Goal: Answer question/provide support: Share knowledge or assist other users

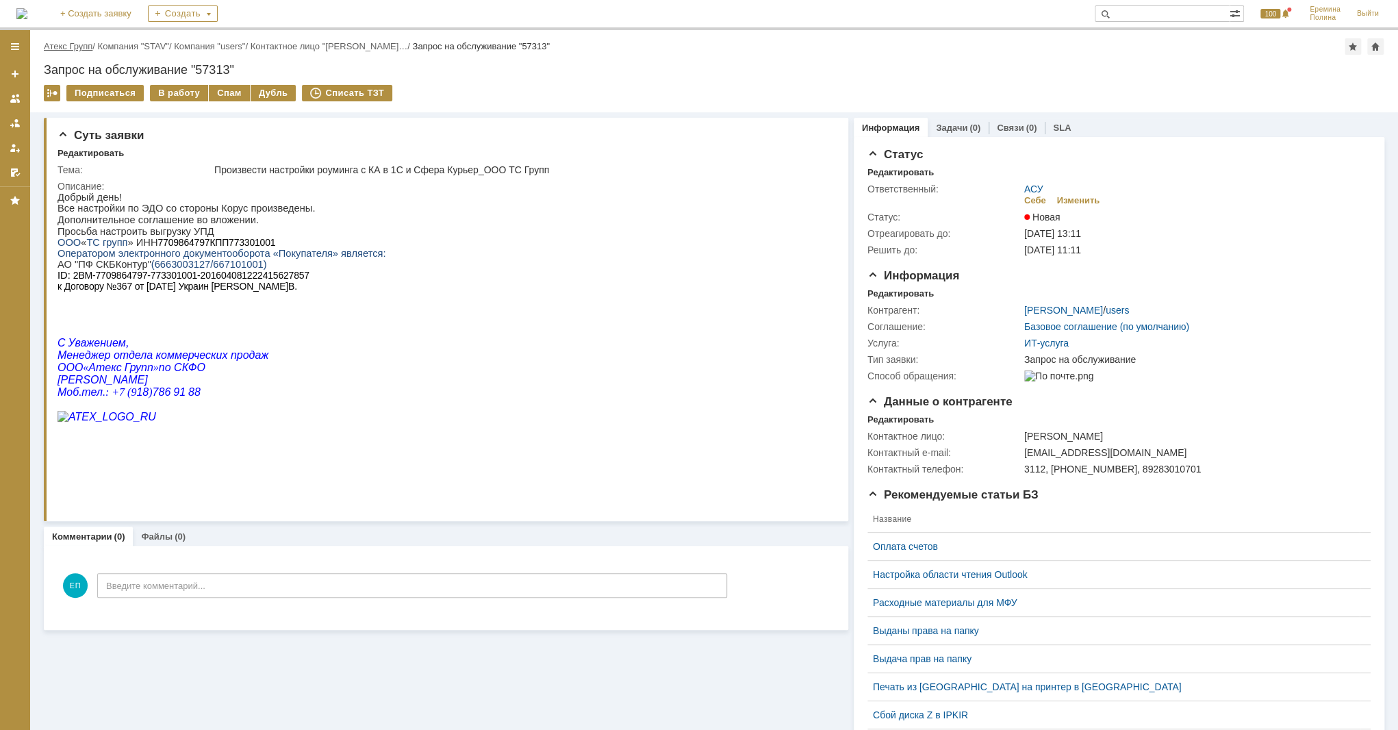
click at [77, 49] on link "Атекс Групп" at bounding box center [68, 46] width 49 height 10
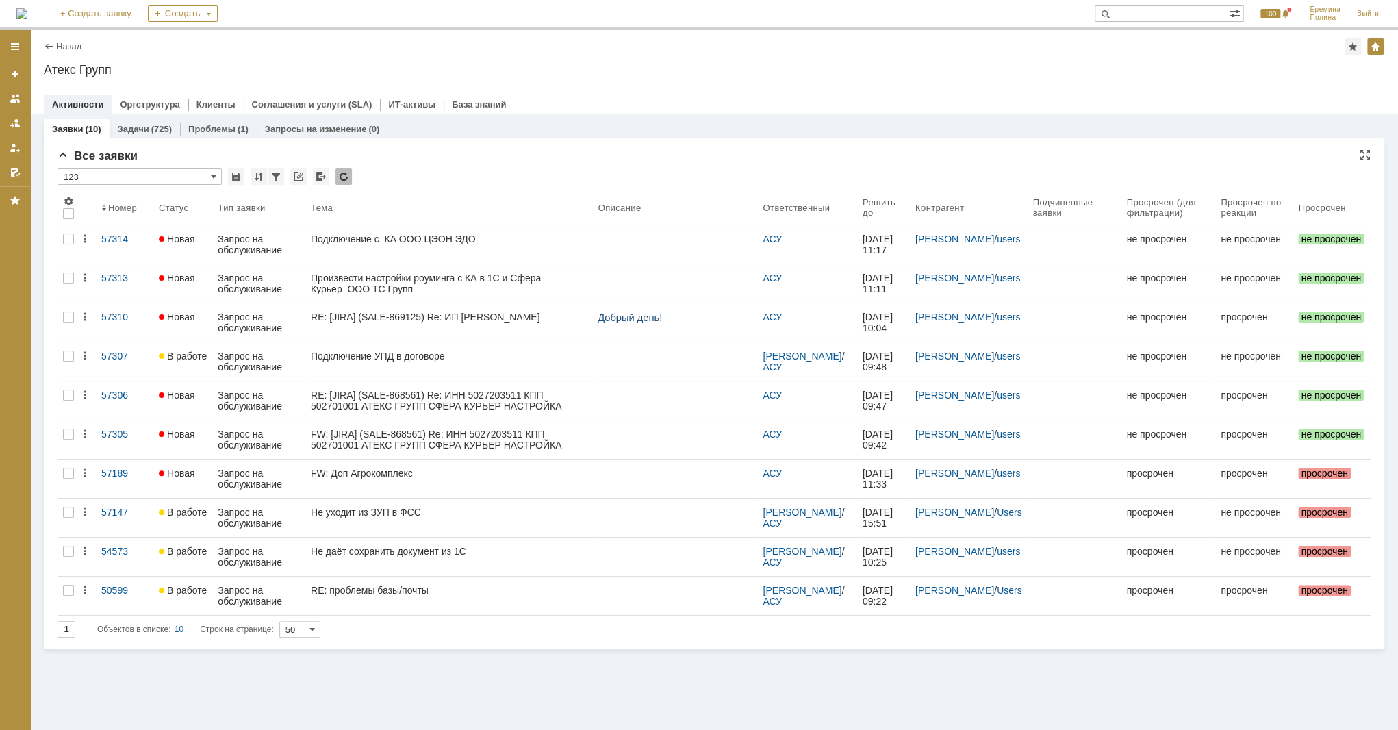
click at [303, 625] on input "50" at bounding box center [299, 629] width 41 height 16
click at [299, 689] on span "100" at bounding box center [303, 694] width 23 height 11
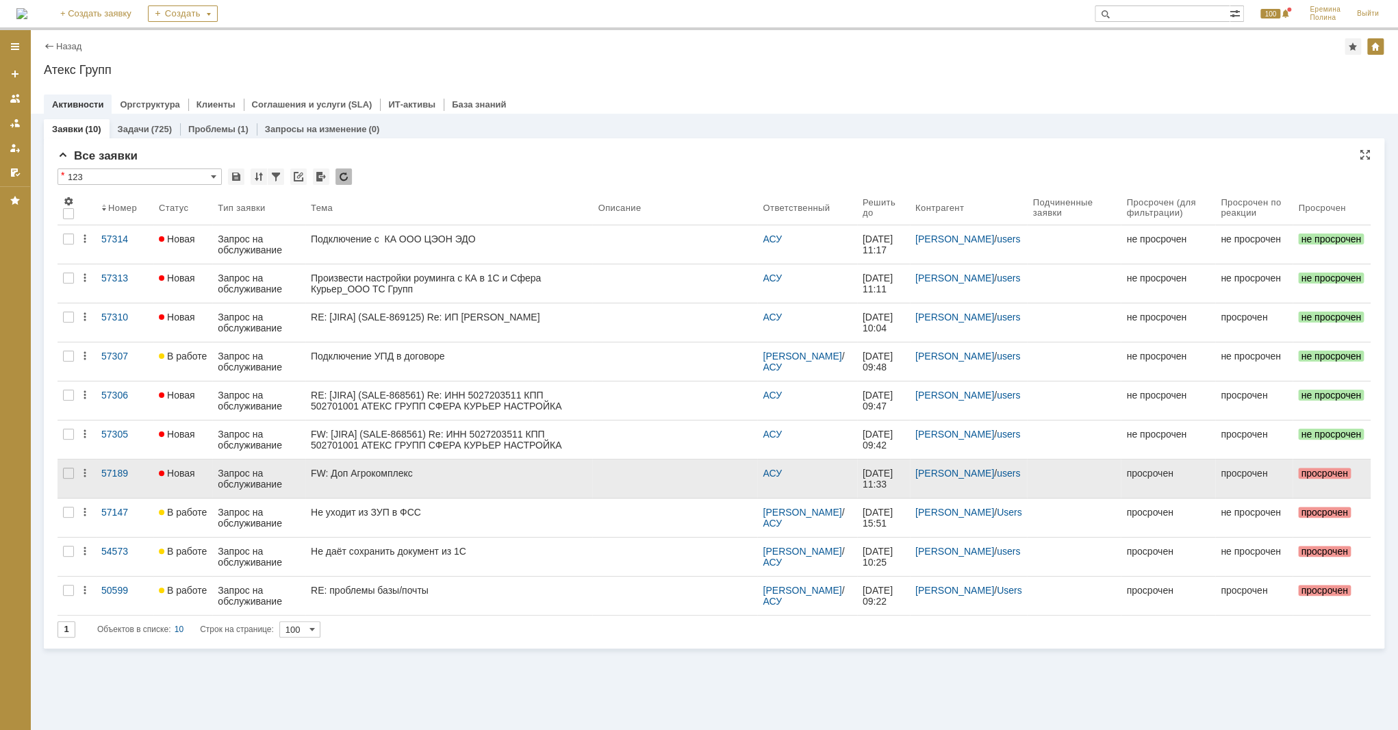
type input "100"
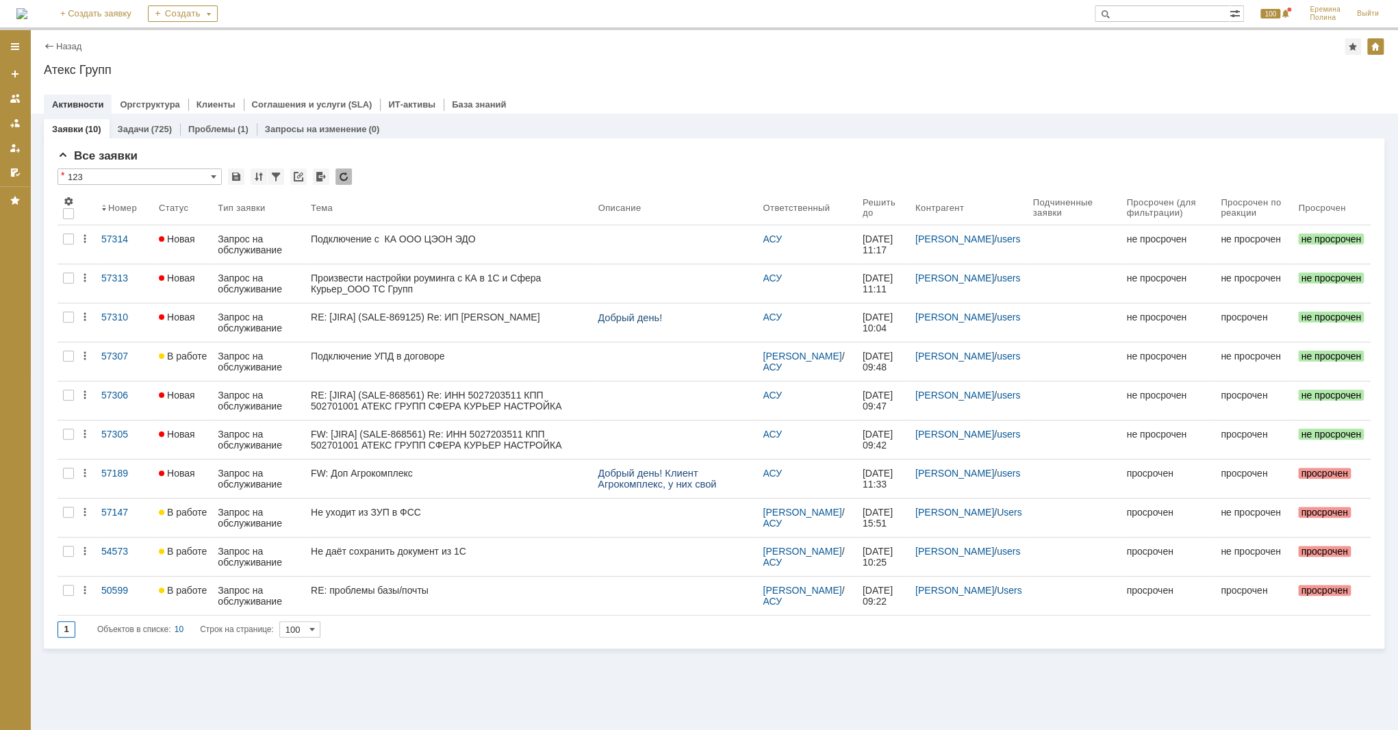
drag, startPoint x: 70, startPoint y: 633, endPoint x: 55, endPoint y: 634, distance: 15.1
click at [55, 634] on div "Все заявки * 123 Результаты поиска: 1 Объектов в списке: 10 Строк на странице: …" at bounding box center [714, 393] width 1340 height 510
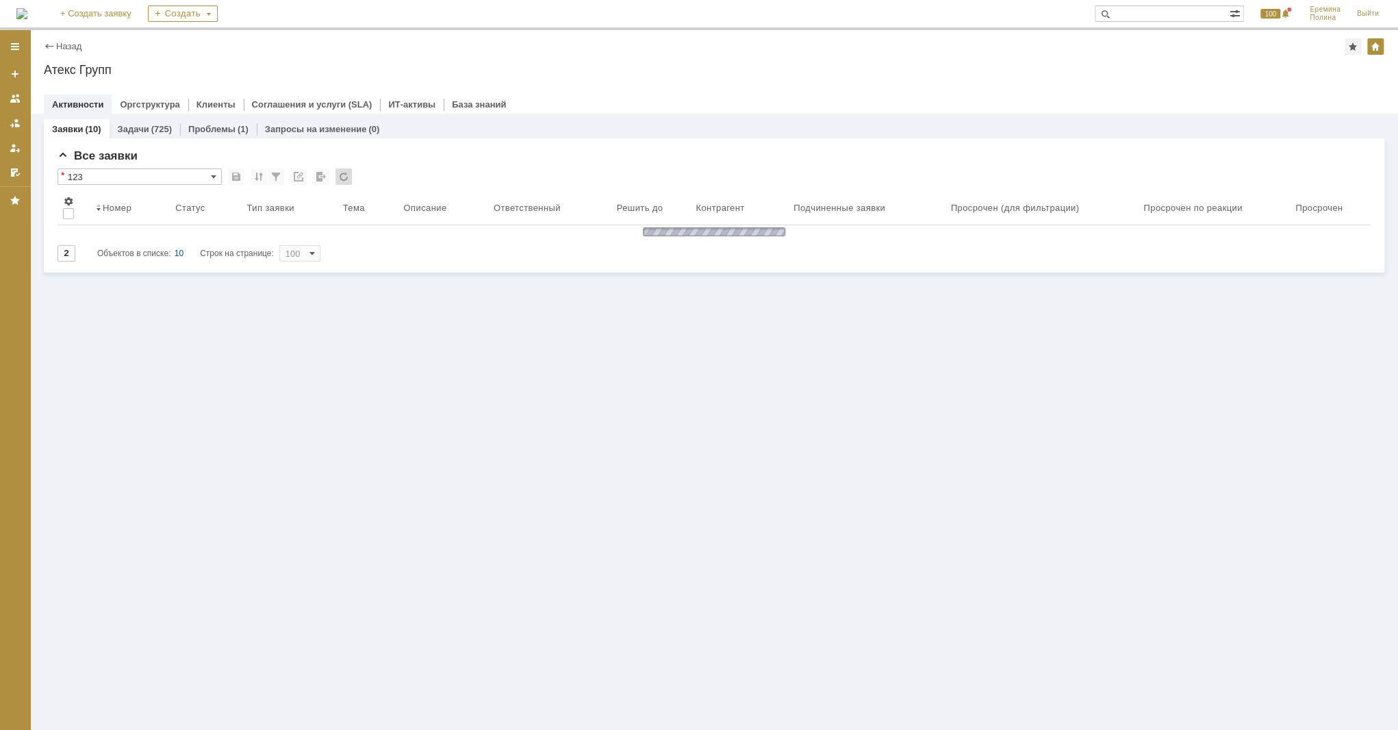
type input "1"
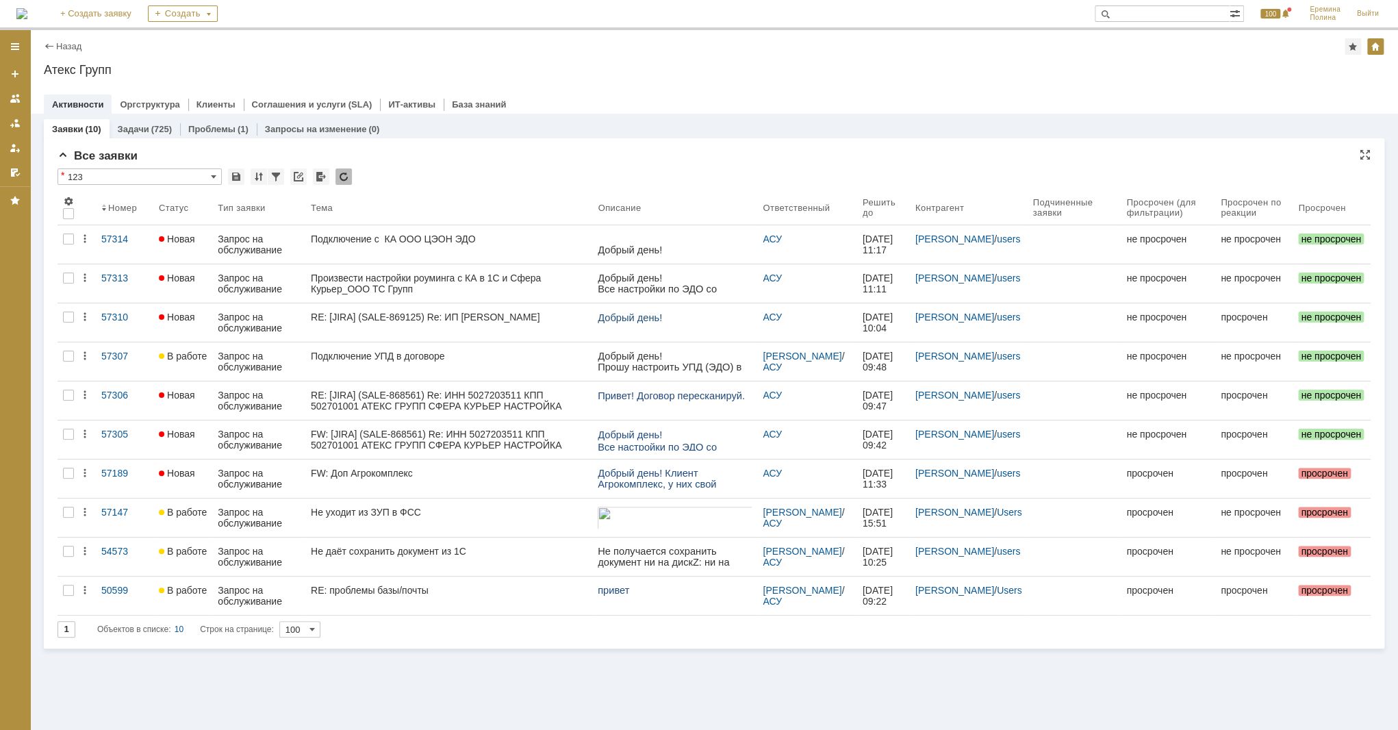
click at [219, 174] on input "123" at bounding box center [140, 176] width 164 height 16
click at [147, 198] on span "[Выберите вид]" at bounding box center [139, 199] width 147 height 11
type input "[Выберите вид]"
type input "20"
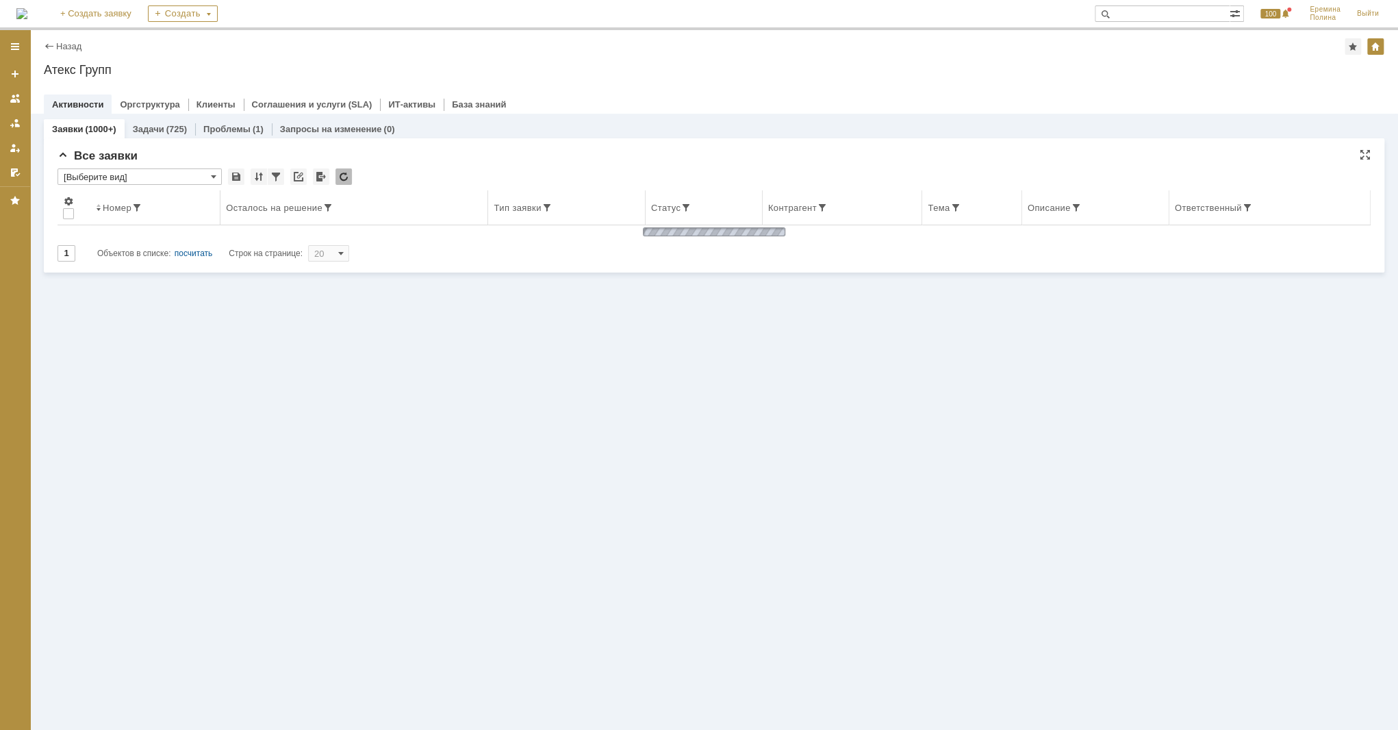
type input "[Выберите вид]"
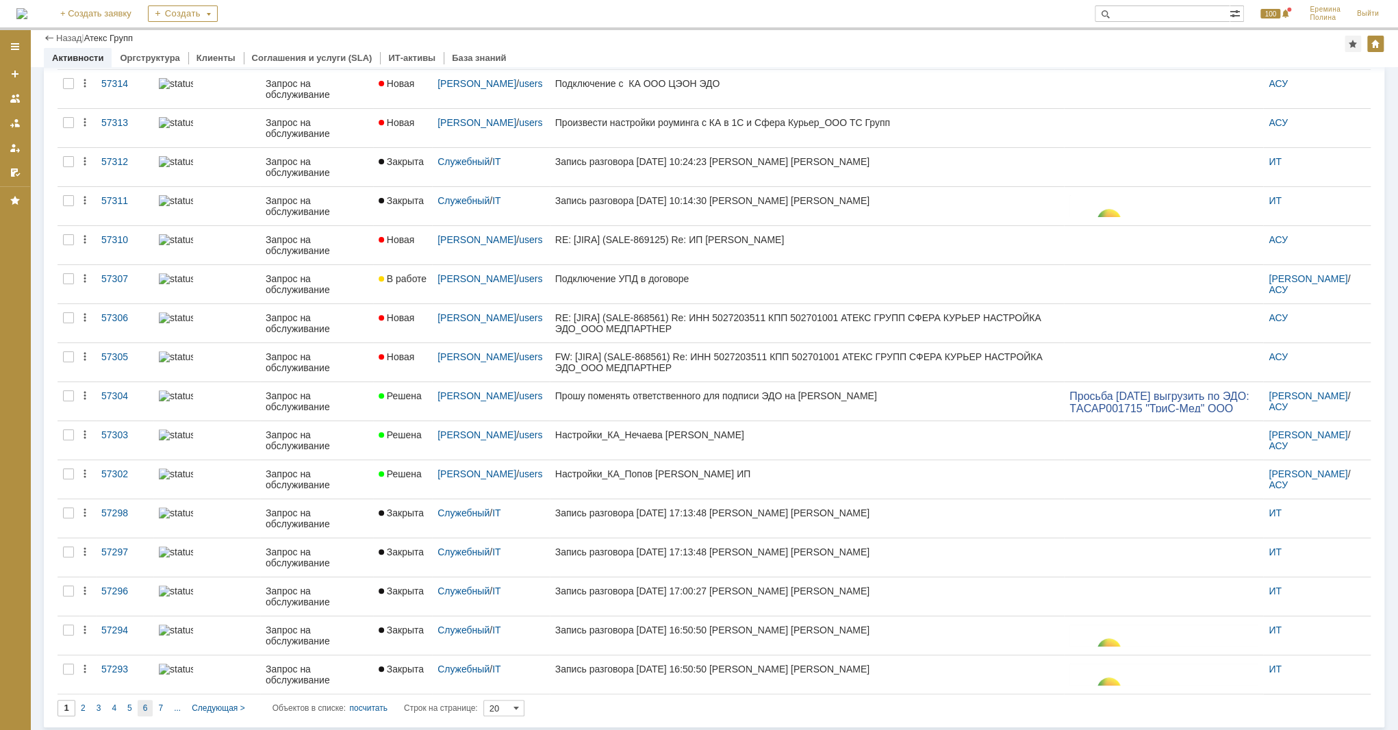
click at [139, 704] on div "6" at bounding box center [146, 708] width 16 height 16
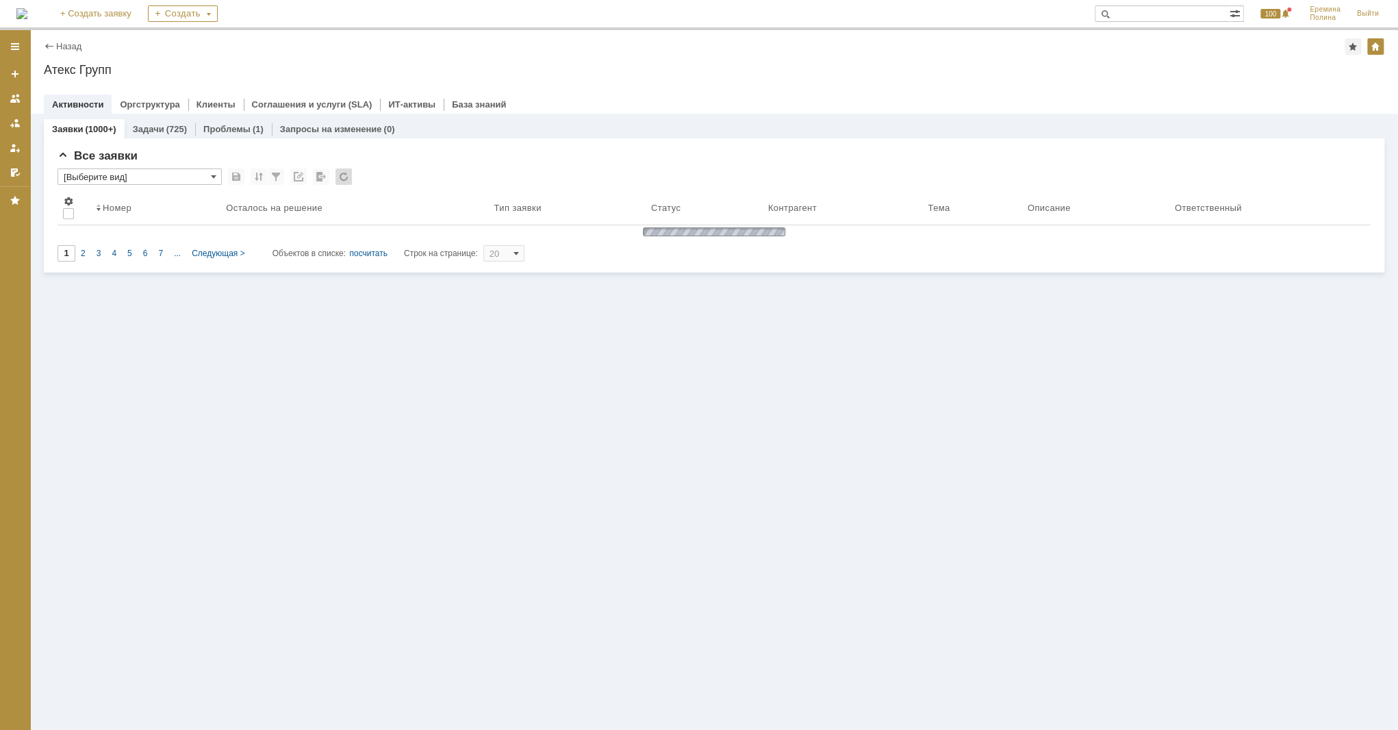
type input "6"
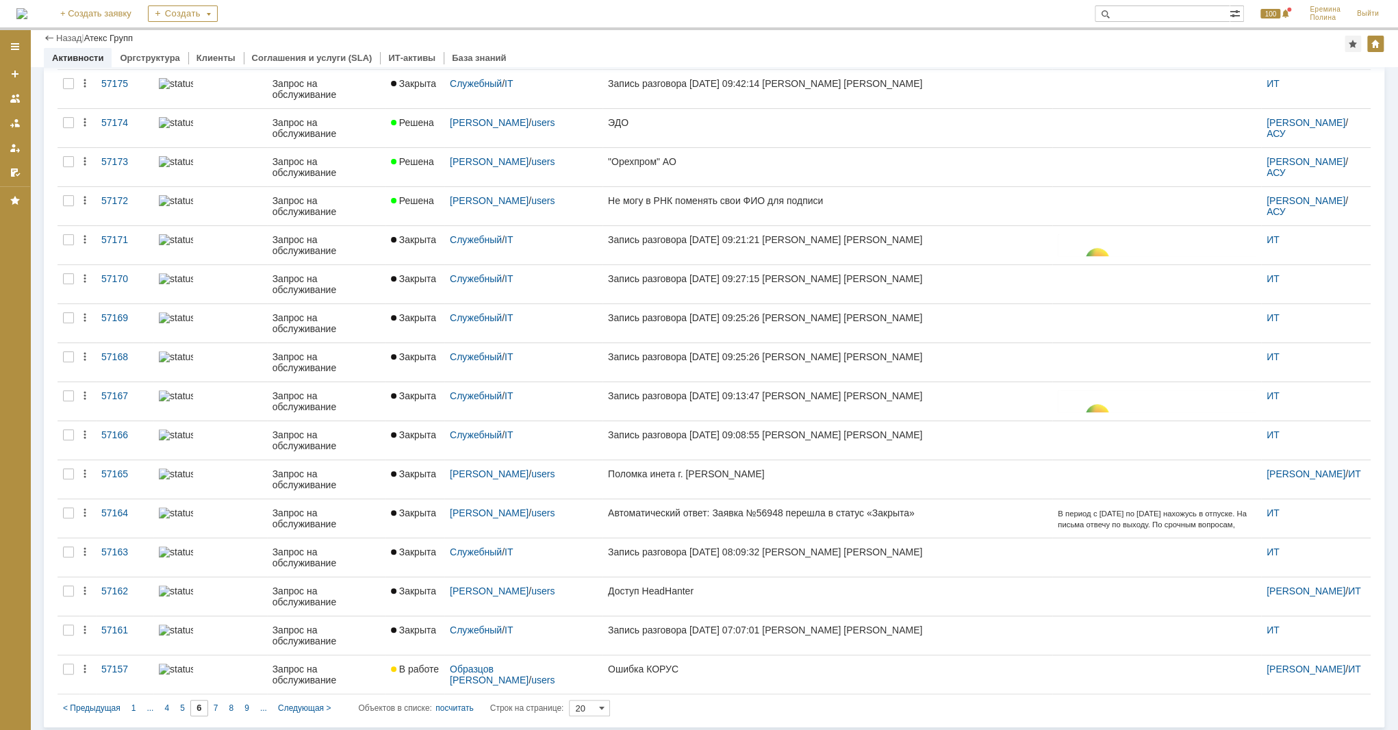
click at [575, 701] on input "20" at bounding box center [589, 708] width 41 height 16
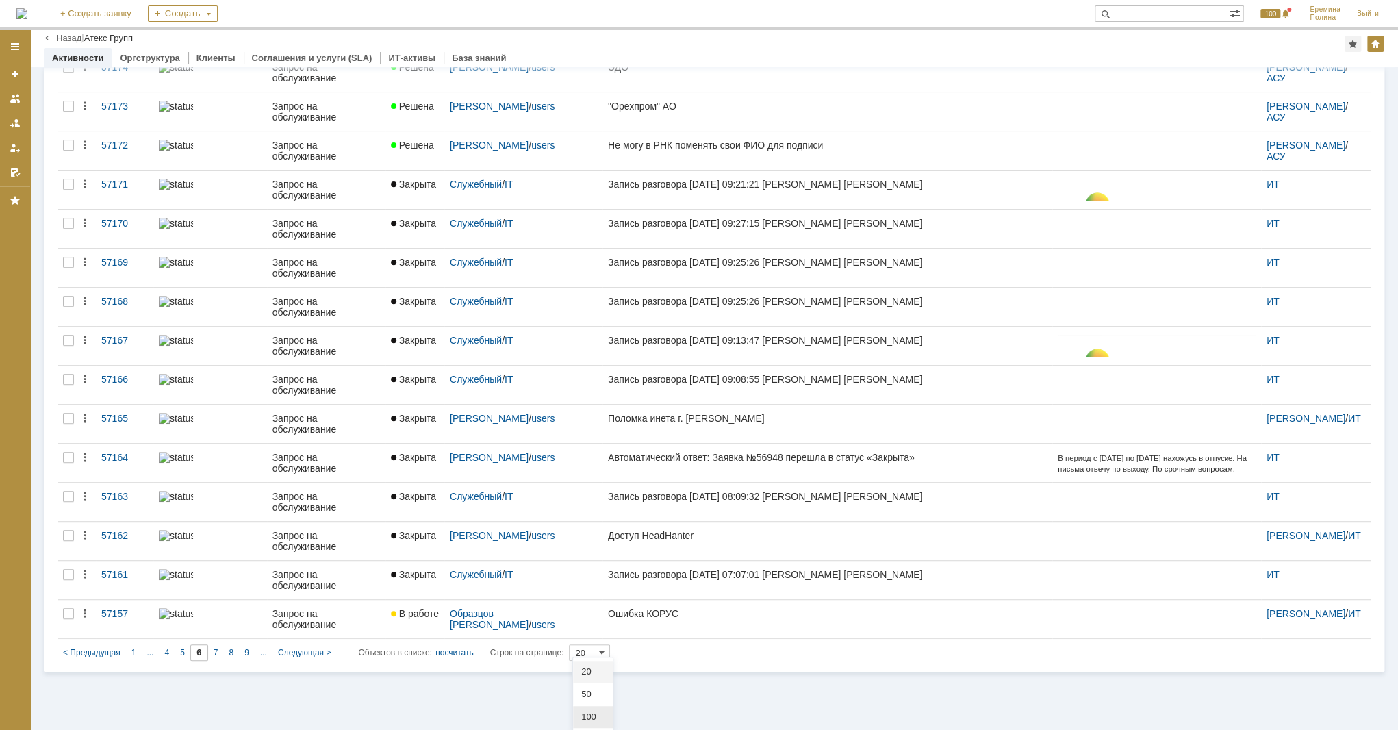
click at [582, 713] on span "100" at bounding box center [592, 716] width 23 height 11
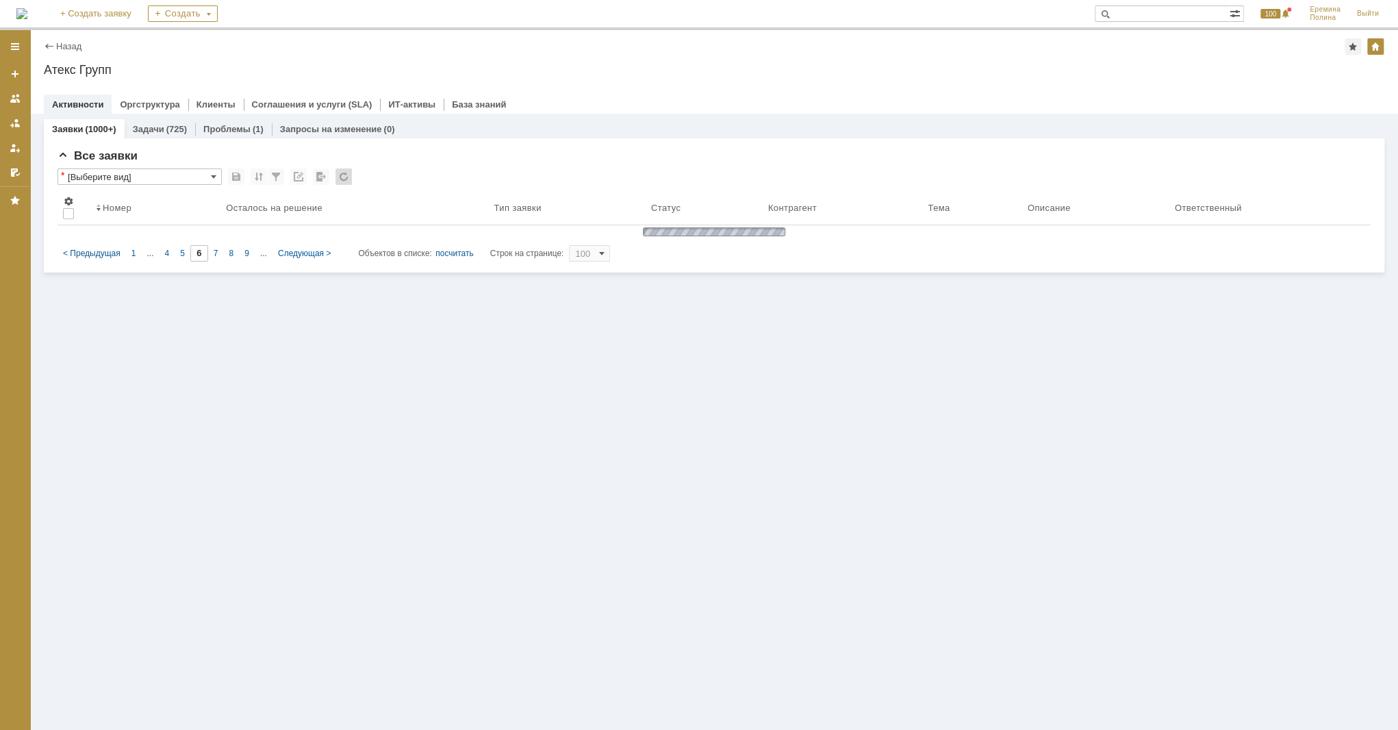
type input "100"
type input "1"
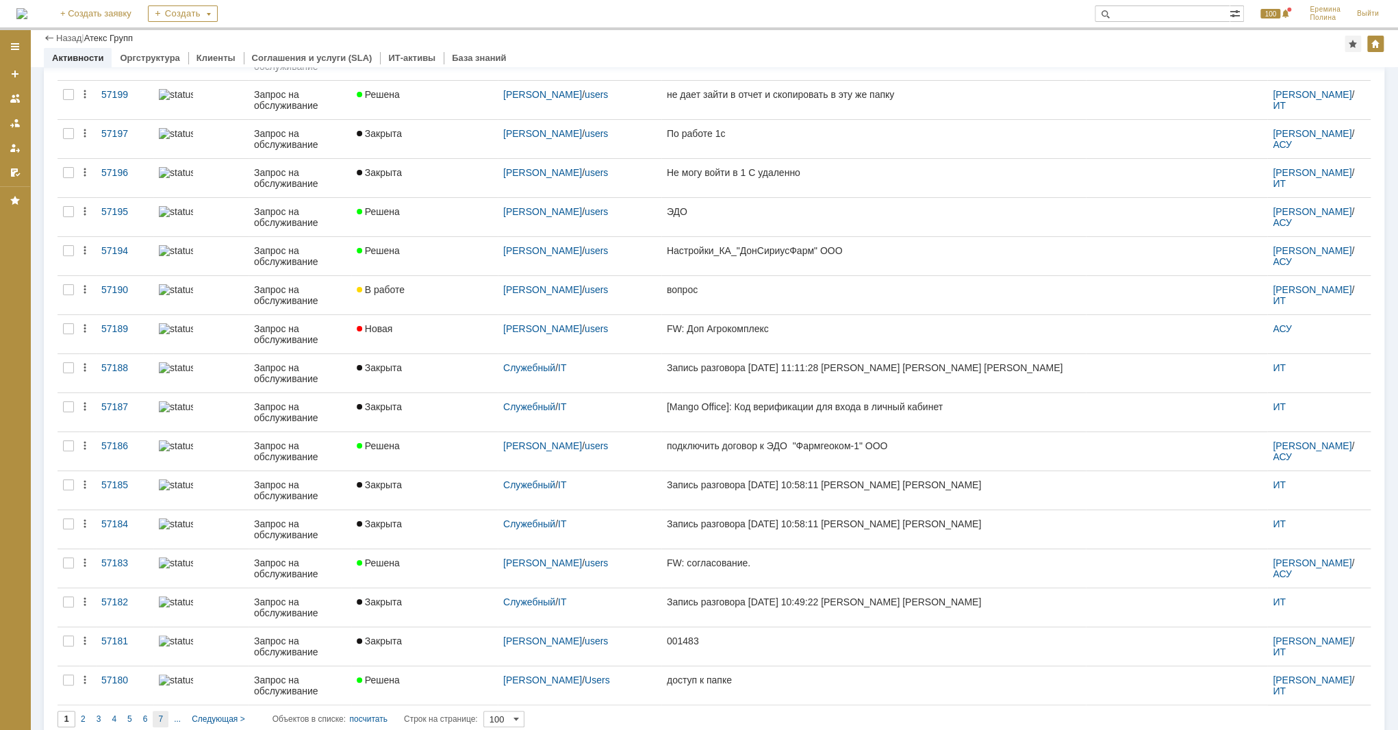
click at [159, 714] on span "7" at bounding box center [160, 719] width 5 height 10
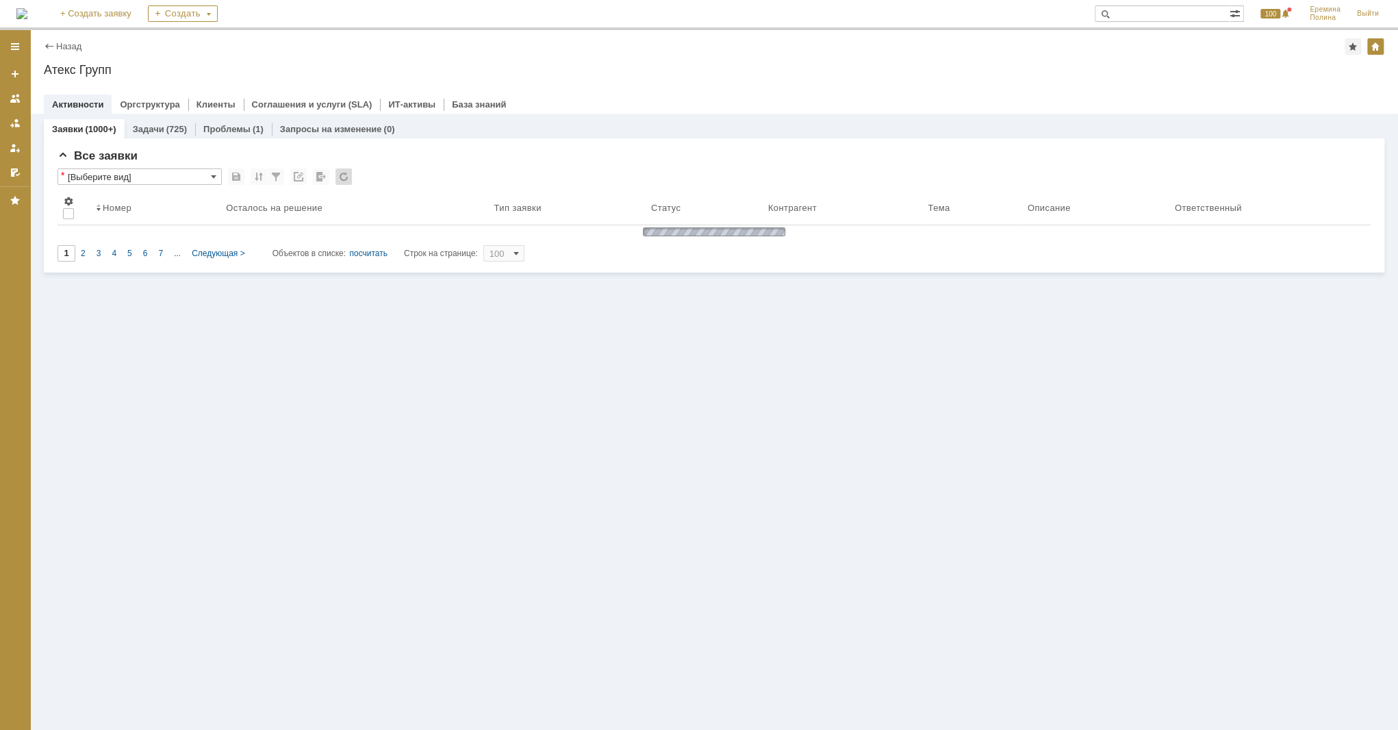
type input "7"
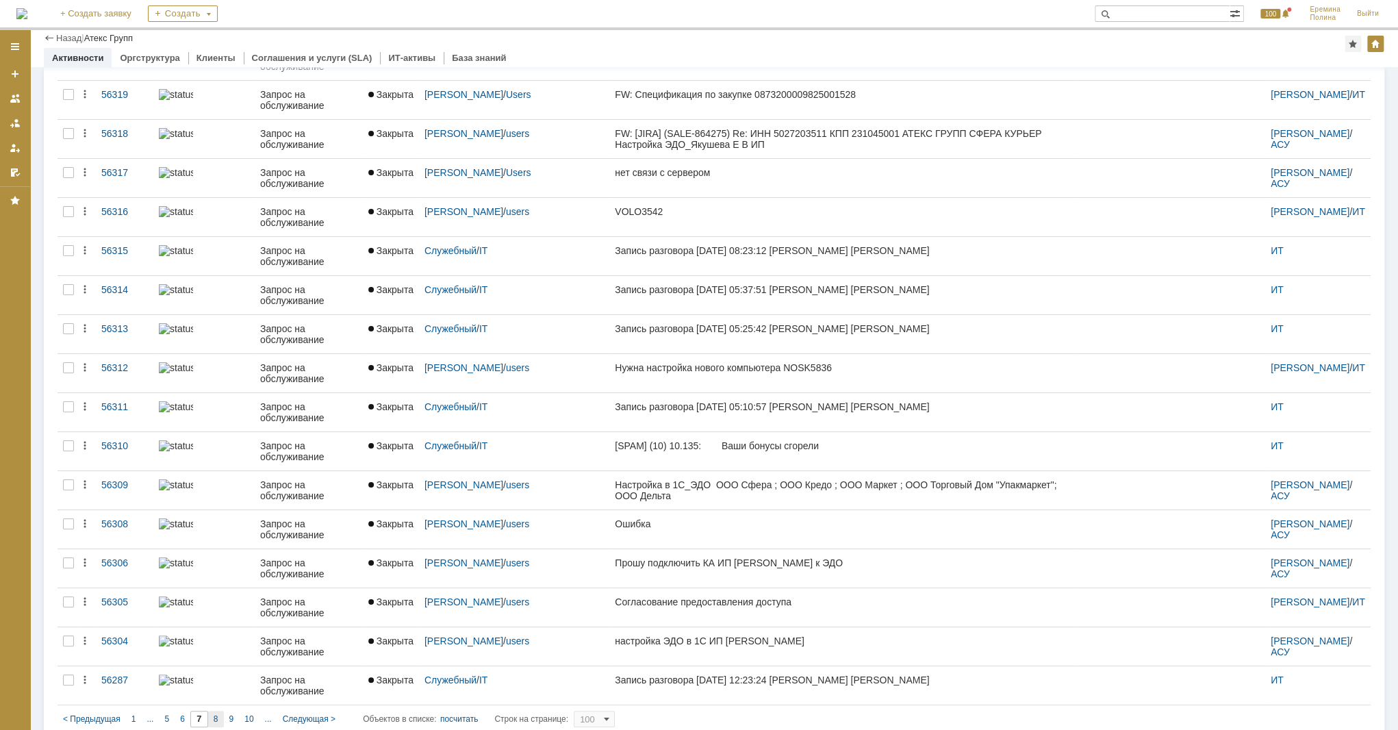
click at [212, 711] on div "8" at bounding box center [216, 719] width 16 height 16
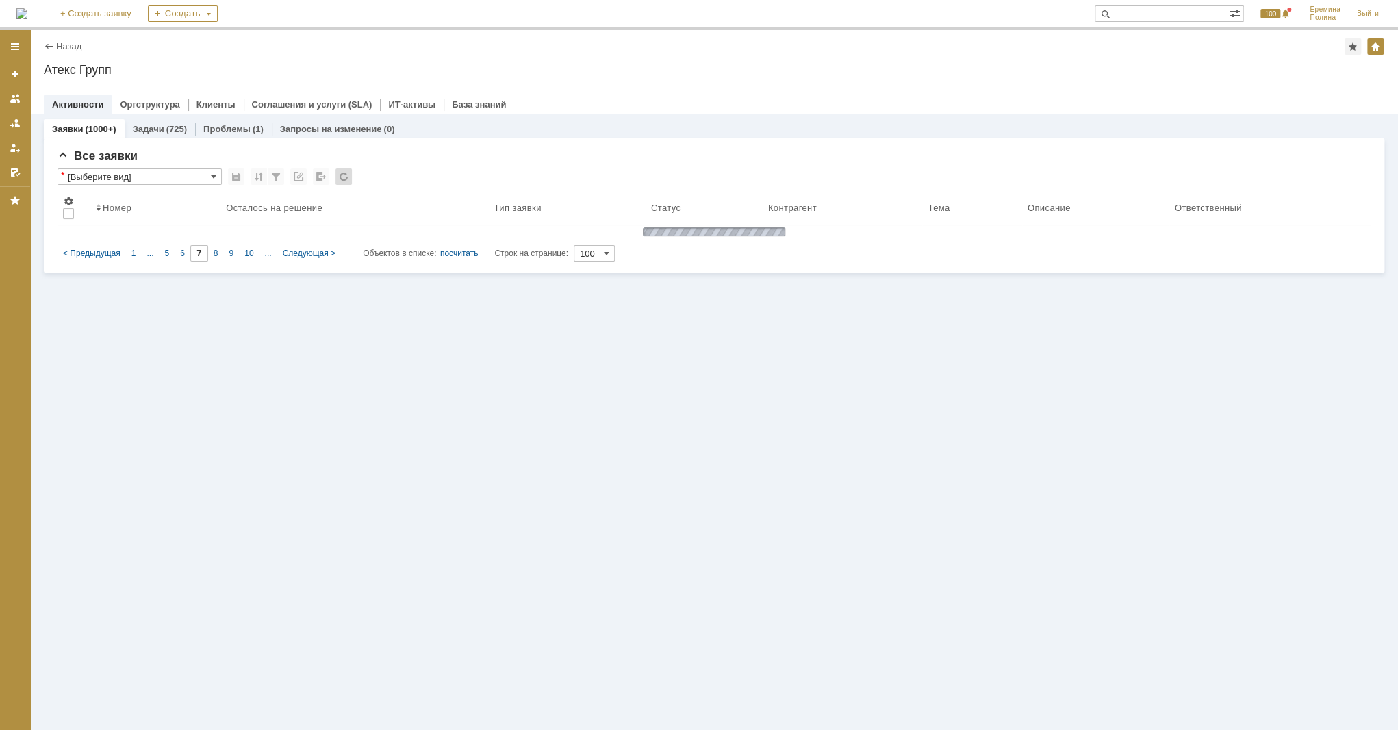
type input "8"
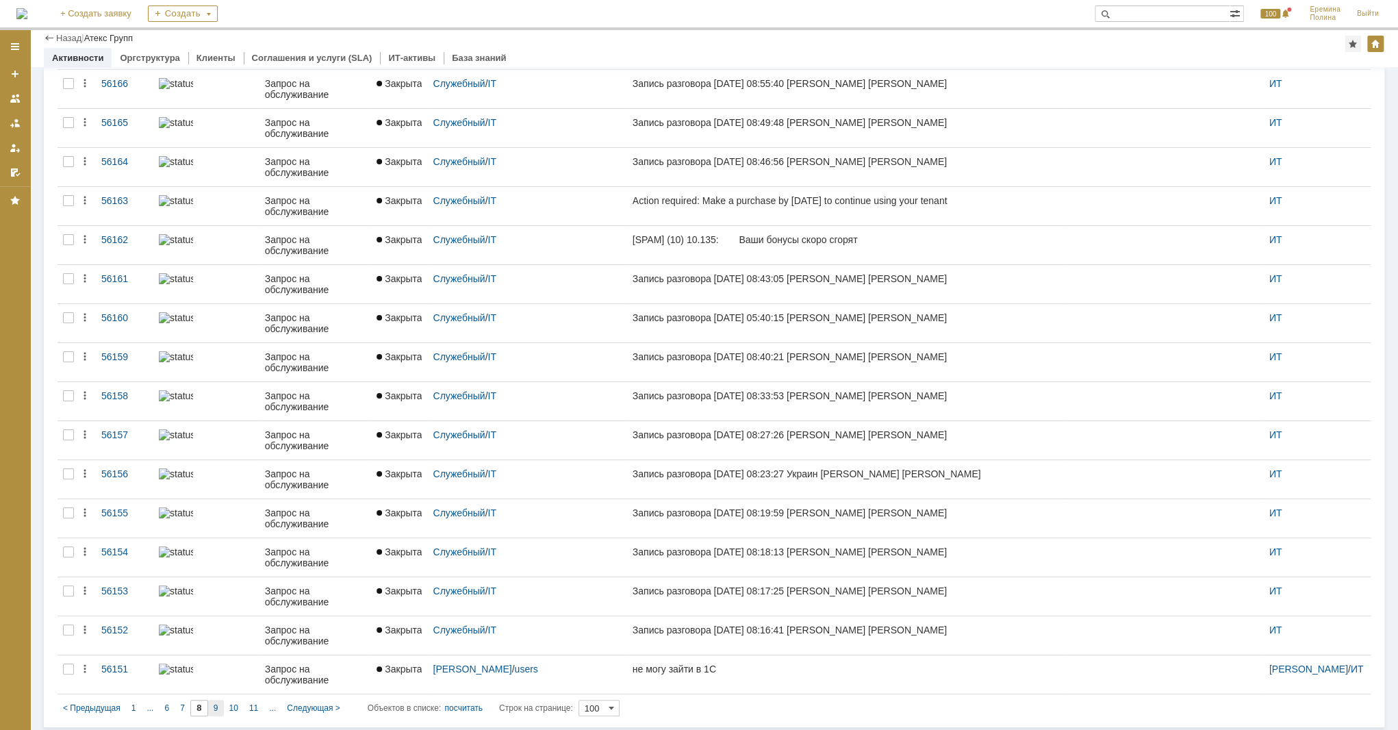
click at [217, 700] on div "9" at bounding box center [216, 708] width 16 height 16
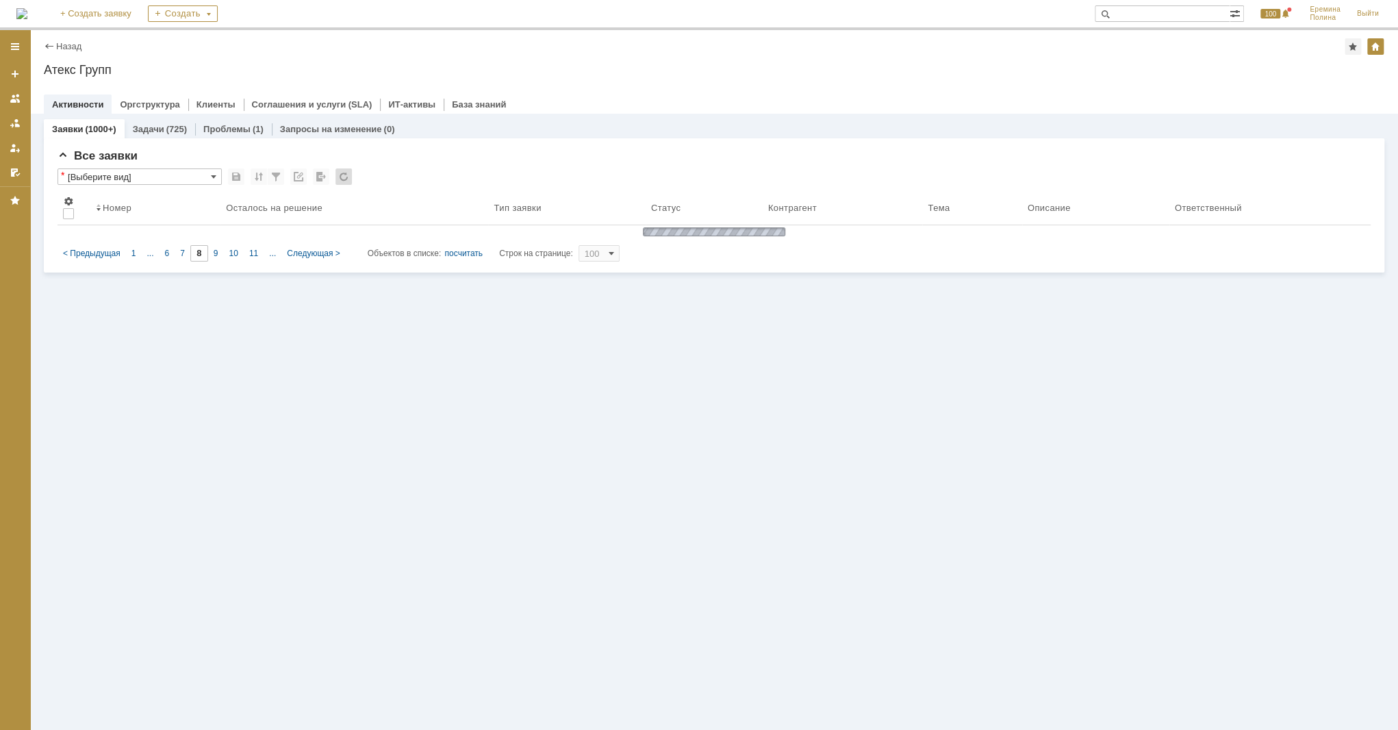
type input "9"
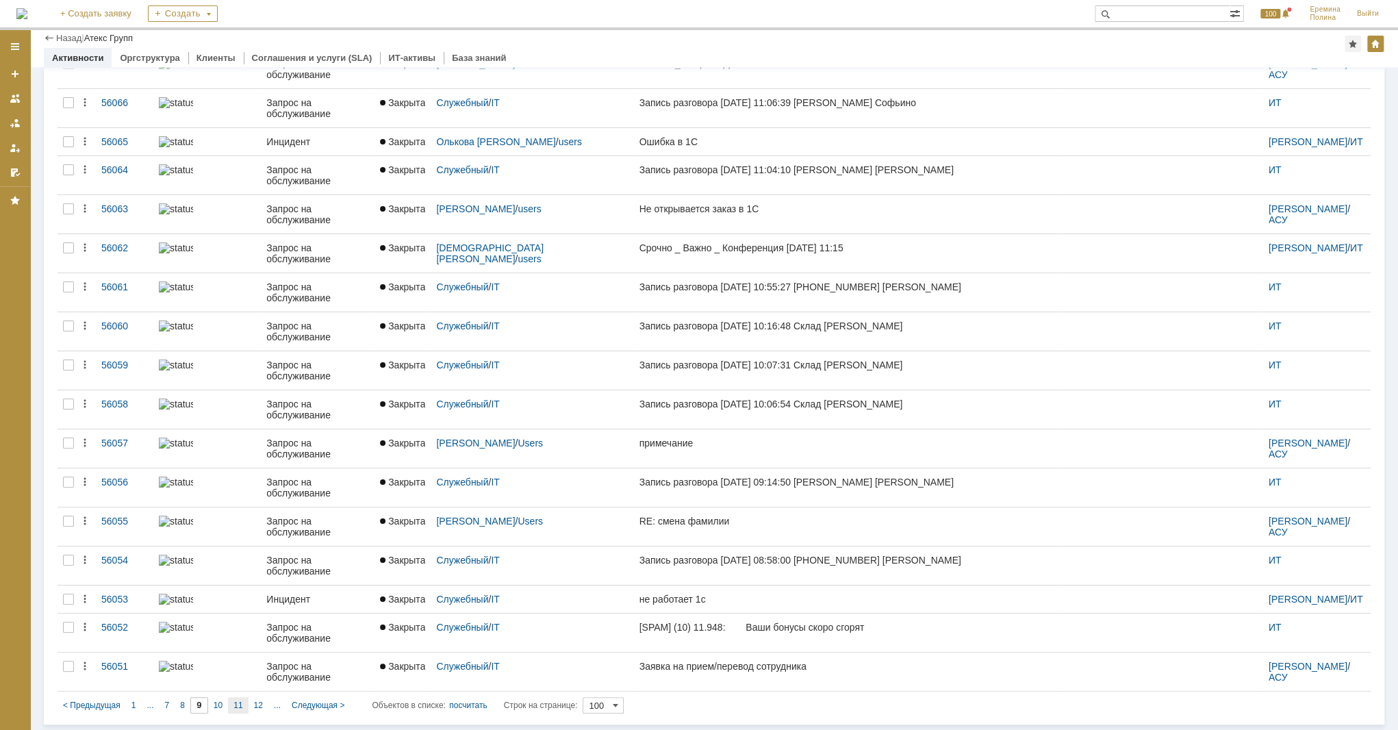
click at [233, 702] on span "11" at bounding box center [237, 705] width 9 height 10
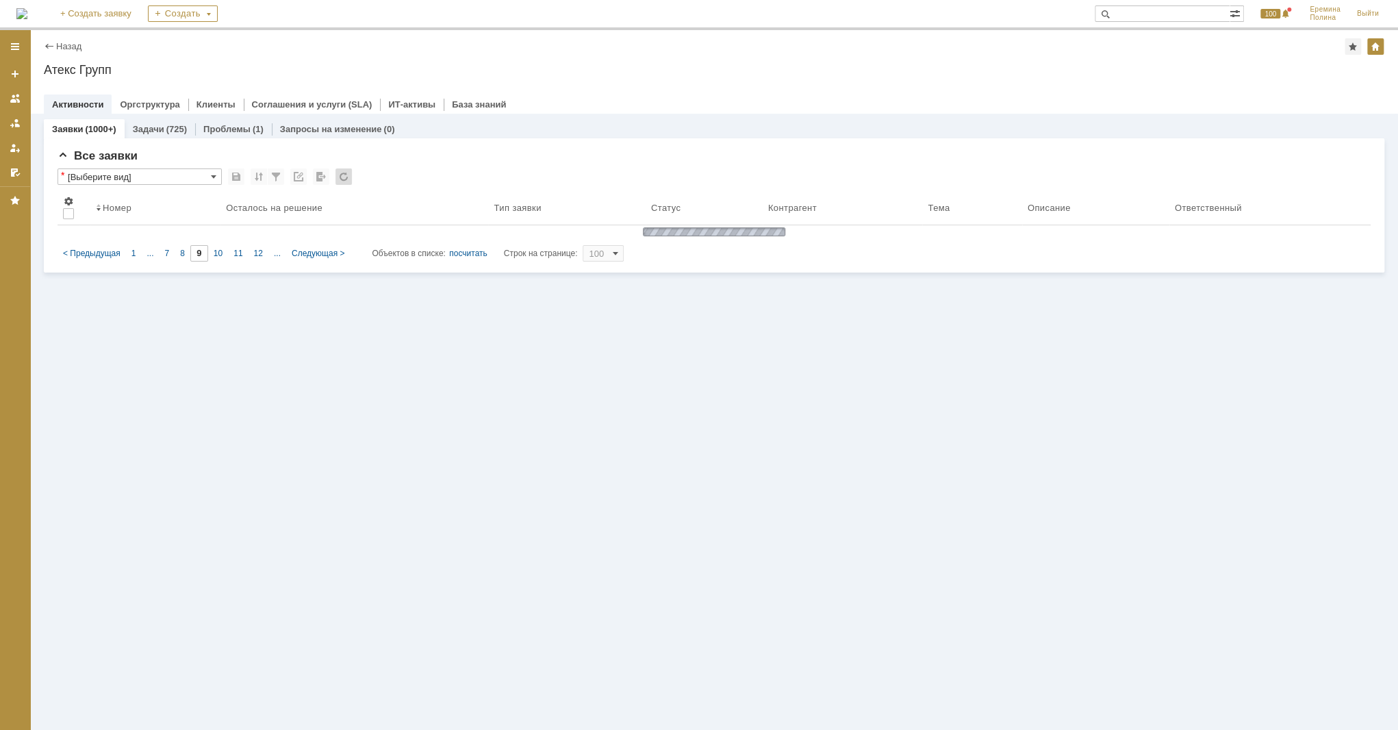
type input "11"
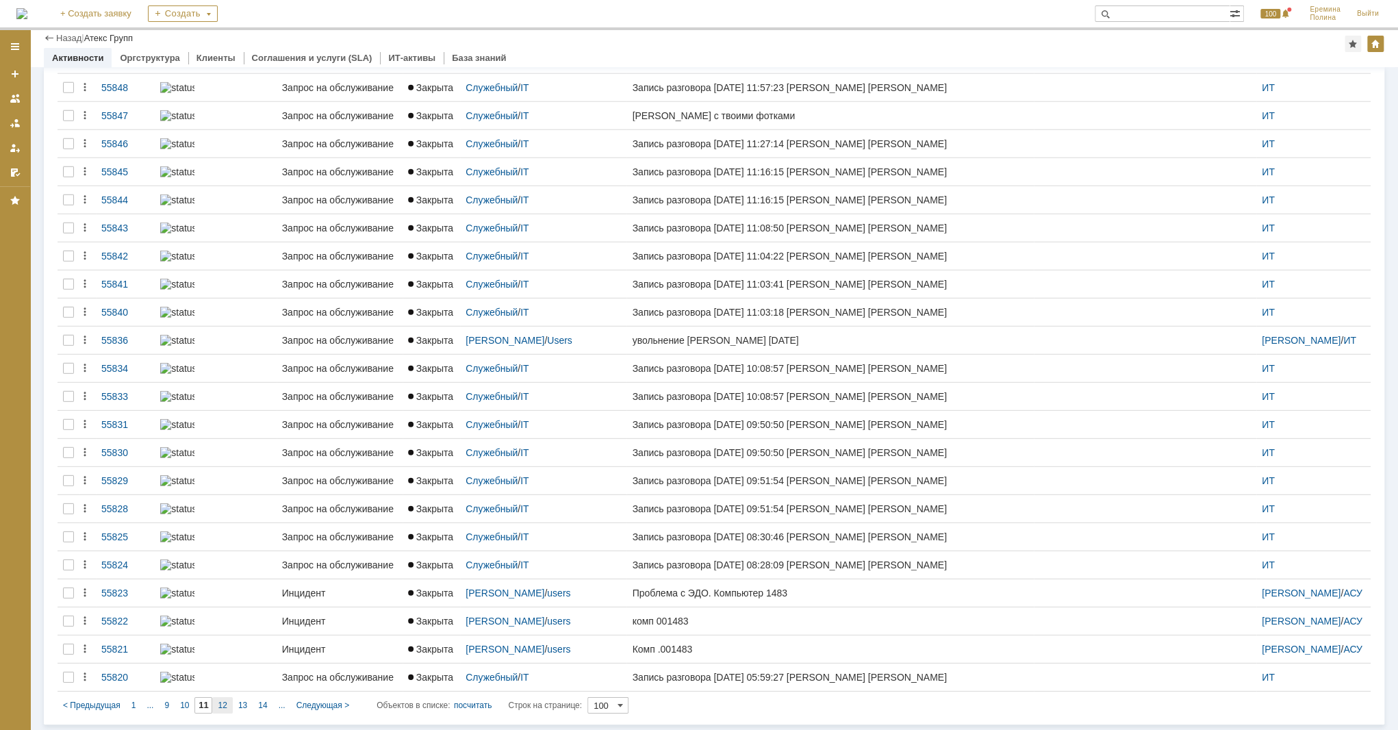
click at [225, 704] on span "12" at bounding box center [222, 705] width 9 height 10
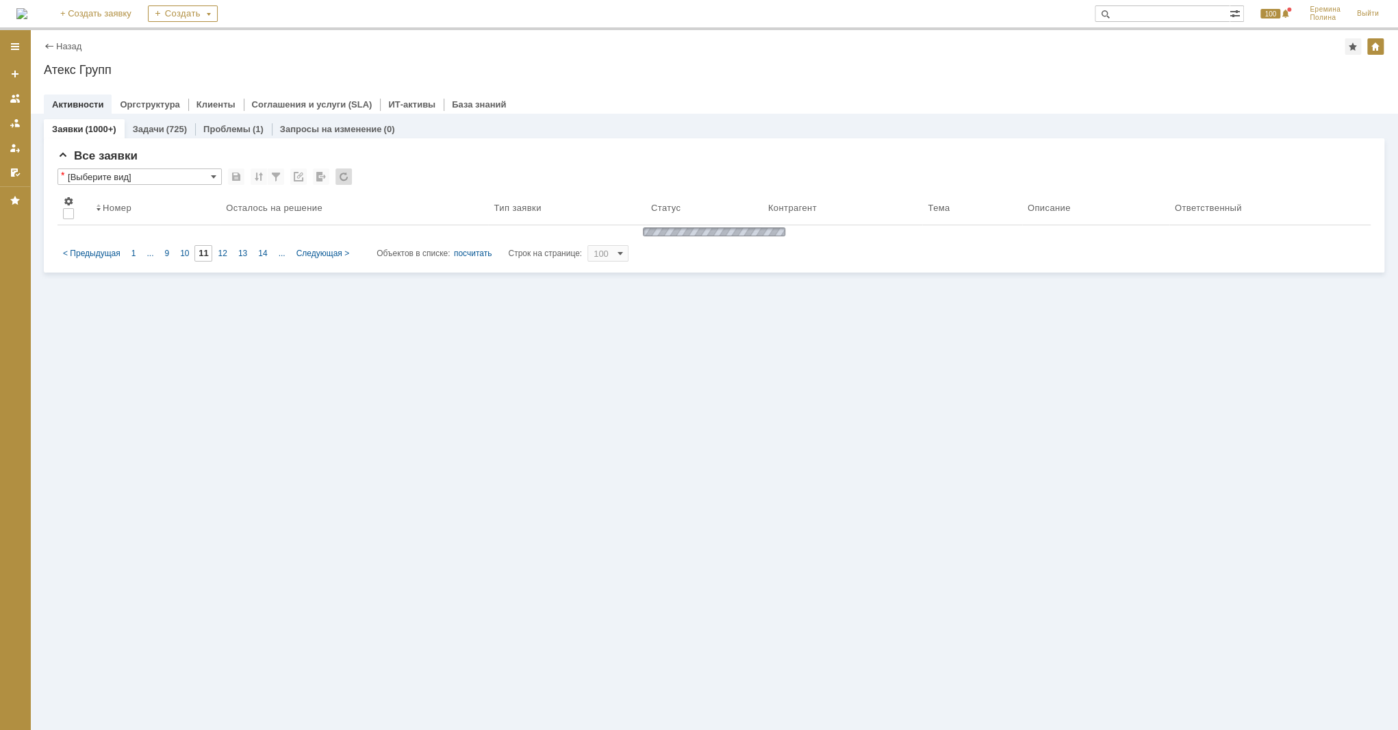
type input "12"
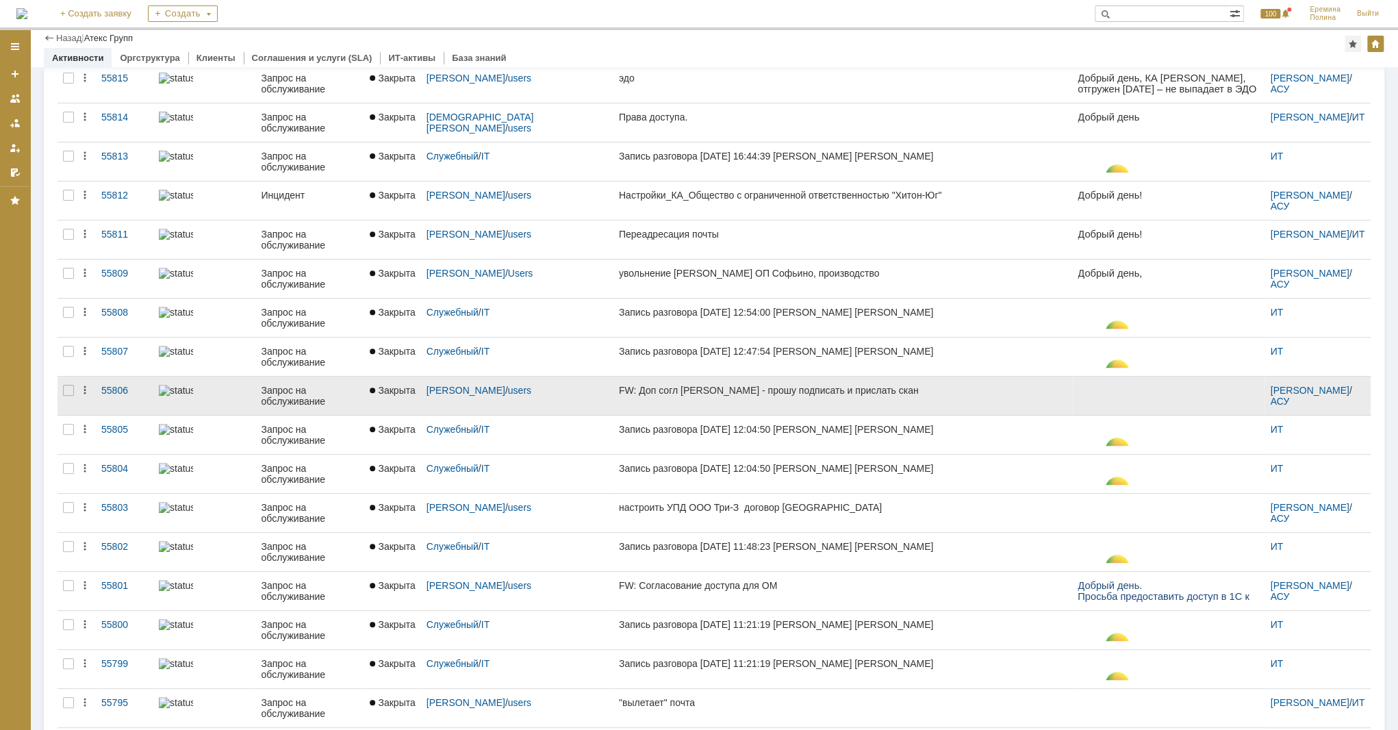
click at [619, 388] on div "FW: Доп согл ЭДО Лысенко - прошу подписать и прислать скан" at bounding box center [843, 390] width 448 height 11
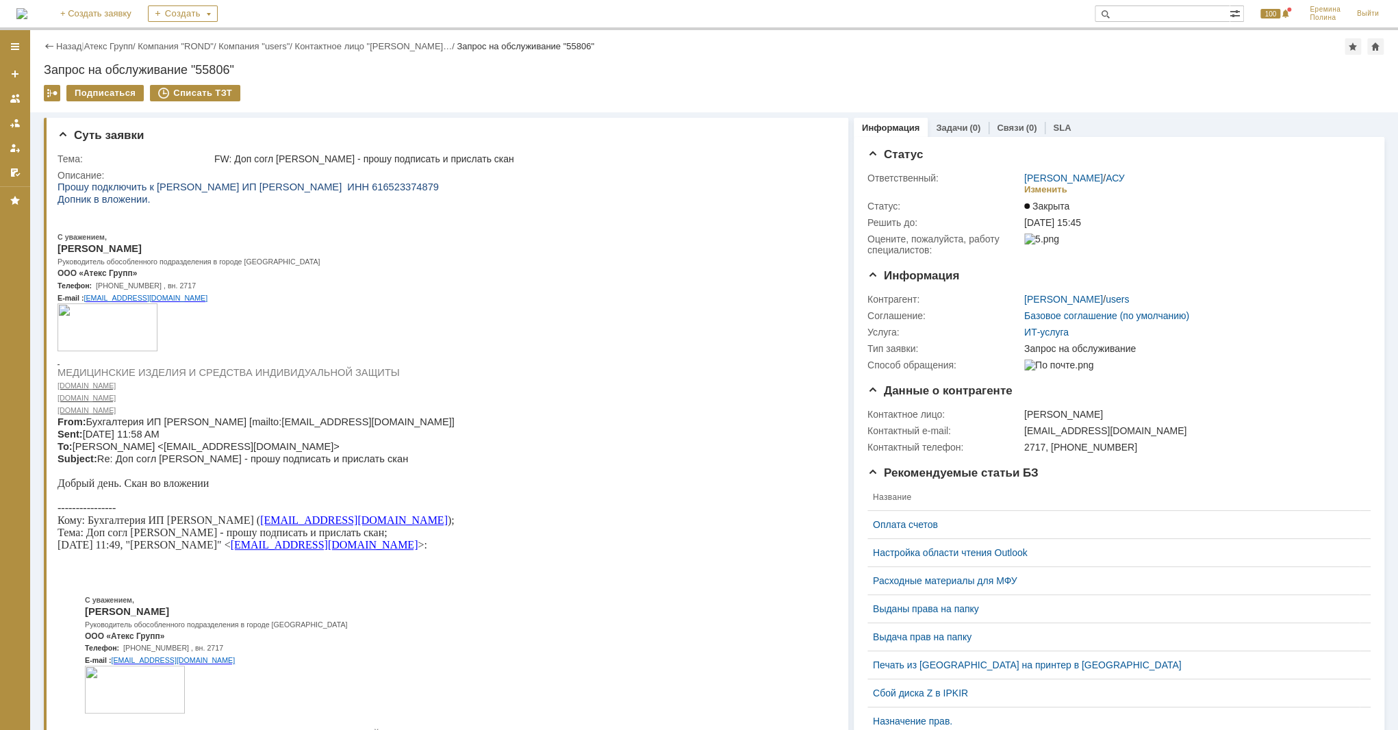
click at [302, 184] on span "Прошу подключить к ЭДО Ка ИП Лысенко ИНН 616523374879" at bounding box center [248, 186] width 381 height 11
copy span "616523374879"
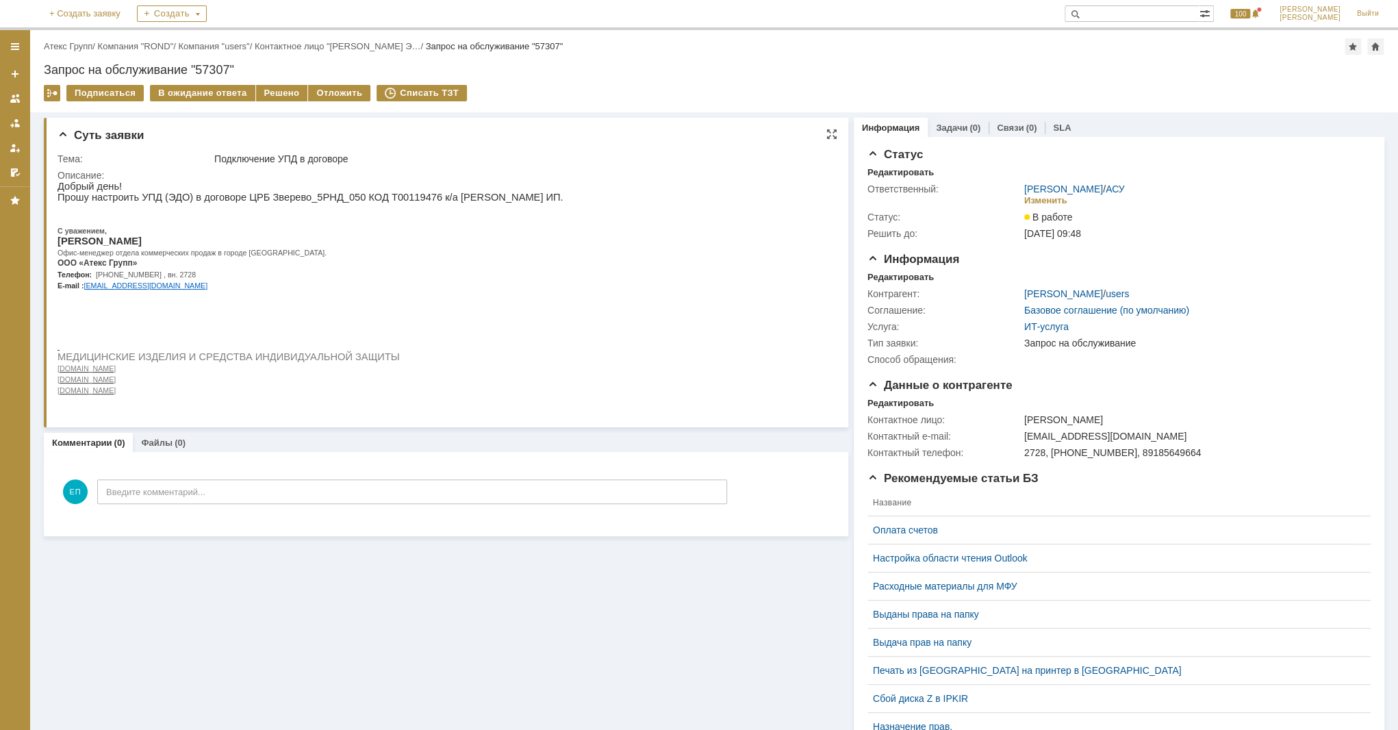
drag, startPoint x: 421, startPoint y: 196, endPoint x: 554, endPoint y: 194, distance: 132.8
click at [554, 194] on p "Прошу настроить УПД (ЭДО) в договоре ЦРБ Зверево_5РНД_050 КОД Т00119476 к/а [PE…" at bounding box center [311, 197] width 506 height 11
copy p "Гераськин Андрей Александров"
click at [377, 206] on div "Добрый день! Прошу настроить УПД (ЭДО) в договоре ЦРБ Зверево_5РНД_050 КОД Т001…" at bounding box center [311, 288] width 506 height 214
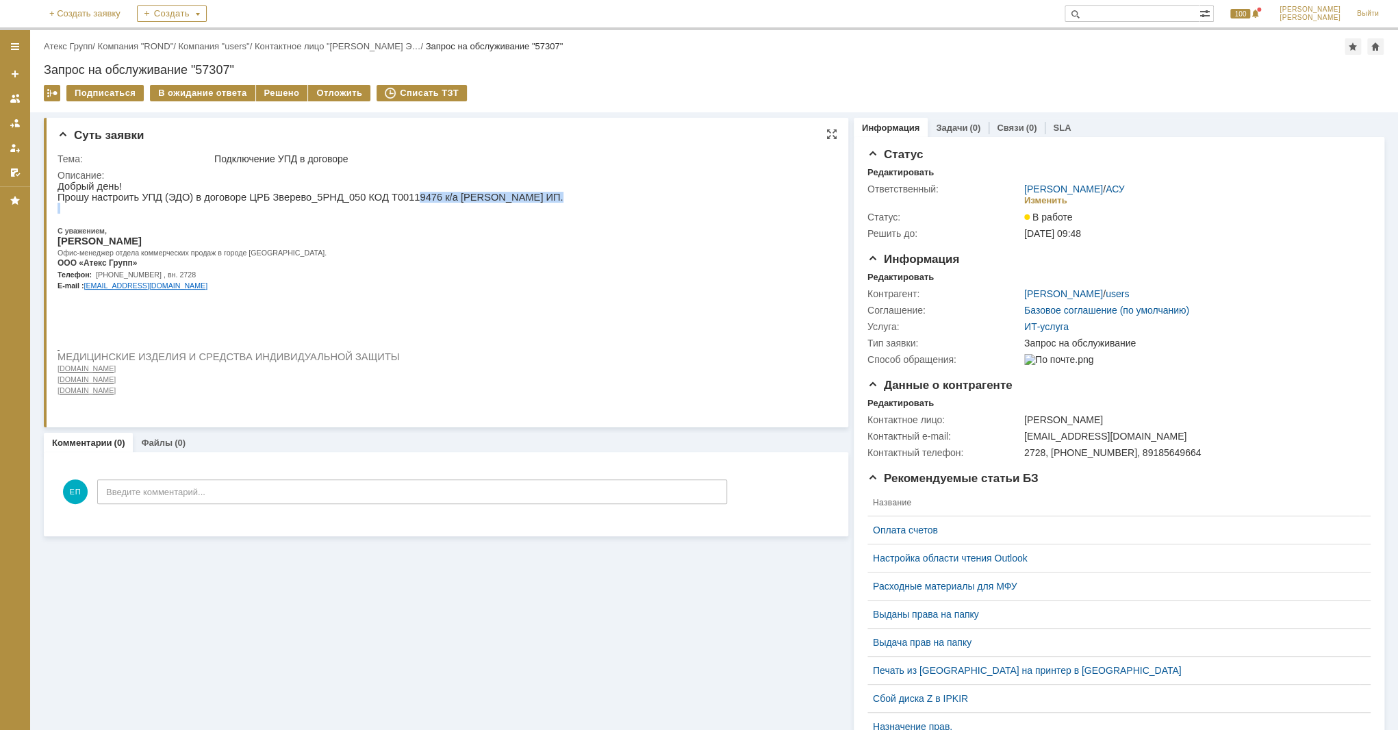
click at [377, 206] on p at bounding box center [311, 208] width 506 height 11
click at [381, 203] on p "Прошу настроить УПД (ЭДО) в договоре ЦРБ Зверево_5РНД_050 КОД Т00119476 к/а [PE…" at bounding box center [311, 197] width 506 height 11
click at [380, 199] on p "Прошу настроить УПД (ЭДО) в договоре ЦРБ Зверево_5РНД_050 КОД Т00119476 к/а [PE…" at bounding box center [311, 197] width 506 height 11
click at [381, 196] on p "Прошу настроить УПД (ЭДО) в договоре ЦРБ Зверево_5РНД_050 КОД Т00119476 к/а [PE…" at bounding box center [311, 197] width 506 height 11
drag, startPoint x: 356, startPoint y: 195, endPoint x: 400, endPoint y: 197, distance: 43.9
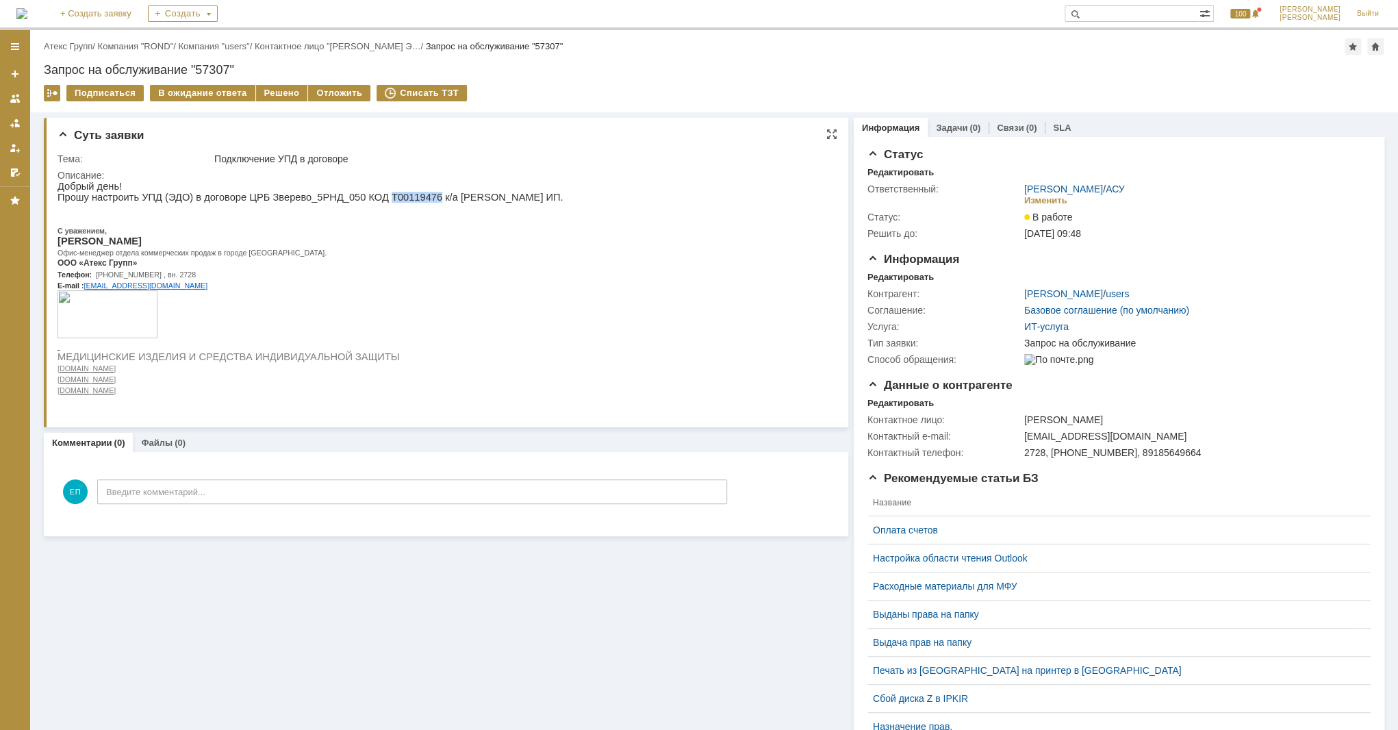
click at [400, 197] on p "Прошу настроить УПД (ЭДО) в договоре ЦРБ Зверево_5РНД_050 КОД Т00119476 к/а [PE…" at bounding box center [311, 197] width 506 height 11
copy p "Т00119476"
drag, startPoint x: 420, startPoint y: 196, endPoint x: 502, endPoint y: 199, distance: 82.2
click at [502, 199] on p "Прошу настроить УПД (ЭДО) в договоре ЦРБ Зверево_5РНД_050 КОД Т00119476 к/а [PE…" at bounding box center [311, 197] width 506 height 11
drag, startPoint x: 502, startPoint y: 199, endPoint x: 421, endPoint y: 201, distance: 80.8
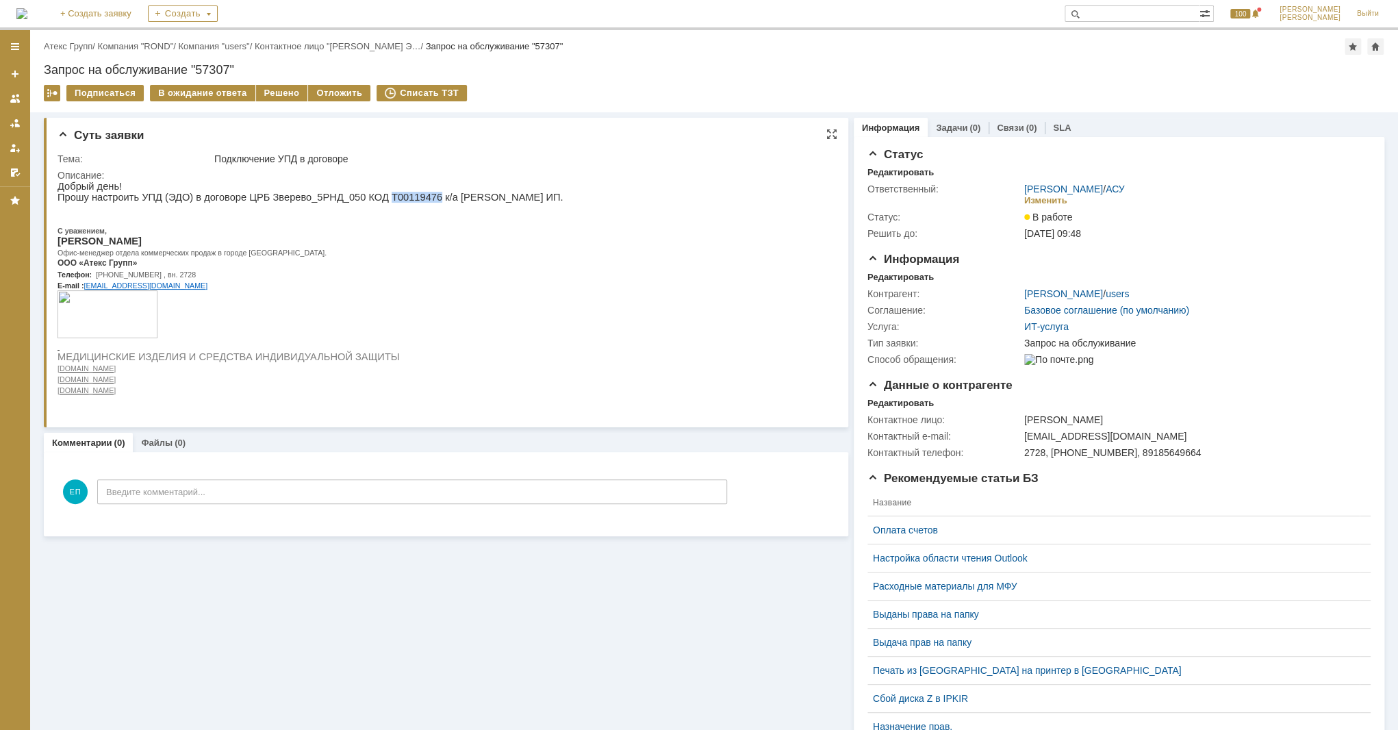
click at [422, 201] on p "Прошу настроить УПД (ЭДО) в договоре ЦРБ Зверево_5РНД_050 КОД Т00119476 к/а [PE…" at bounding box center [311, 197] width 506 height 11
drag, startPoint x: 418, startPoint y: 199, endPoint x: 559, endPoint y: 200, distance: 140.3
click at [559, 200] on p "Прошу настроить УПД (ЭДО) в договоре ЦРБ Зверево_5РНД_050 КОД Т00119476 к/а [PE…" at bounding box center [311, 197] width 506 height 11
copy p "Гераськин Андрей Александрови"
click at [374, 196] on p "Прошу настроить УПД (ЭДО) в договоре ЦРБ Зверево_5РНД_050 КОД Т00119476 к/а [PE…" at bounding box center [311, 197] width 506 height 11
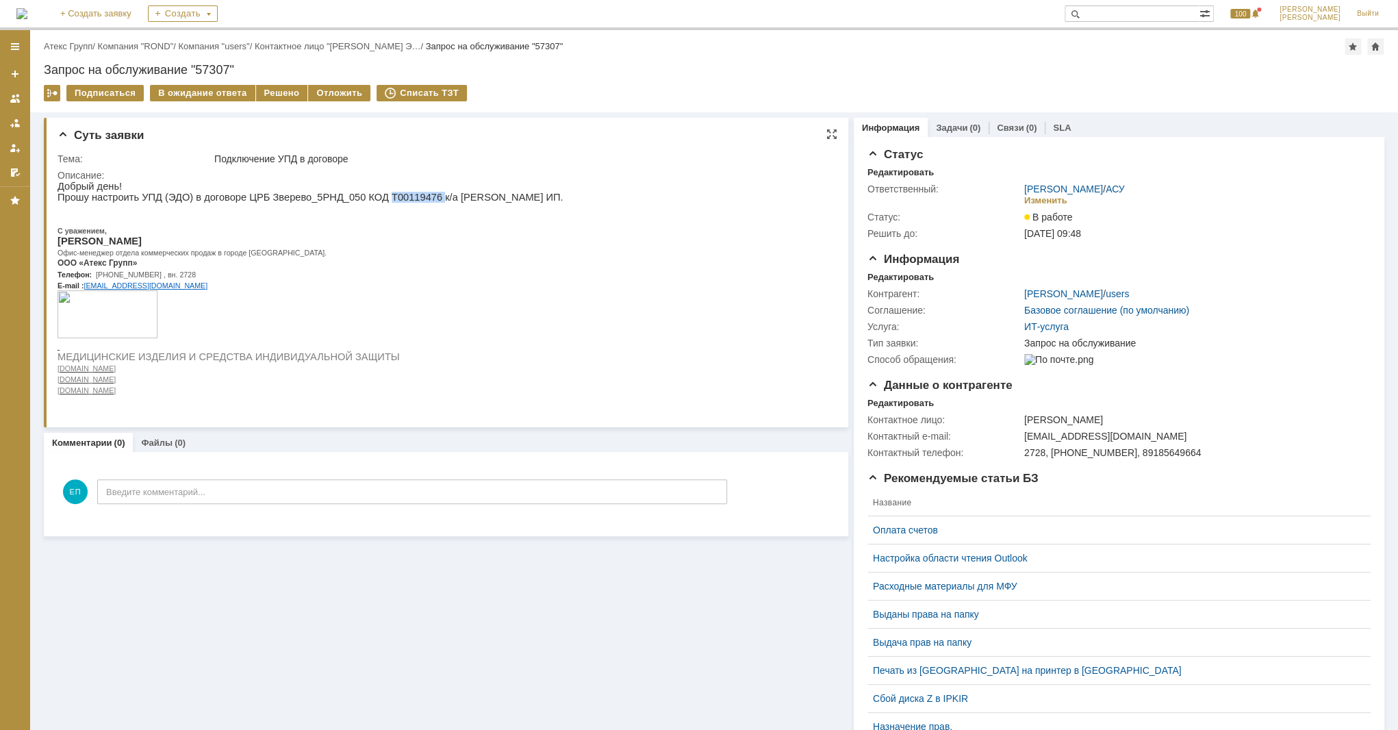
click at [374, 196] on p "Прошу настроить УПД (ЭДО) в договоре ЦРБ Зверево_5РНД_050 КОД Т00119476 к/а [PE…" at bounding box center [311, 197] width 506 height 11
copy p "Т00119476"
click at [269, 94] on div "Решено" at bounding box center [282, 93] width 52 height 16
click at [268, 93] on div "Решено" at bounding box center [282, 93] width 52 height 16
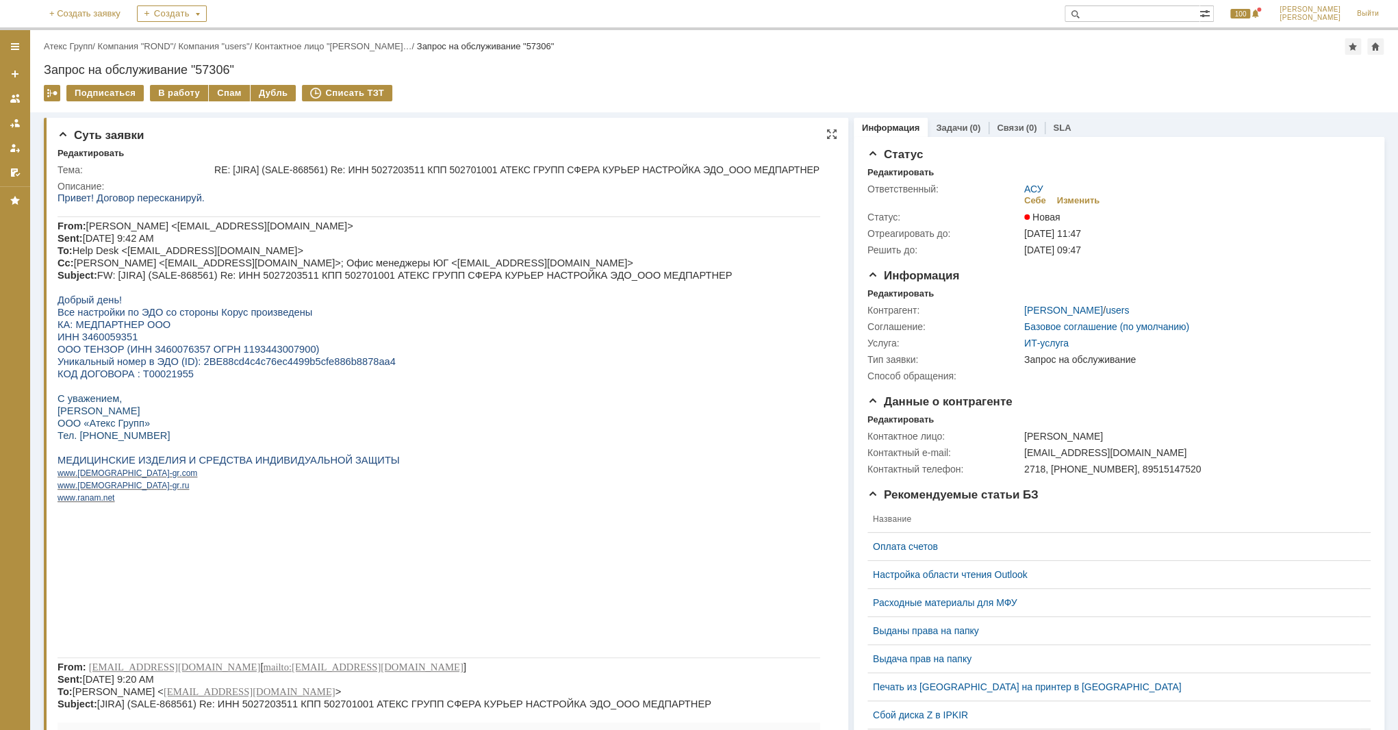
click at [116, 335] on span "ИНН 3460059351" at bounding box center [98, 336] width 80 height 11
copy span "3460059351"
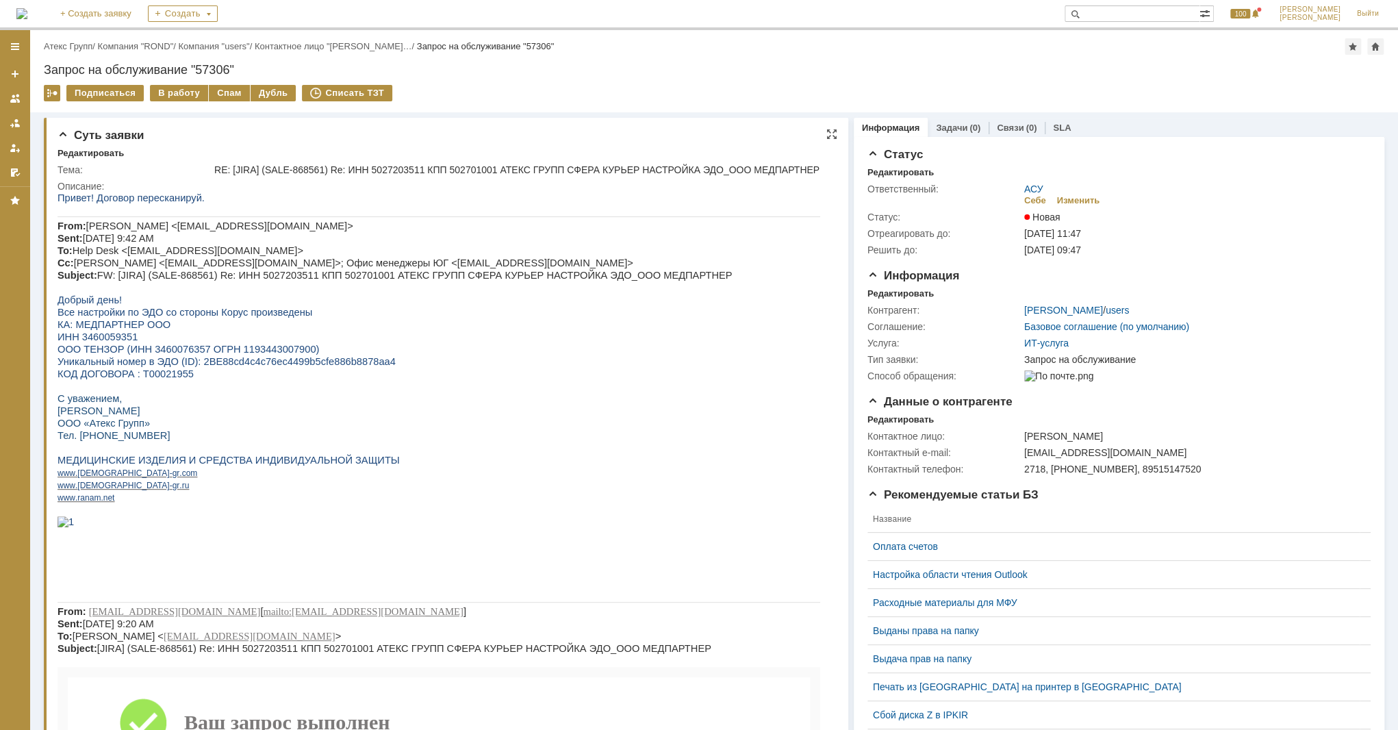
click at [147, 379] on span "КОД ДОГОВОРА : Т00021955" at bounding box center [126, 373] width 136 height 11
copy span "Т00021955"
click at [175, 91] on div "В работу" at bounding box center [179, 93] width 58 height 16
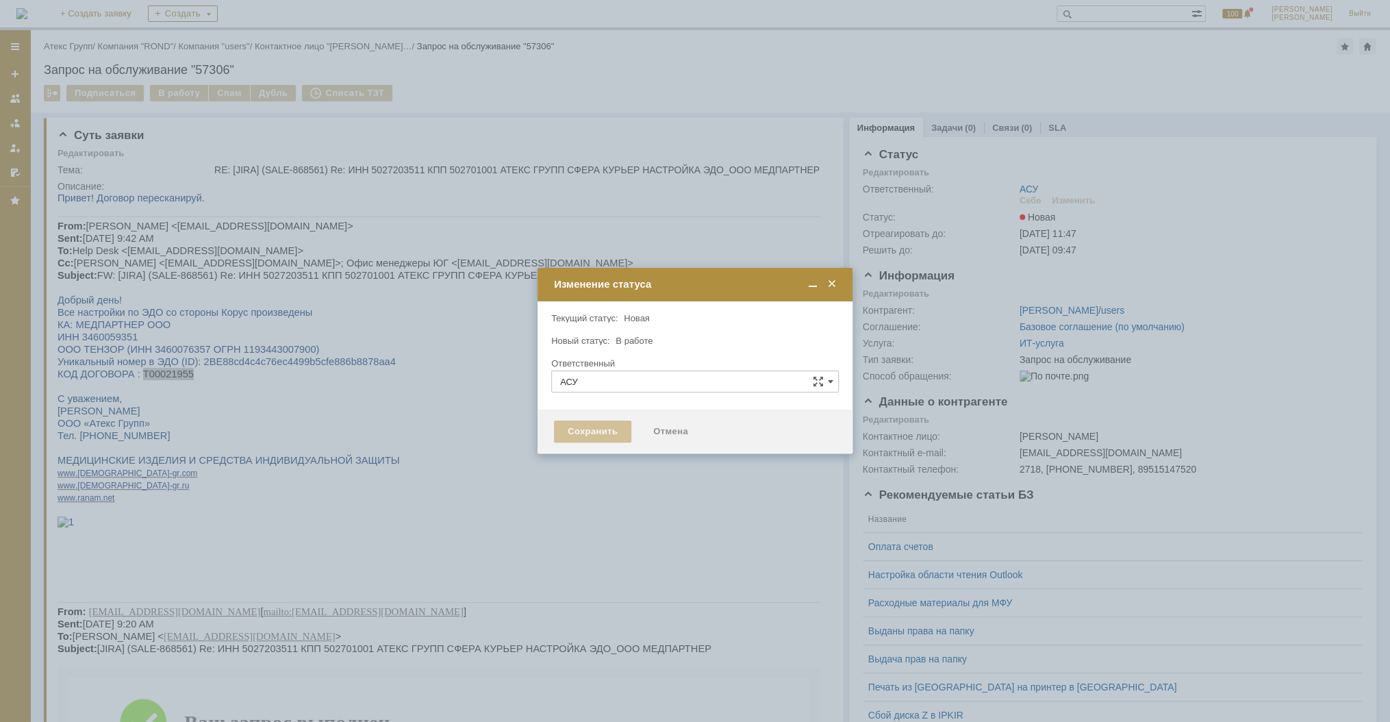
type input "[PERSON_NAME]"
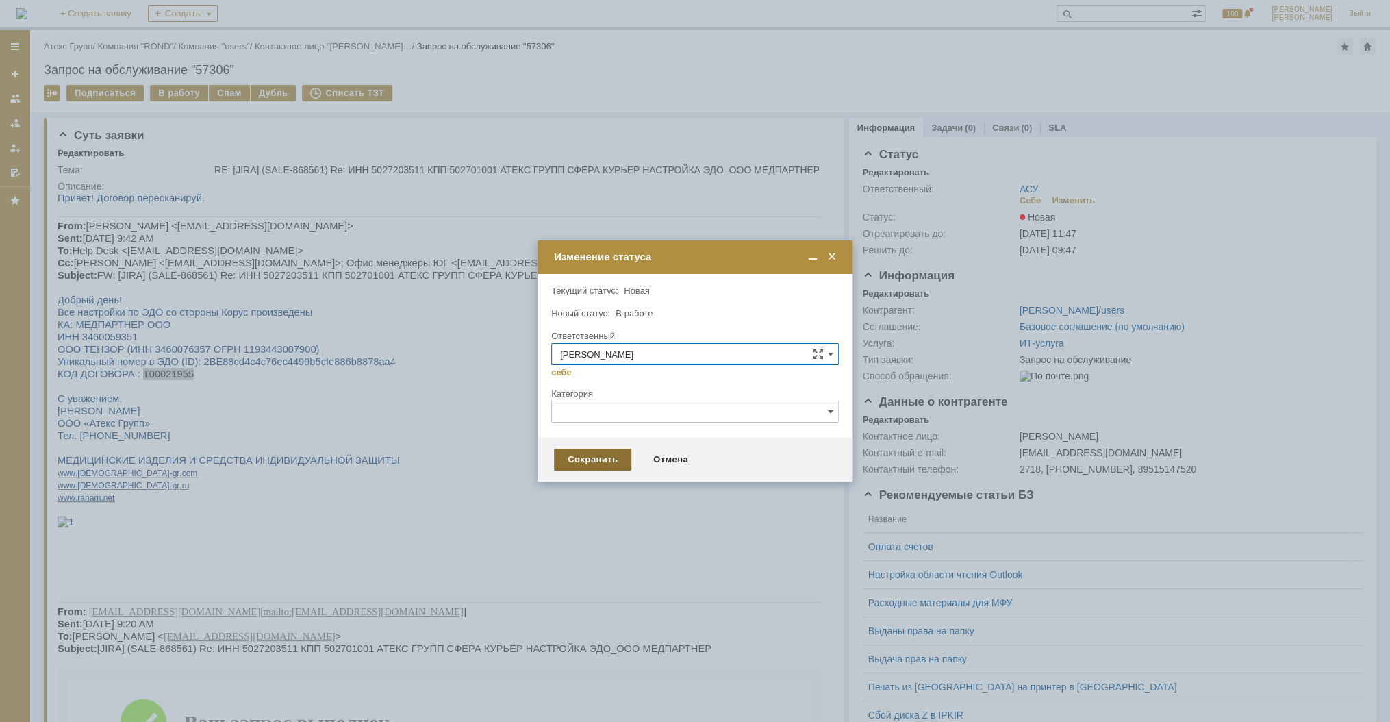
click at [572, 463] on div "Сохранить" at bounding box center [592, 459] width 77 height 22
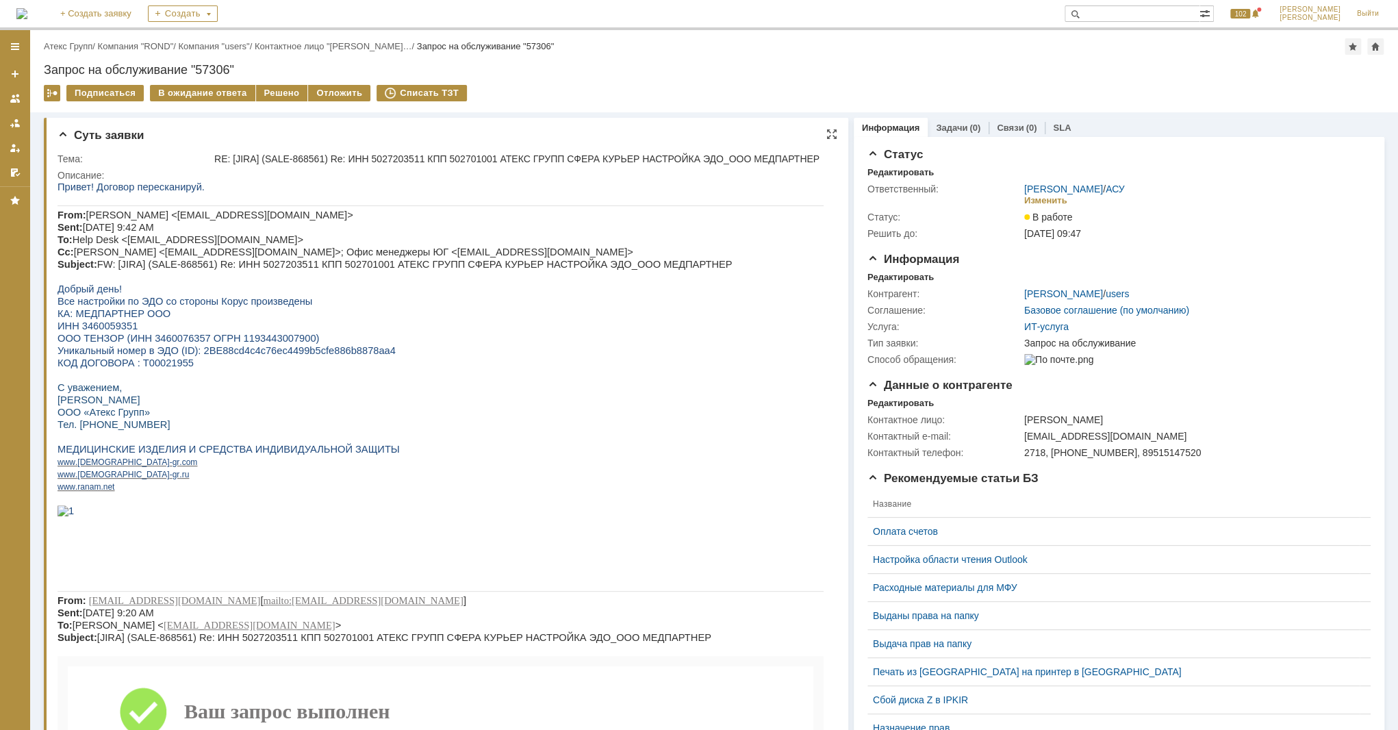
click at [123, 327] on span "ИНН 3460059351" at bounding box center [98, 325] width 80 height 11
copy span "3460059351"
click at [144, 363] on span "КОД ДОГОВОРА : Т00021955" at bounding box center [126, 362] width 136 height 11
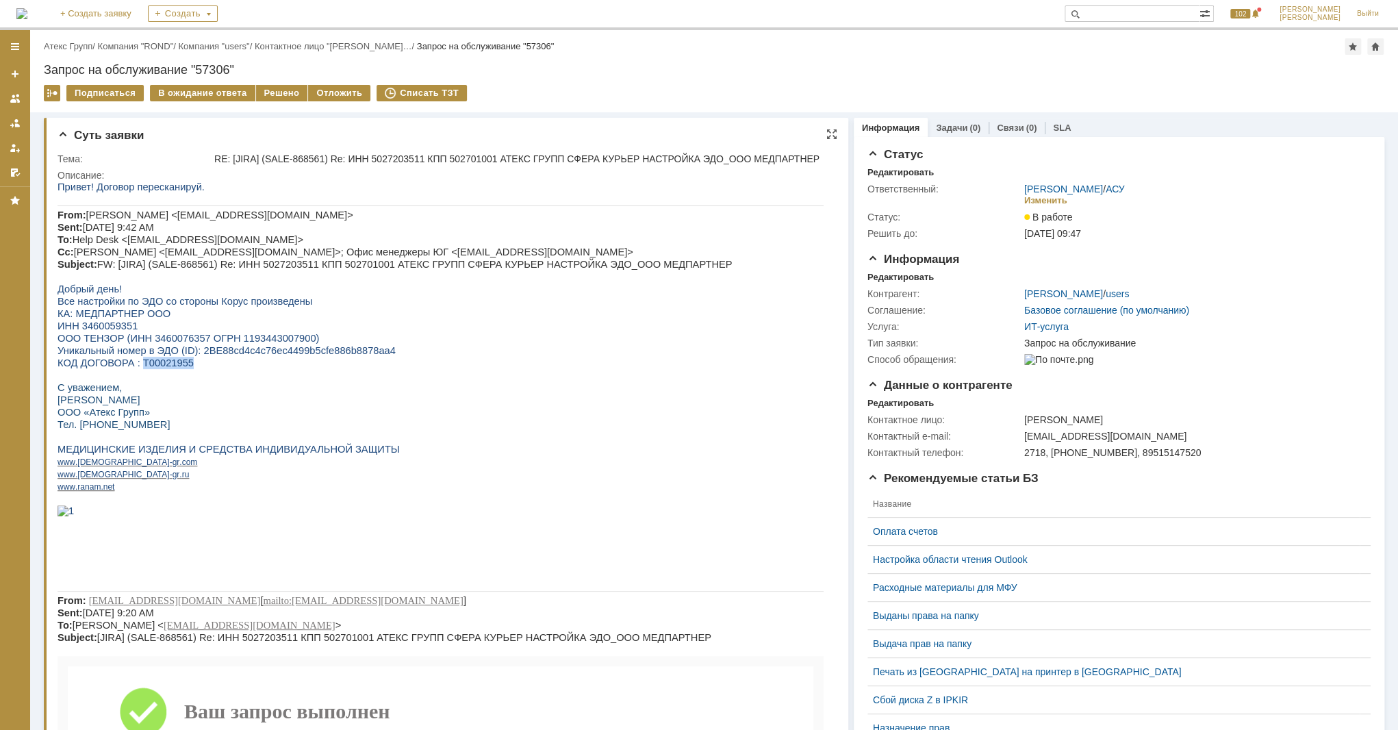
copy span "Т00021955"
click at [110, 325] on span "ИНН 3460059351" at bounding box center [98, 325] width 80 height 11
copy span "3460059351"
drag, startPoint x: 190, startPoint y: 355, endPoint x: 359, endPoint y: 351, distance: 169.2
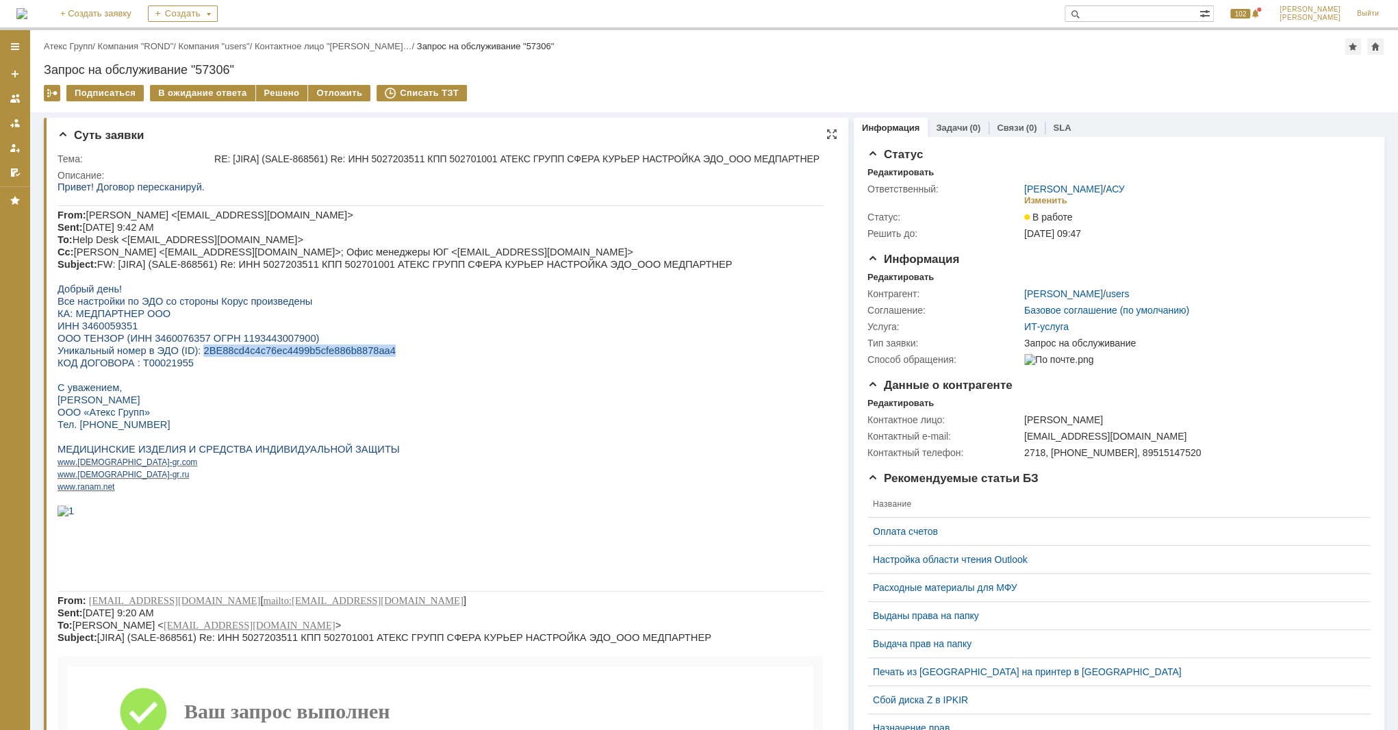
click at [359, 351] on span "Уникальный номер в ЭДО (ID): 2BE88cd4c4c76ec4499b5cfe886b8878aa4" at bounding box center [227, 350] width 338 height 11
copy span "2BE88cd4c4c76ec4499b5cfe886b8878aa4"
click at [281, 94] on div "Решено" at bounding box center [282, 93] width 52 height 16
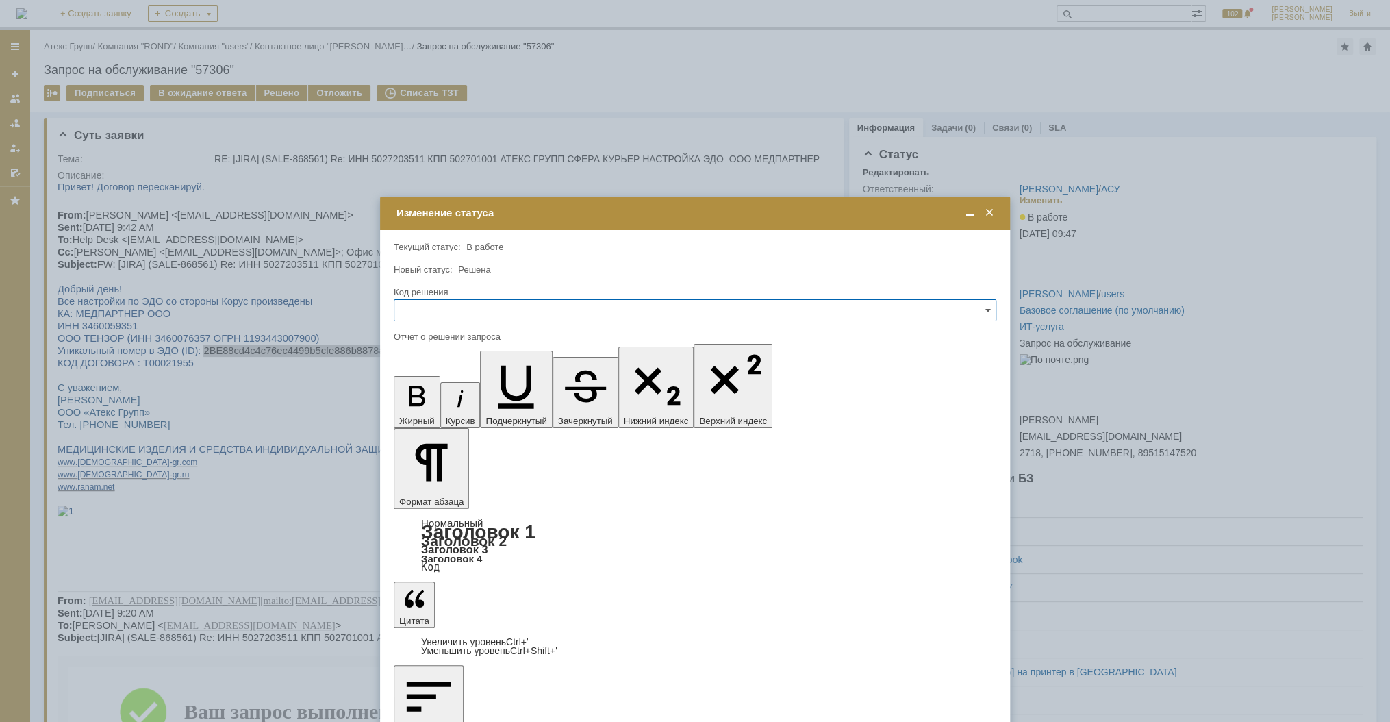
drag, startPoint x: 412, startPoint y: 4013, endPoint x: 421, endPoint y: 4012, distance: 8.9
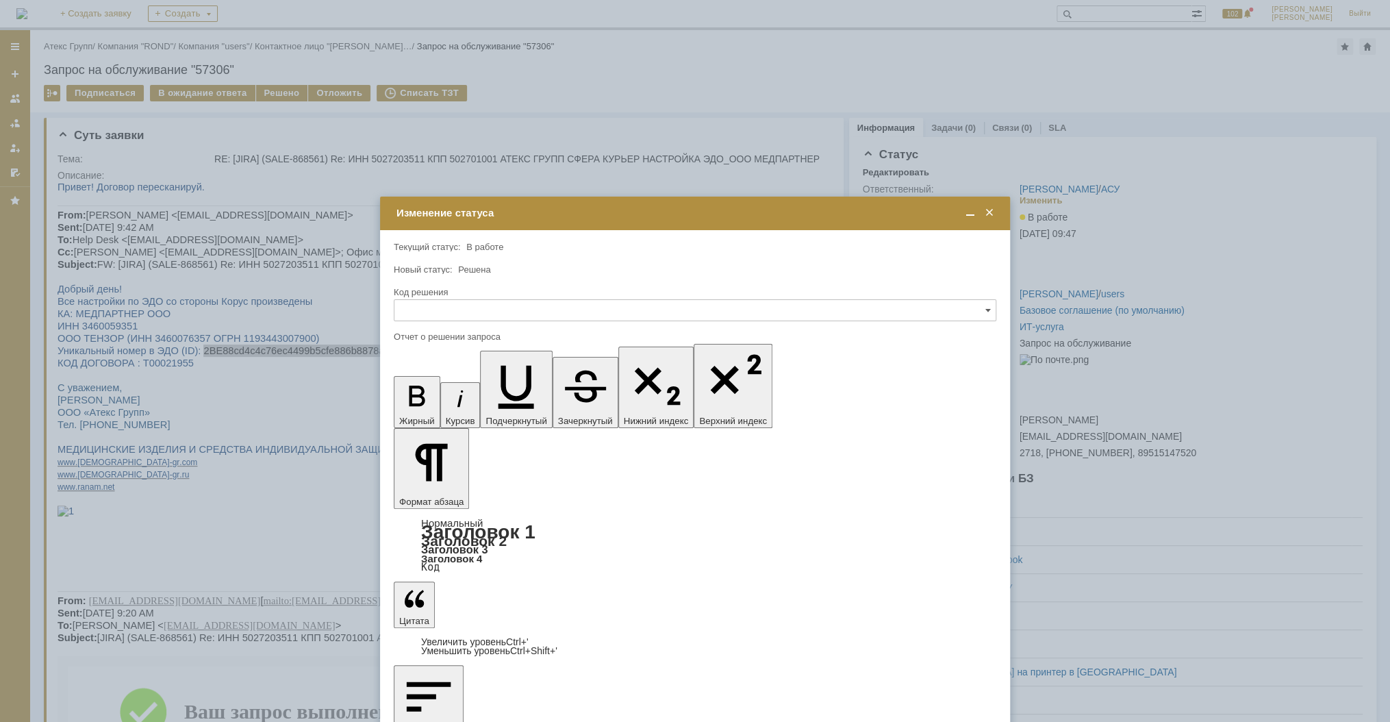
drag, startPoint x: 530, startPoint y: 4015, endPoint x: 480, endPoint y: 4012, distance: 50.1
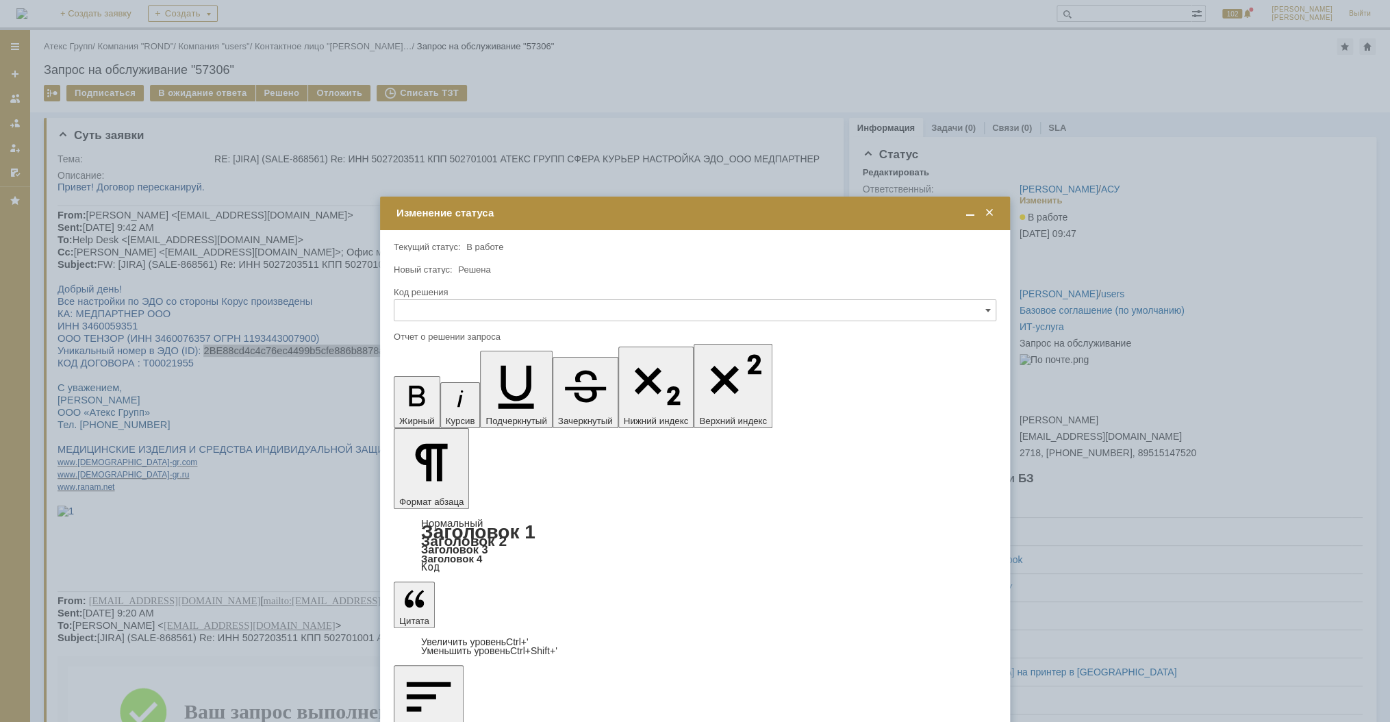
drag, startPoint x: 482, startPoint y: 4013, endPoint x: 518, endPoint y: 4013, distance: 36.3
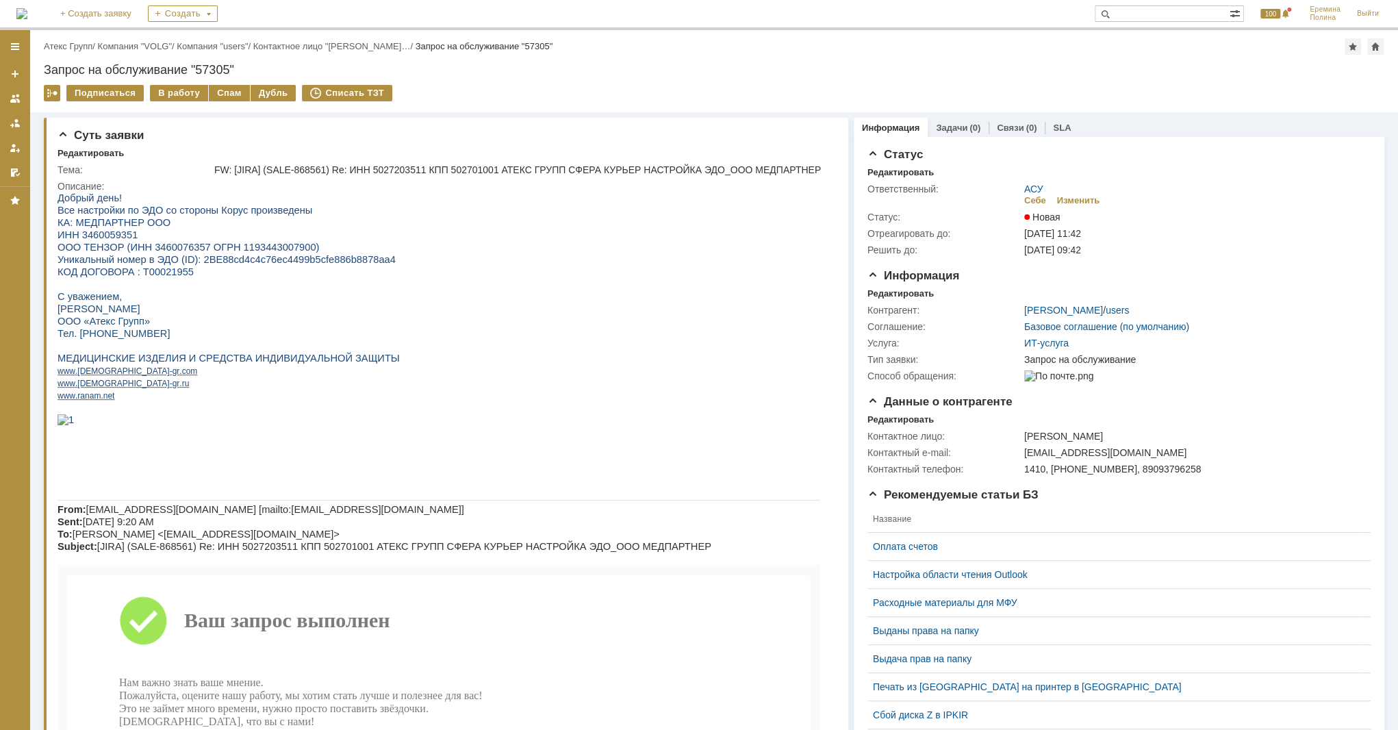
click at [114, 236] on span "ИНН 3460059351" at bounding box center [98, 234] width 80 height 11
copy span "3460059351"
click at [194, 101] on div "В работу" at bounding box center [179, 93] width 58 height 16
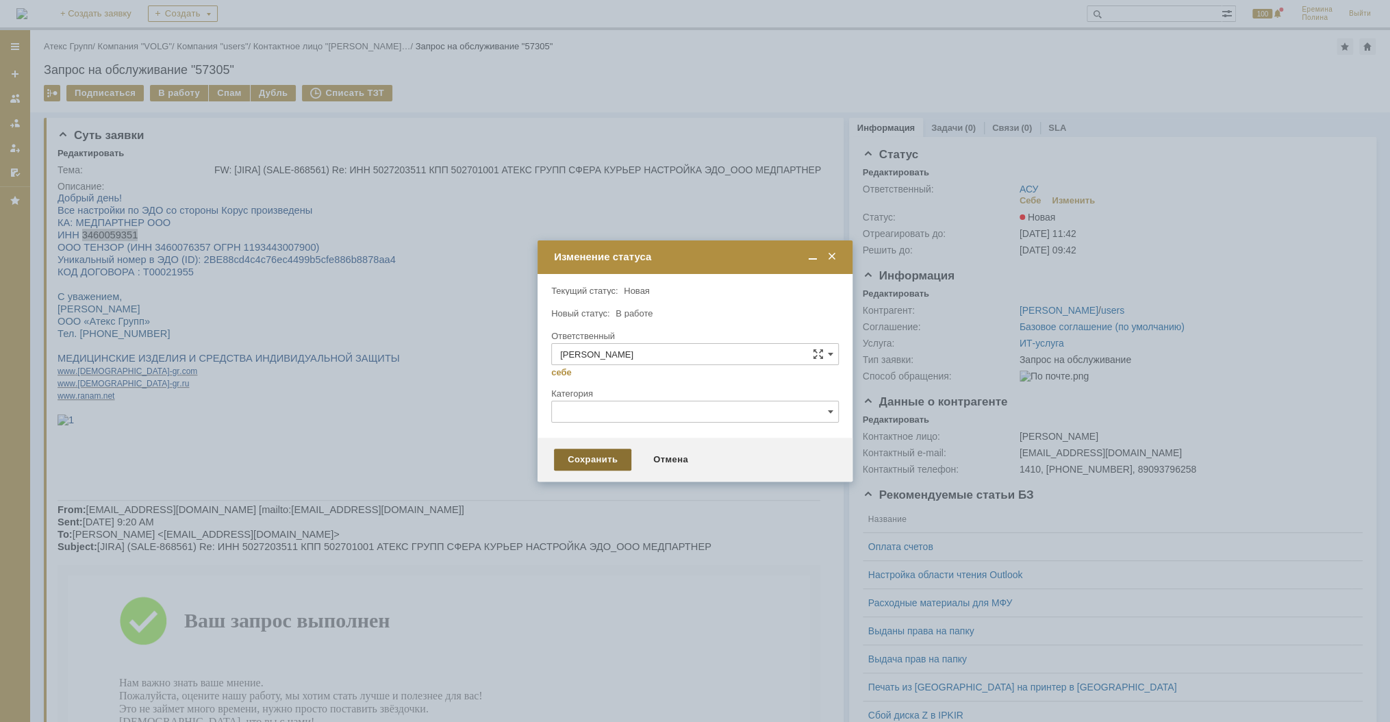
click at [600, 463] on div "Сохранить" at bounding box center [592, 459] width 77 height 22
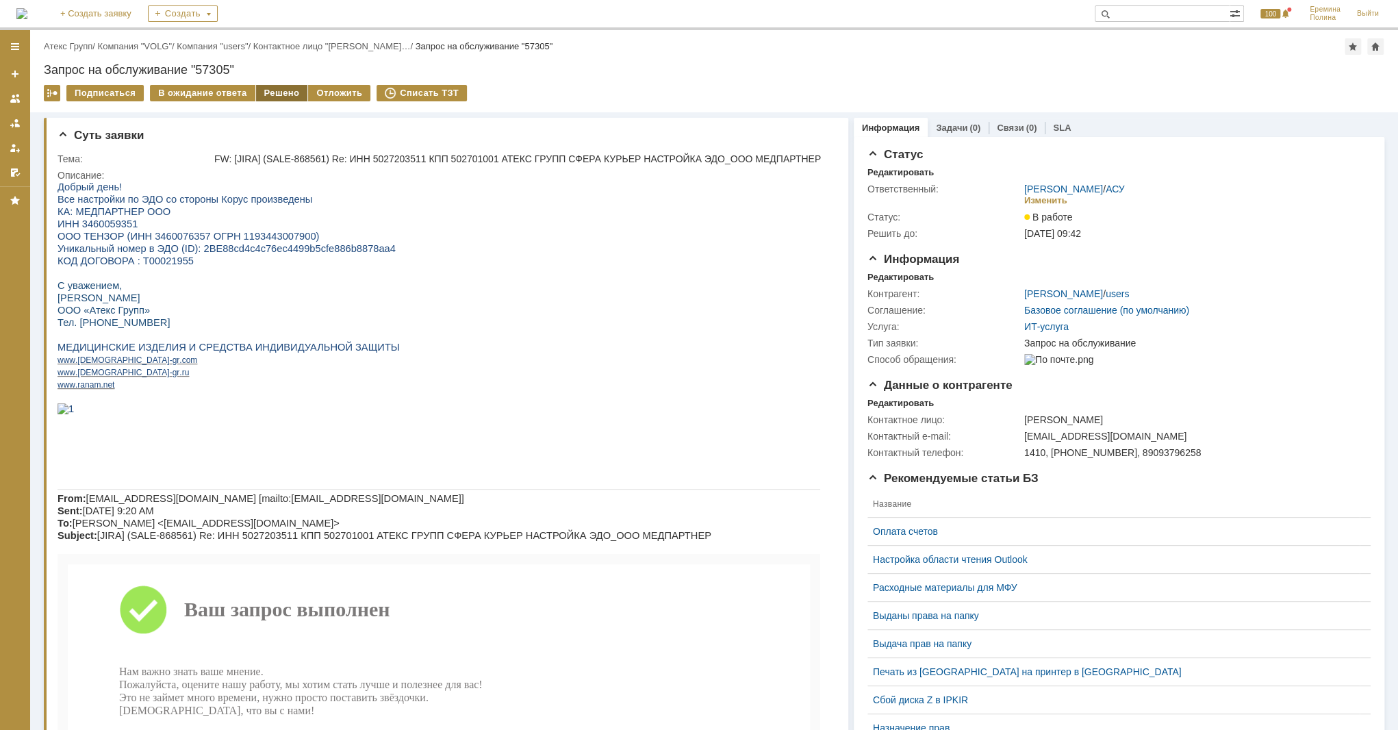
click at [269, 96] on div "Решено" at bounding box center [282, 93] width 52 height 16
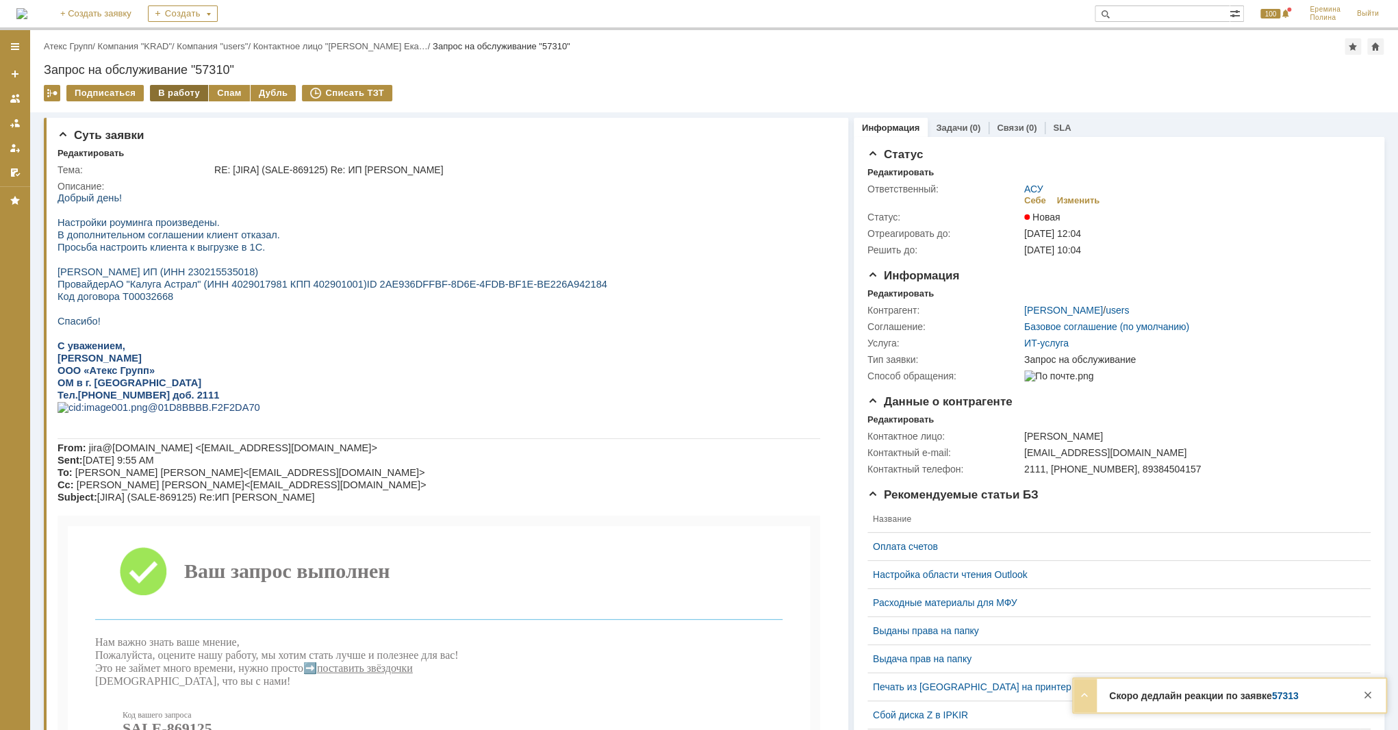
click at [186, 99] on div "В работу" at bounding box center [179, 93] width 58 height 16
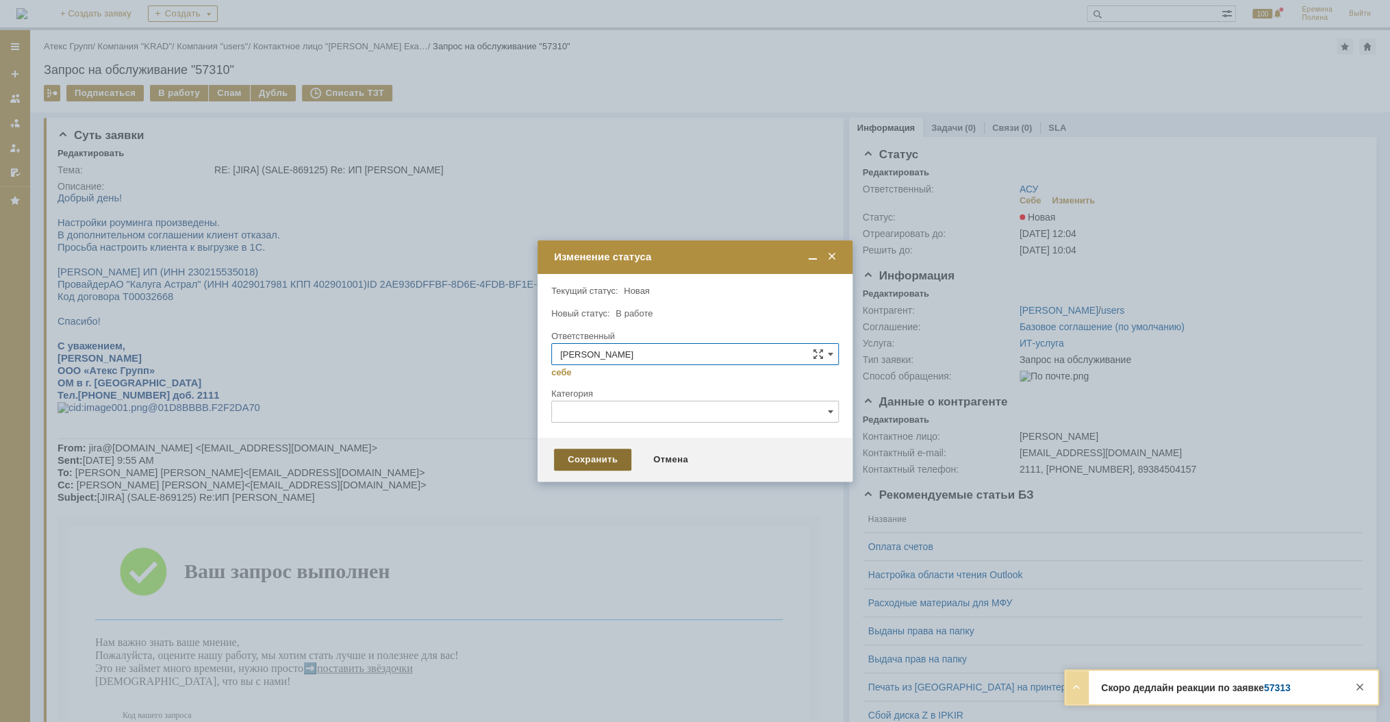
click at [587, 457] on div "Сохранить" at bounding box center [592, 459] width 77 height 22
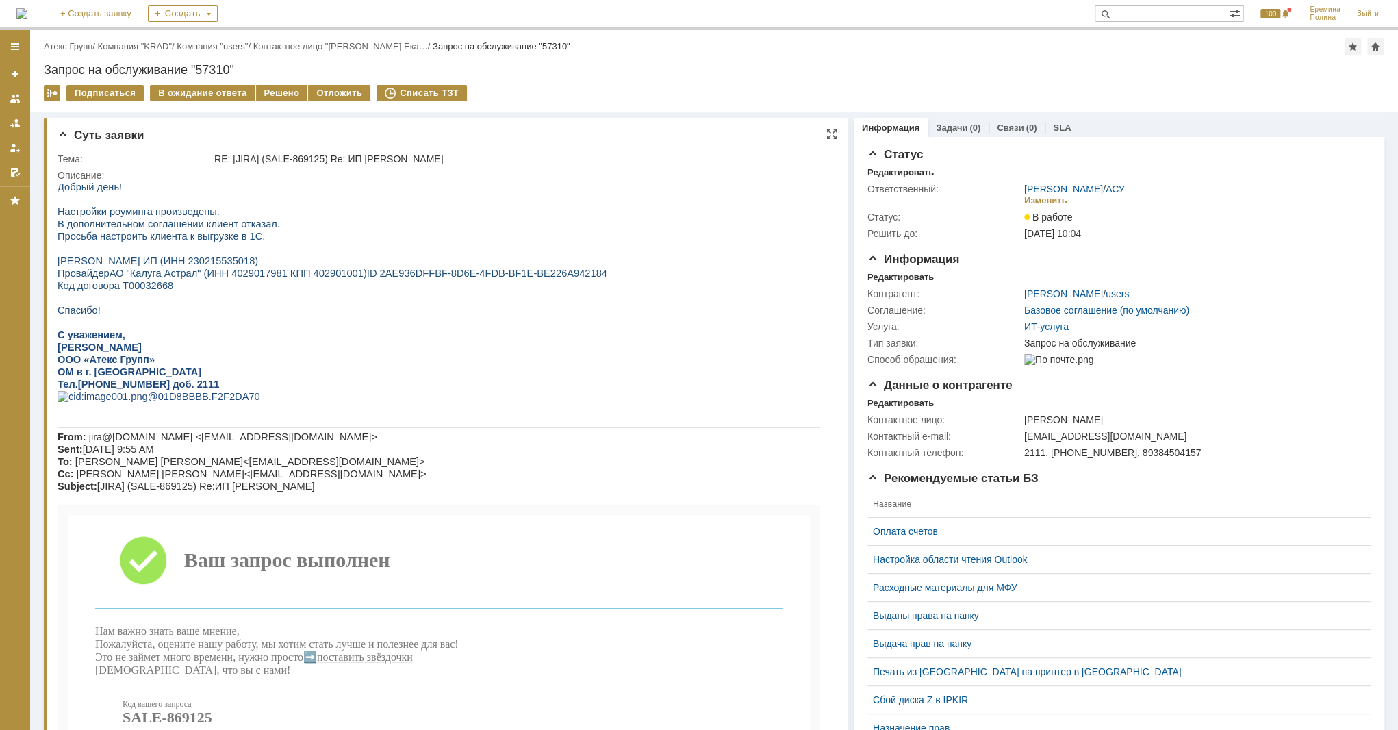
click at [201, 268] on span "[PERSON_NAME] ИП (ИНН 230215535018) Провайдер" at bounding box center [158, 266] width 201 height 23
click at [201, 267] on span "[PERSON_NAME] ИП (ИНН 230215535018) Провайдер" at bounding box center [158, 266] width 201 height 23
copy span "230215535018"
drag, startPoint x: 355, startPoint y: 274, endPoint x: 556, endPoint y: 271, distance: 201.3
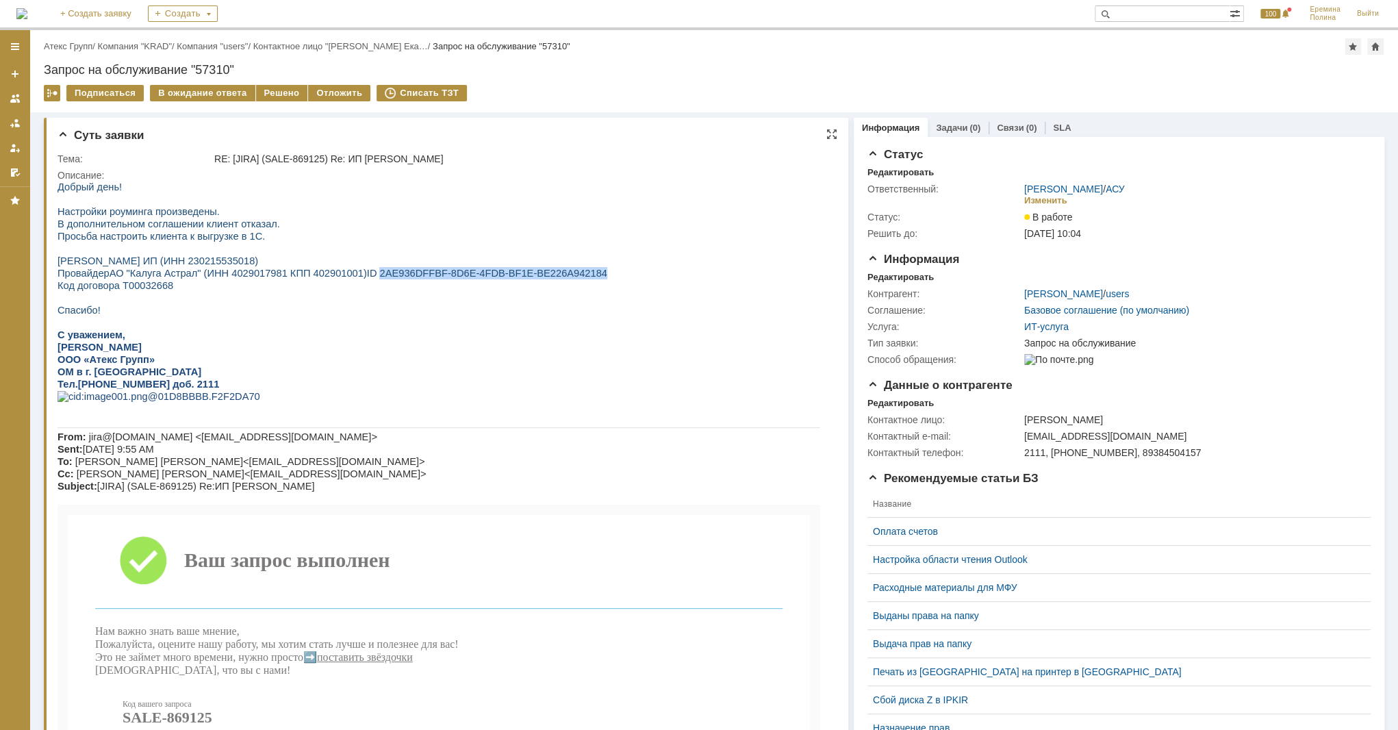
click at [556, 271] on p "[PERSON_NAME] ИП (ИНН 230215535018) Провайдер АО "Калуга Астрал" (ИНН 402901798…" at bounding box center [439, 267] width 763 height 25
copy span "2AE936DFFBF-8D6E-4FDB-BF1E-BE226A942184"
click at [266, 86] on div "Решено" at bounding box center [282, 93] width 52 height 16
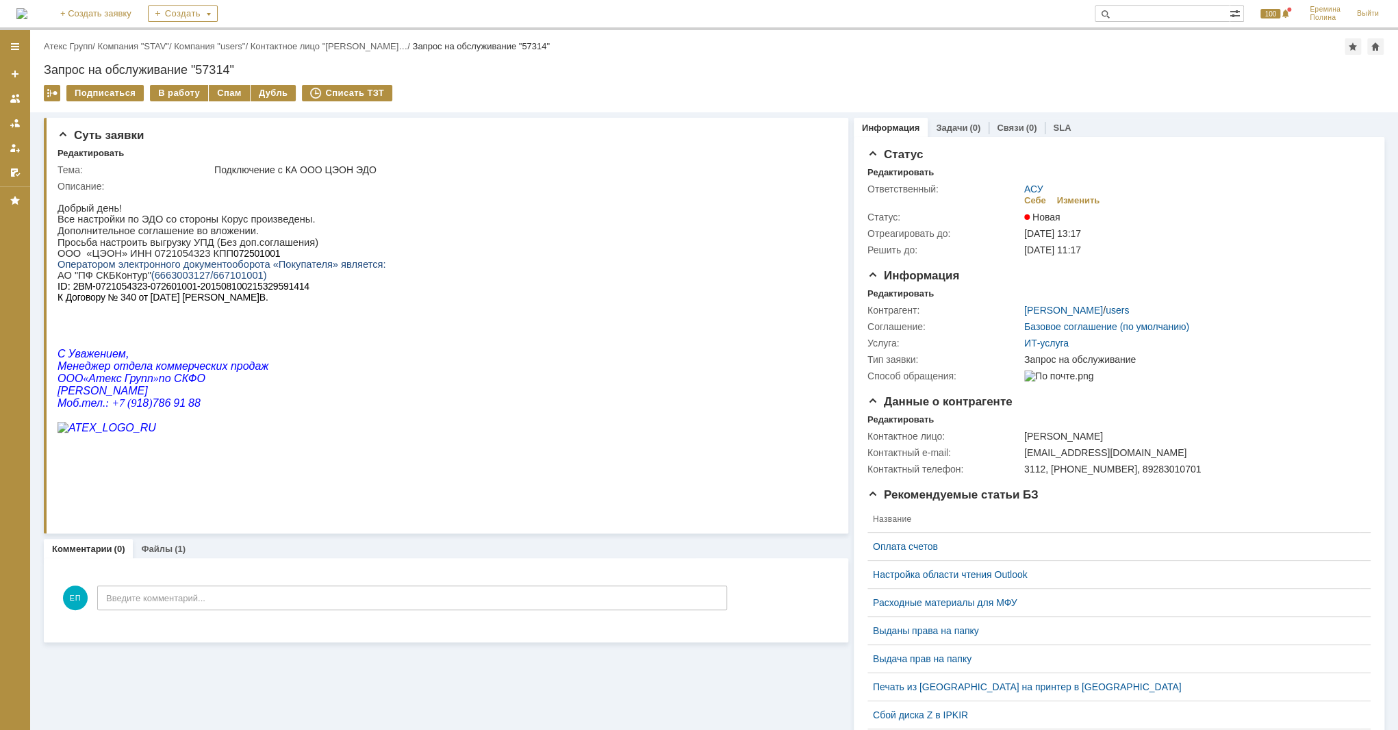
click at [147, 261] on p "ООО «ЦЭОН» ИНН 0721054323 КПП 072501001 Оператором электронного документооборот…" at bounding box center [222, 259] width 328 height 22
copy p "0721054323"
click at [190, 94] on div "В работу" at bounding box center [179, 93] width 58 height 16
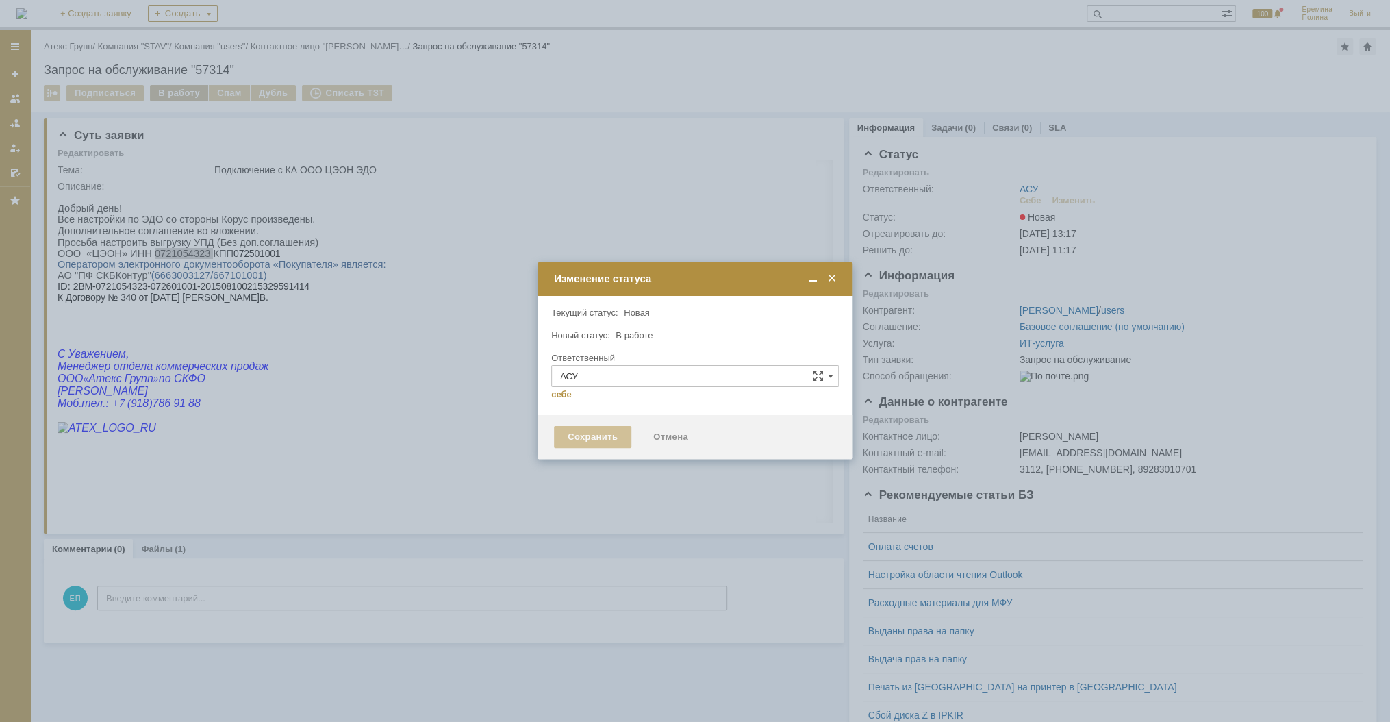
type input "[PERSON_NAME]"
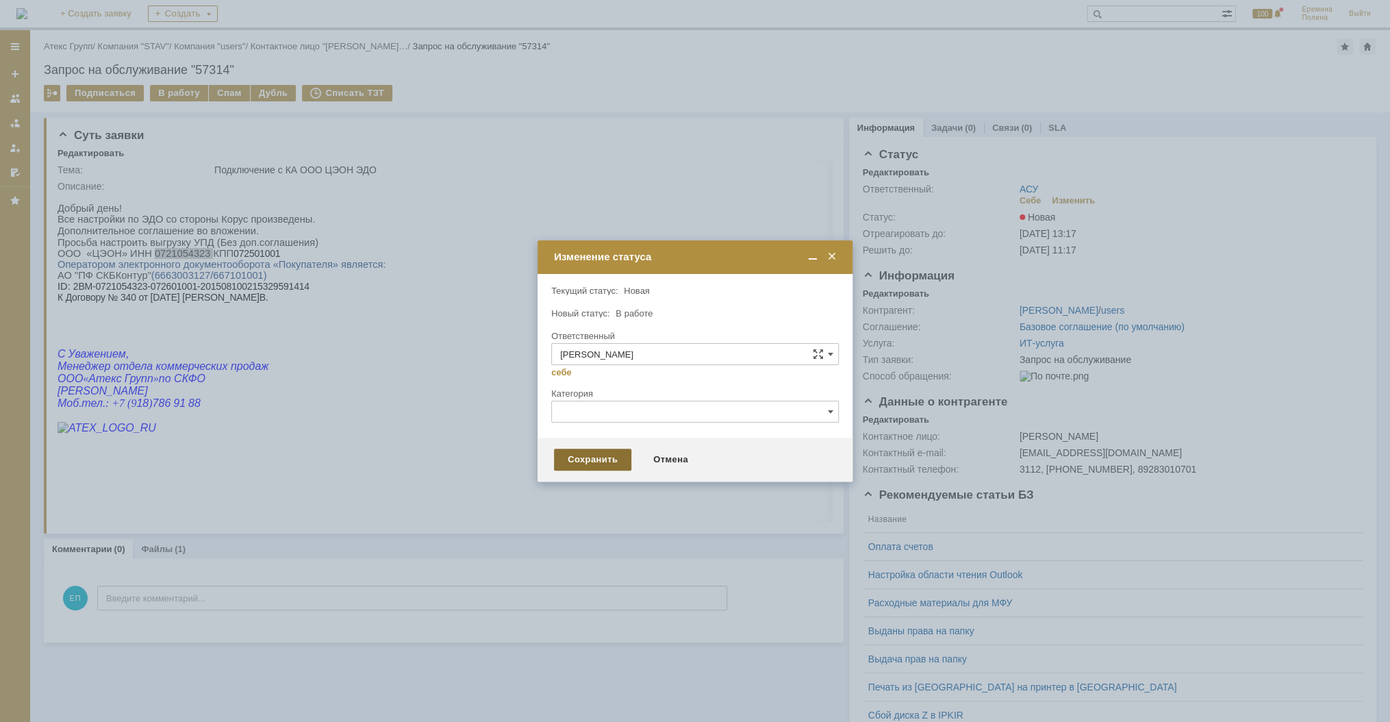
click at [620, 463] on div "Сохранить" at bounding box center [592, 459] width 77 height 22
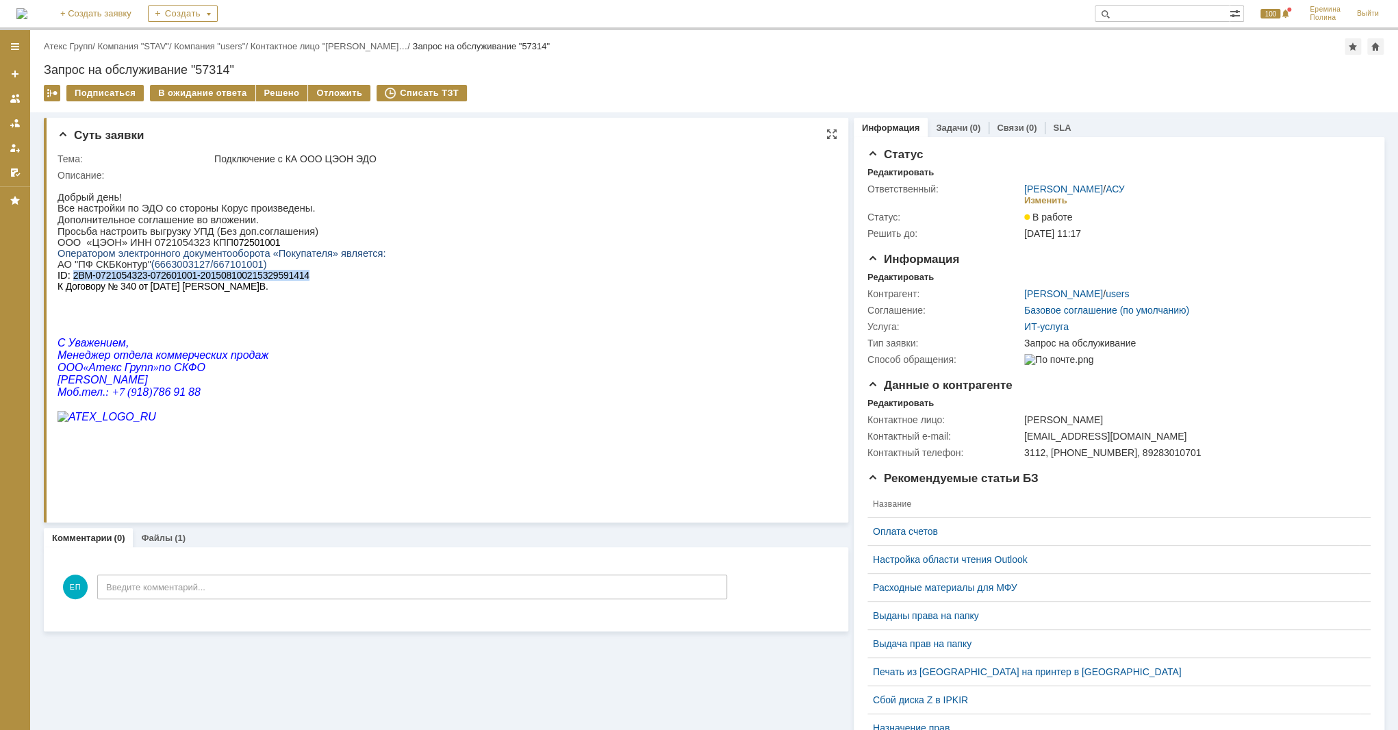
drag, startPoint x: 73, startPoint y: 285, endPoint x: 301, endPoint y: 286, distance: 228.0
click at [301, 281] on span "2BM-0721054323-072601001-201508100215329591414" at bounding box center [191, 275] width 236 height 11
copy span "2BM-0721054323-072601001-201508100215329591414"
click at [170, 249] on p "ООО «ЦЭОН» ИНН 0721054323 КПП 072501001 Оператором электронного документооборот…" at bounding box center [222, 248] width 328 height 22
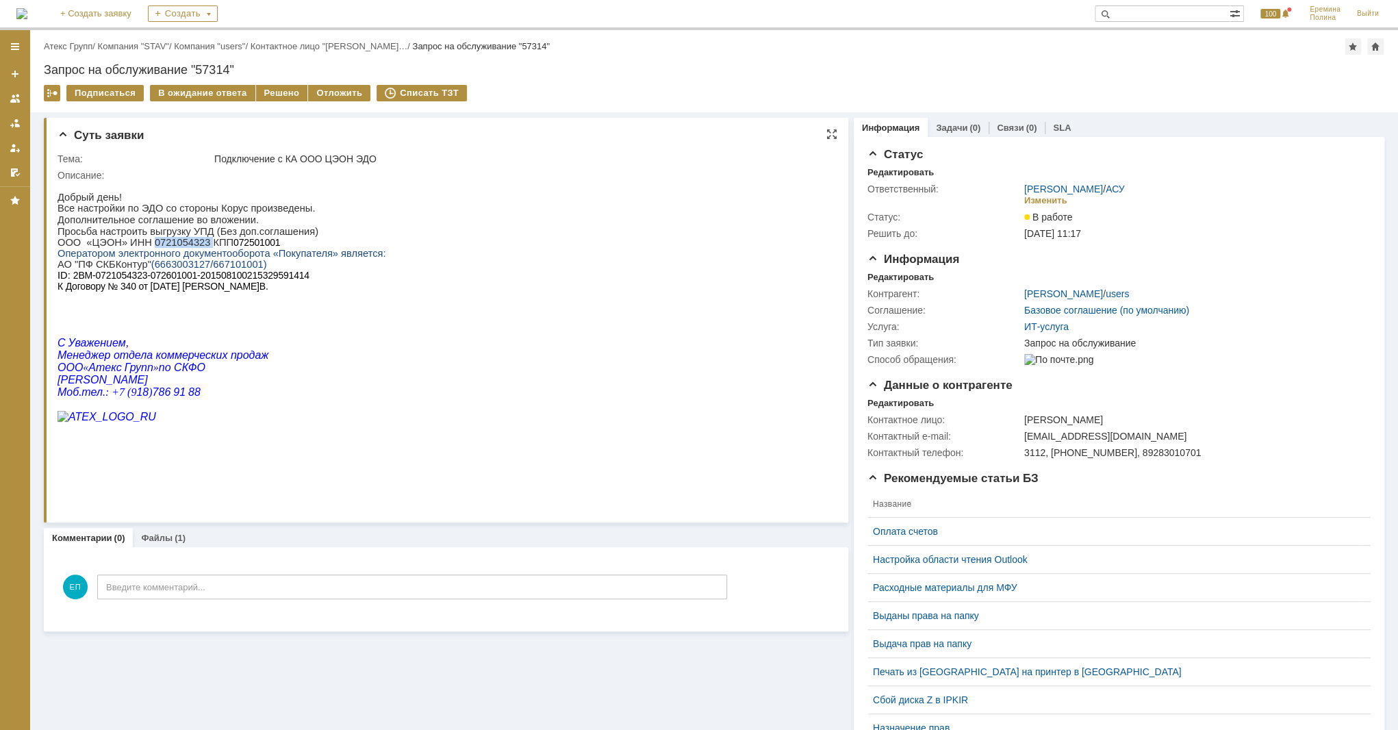
copy p "0721054323"
click at [268, 88] on div "Решено" at bounding box center [282, 93] width 52 height 16
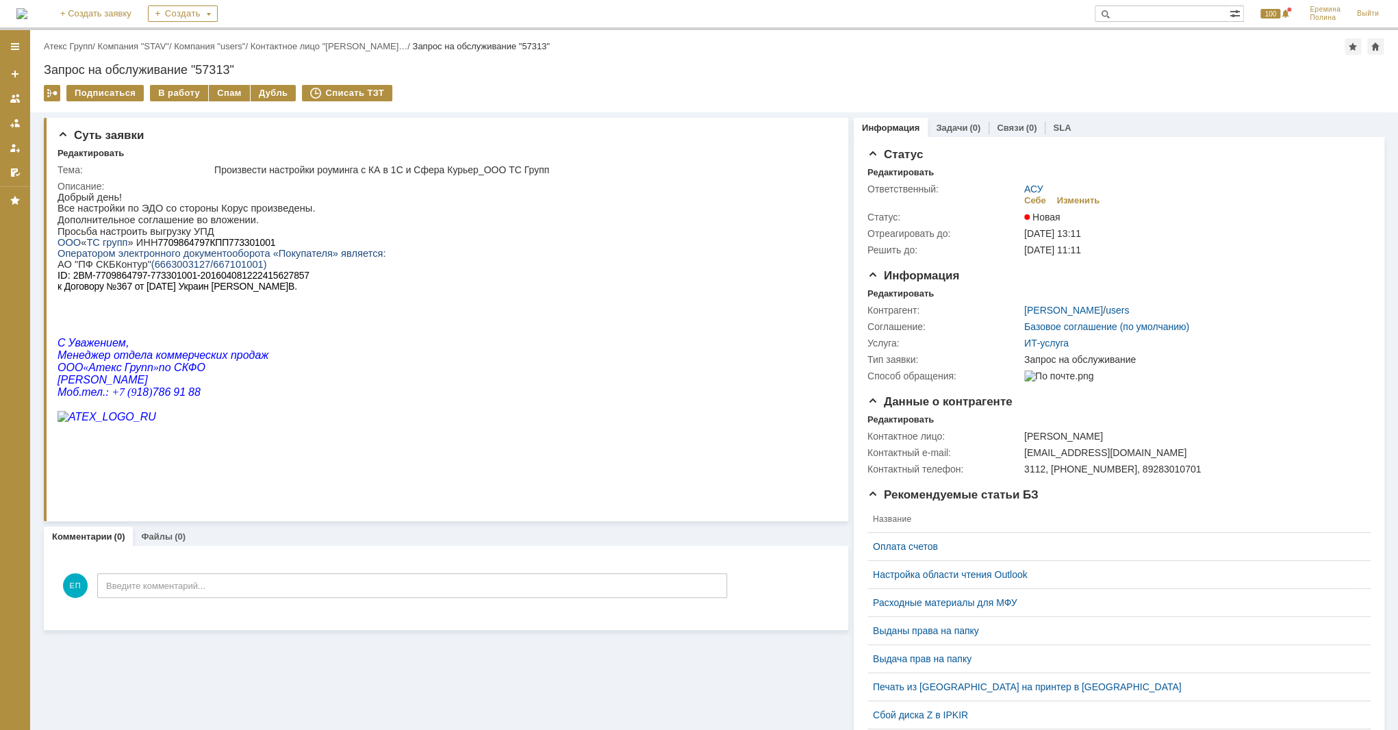
click at [182, 243] on span "7709864797" at bounding box center [183, 242] width 52 height 11
copy p "7709864797"
click at [69, 281] on span ":" at bounding box center [69, 275] width 3 height 11
drag, startPoint x: 71, startPoint y: 283, endPoint x: 305, endPoint y: 281, distance: 234.2
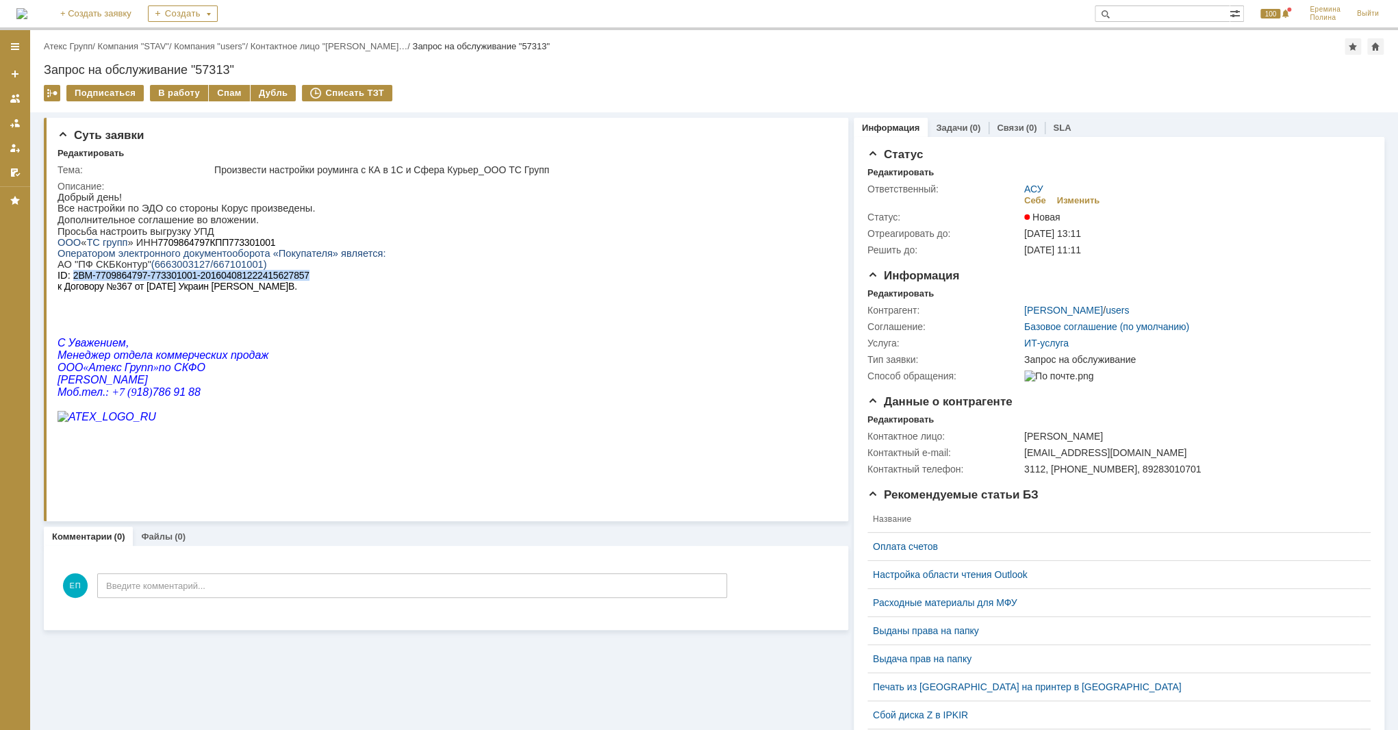
click at [305, 281] on p "АО "ПФ СКБКонтур" (6663003127/667101001) ID : 2BM-7709864797-773301001-20160408…" at bounding box center [222, 275] width 328 height 33
copy span "2BM-7709864797-773301001-201604081222415627857"
click at [186, 96] on div "В работу" at bounding box center [179, 93] width 58 height 16
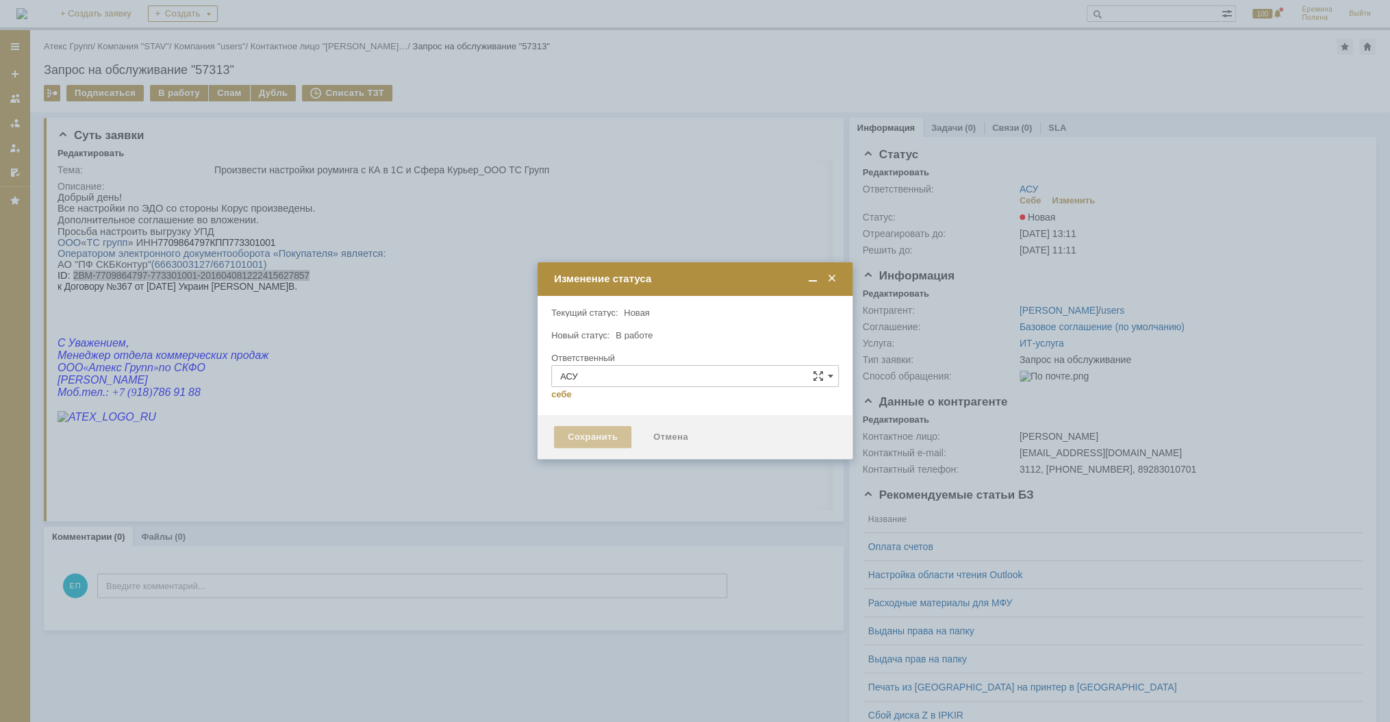
type input "[PERSON_NAME]"
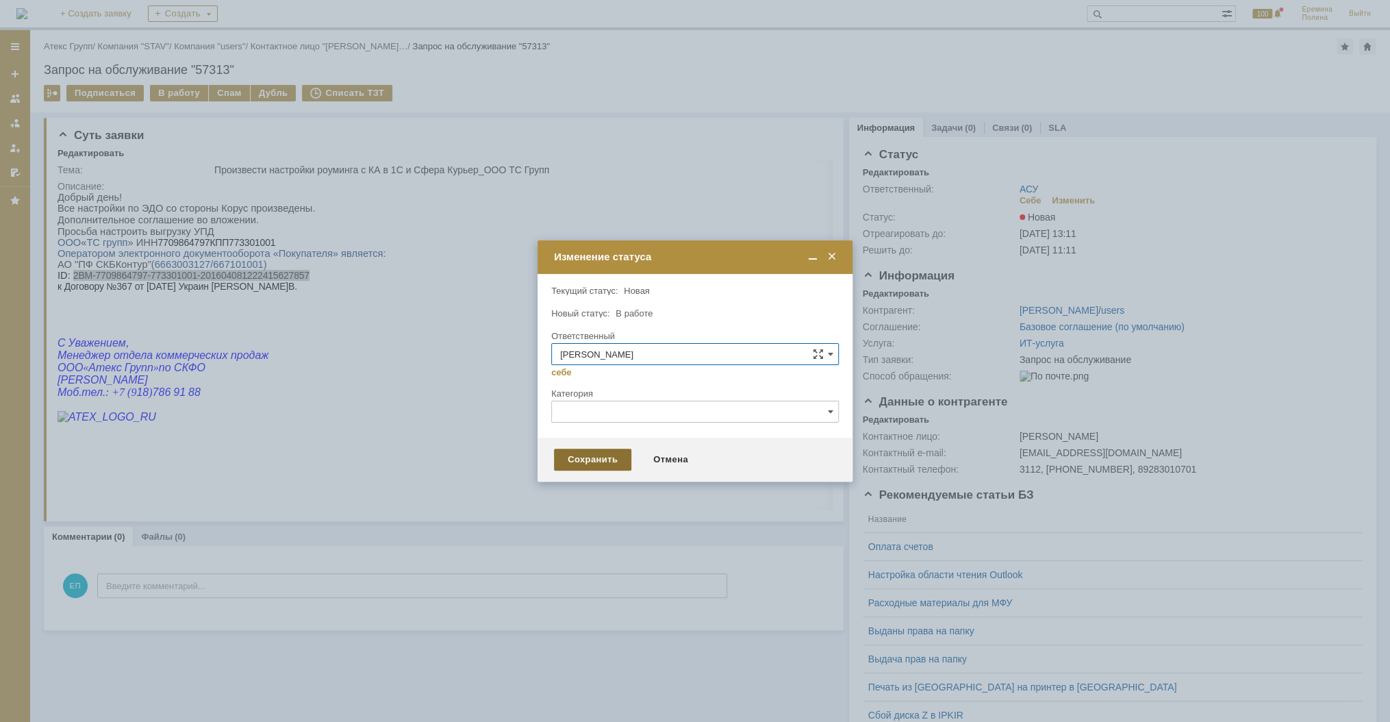
click at [605, 466] on div "Сохранить" at bounding box center [592, 459] width 77 height 22
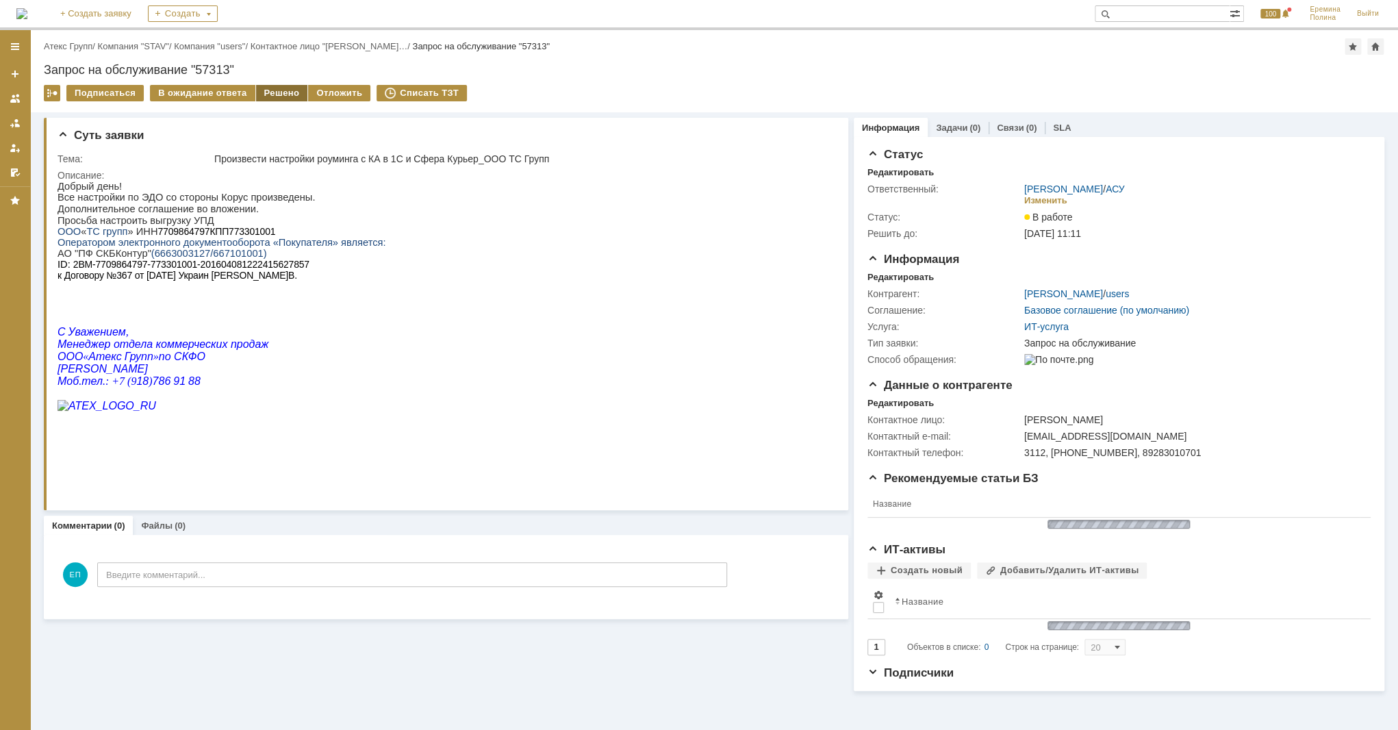
click at [285, 99] on div "Решено" at bounding box center [282, 93] width 52 height 16
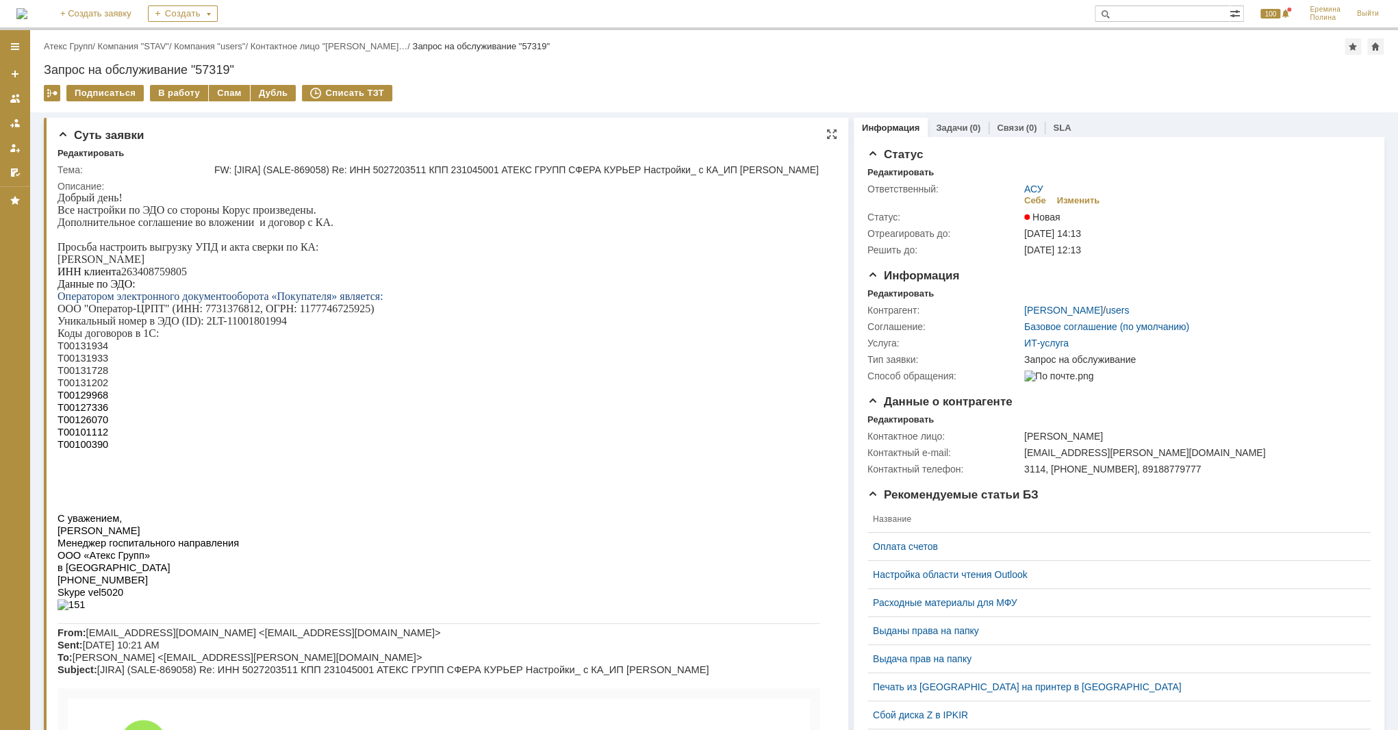
click at [170, 278] on p "ИНН клиента 263408759805" at bounding box center [439, 272] width 763 height 12
copy p "263408759805"
drag, startPoint x: 208, startPoint y: 321, endPoint x: 284, endPoint y: 323, distance: 76.0
click at [284, 323] on p "Уникальный номер в ЭДО (ID): 2LT-11001801994" at bounding box center [439, 321] width 763 height 12
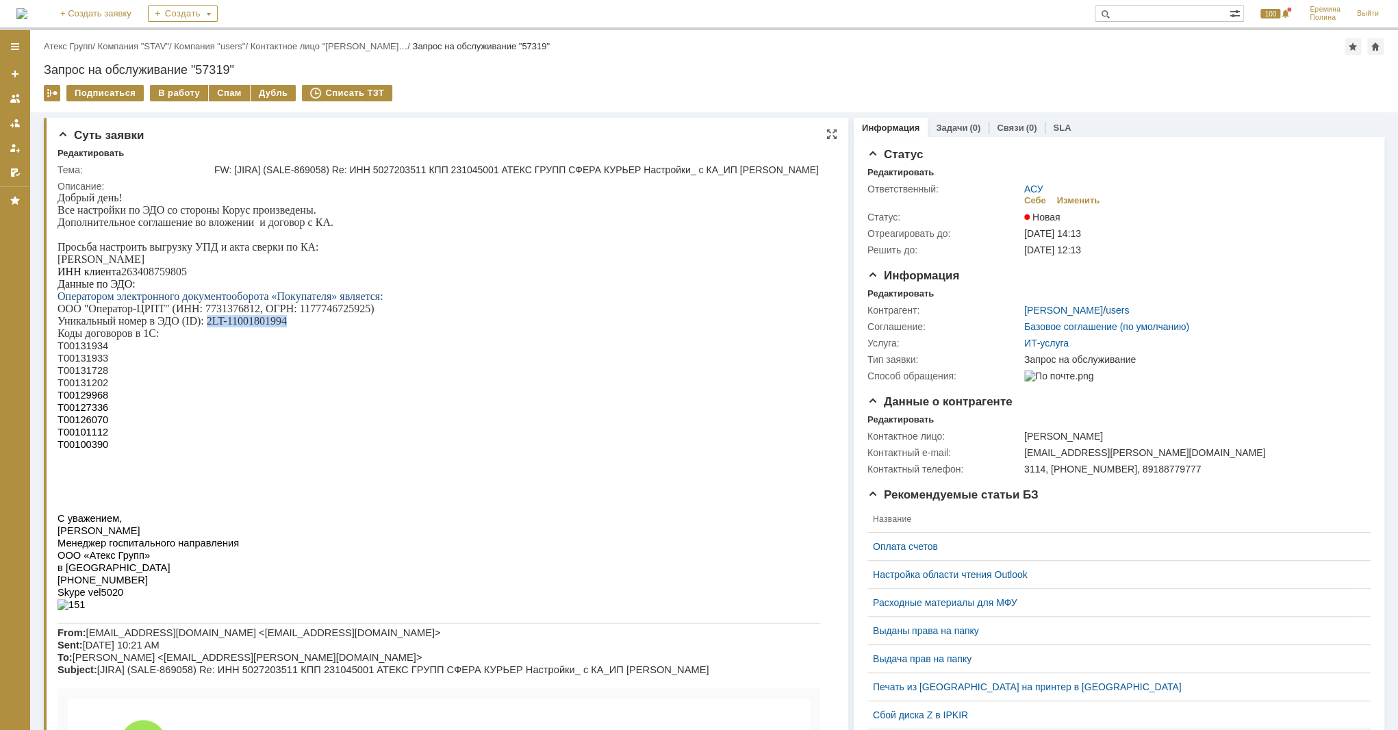
copy p "2LT-11001801994"
click at [195, 91] on div "В работу" at bounding box center [179, 93] width 58 height 16
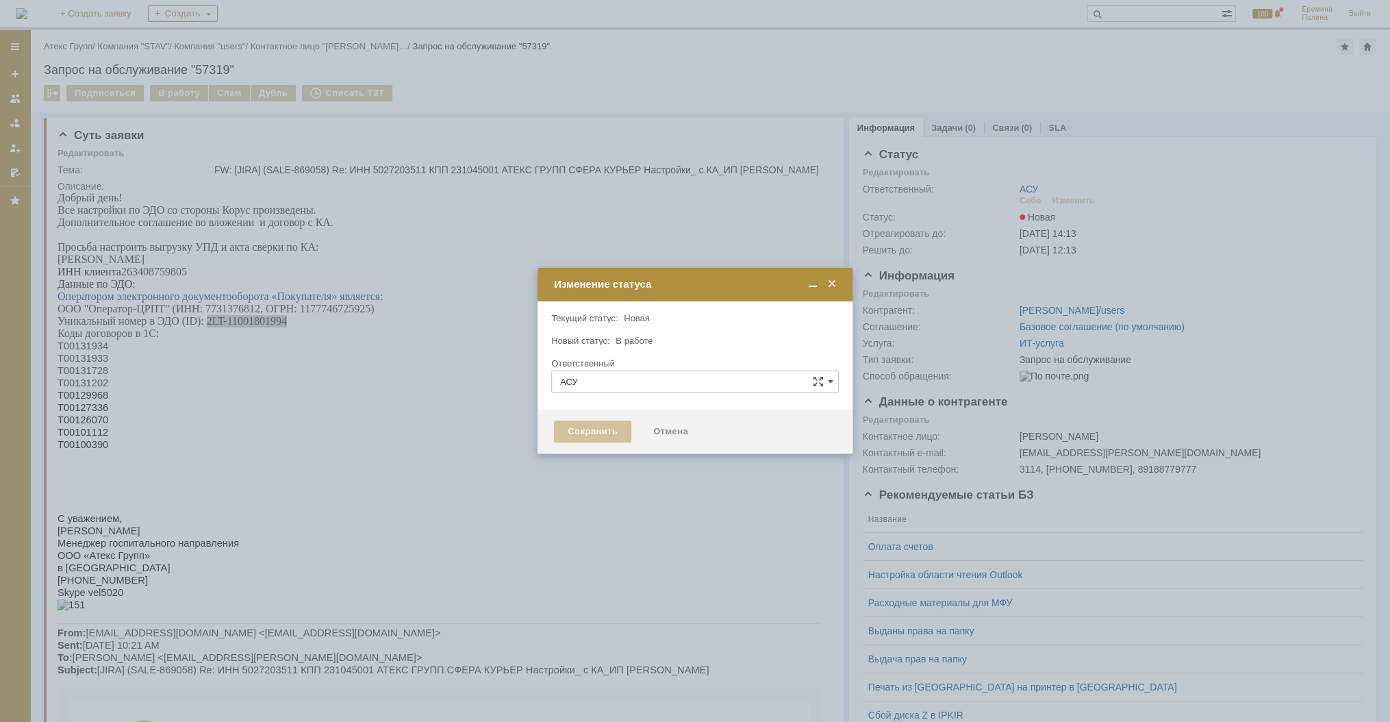
type input "[PERSON_NAME]"
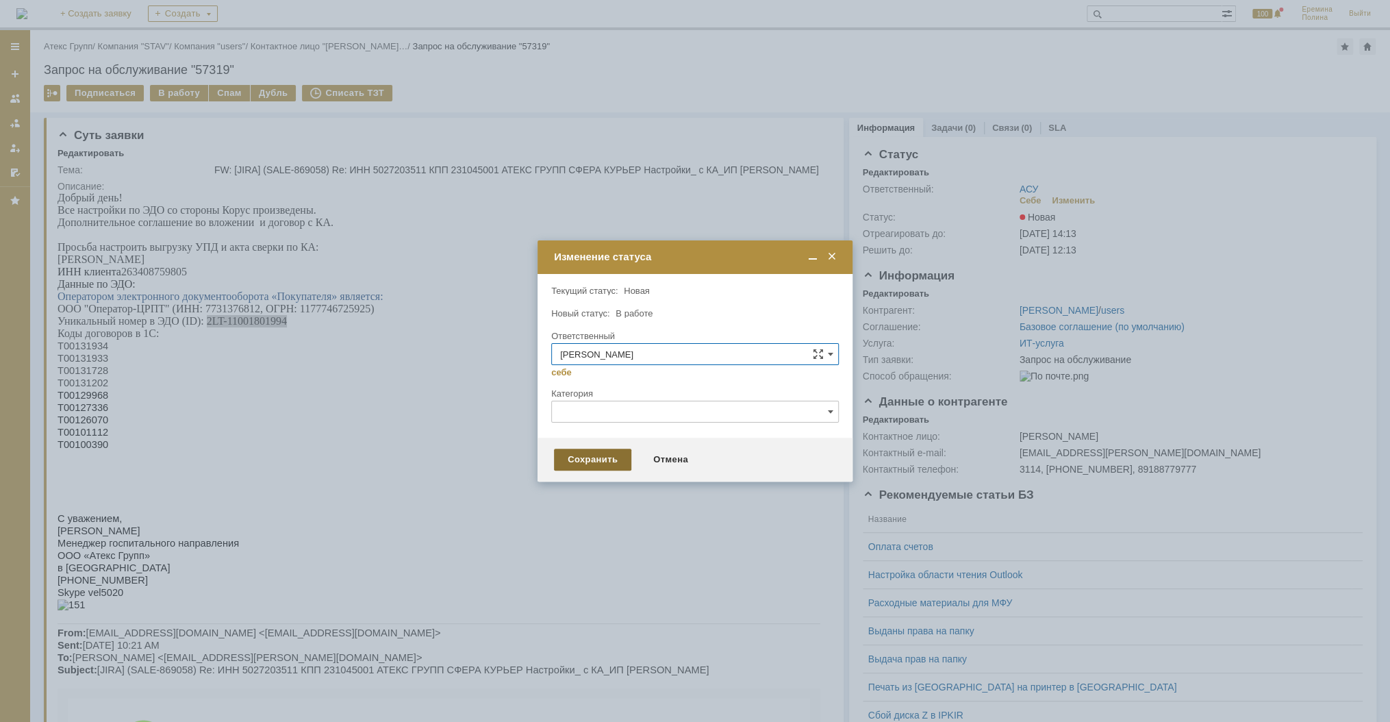
click at [605, 452] on div "Сохранить" at bounding box center [592, 459] width 77 height 22
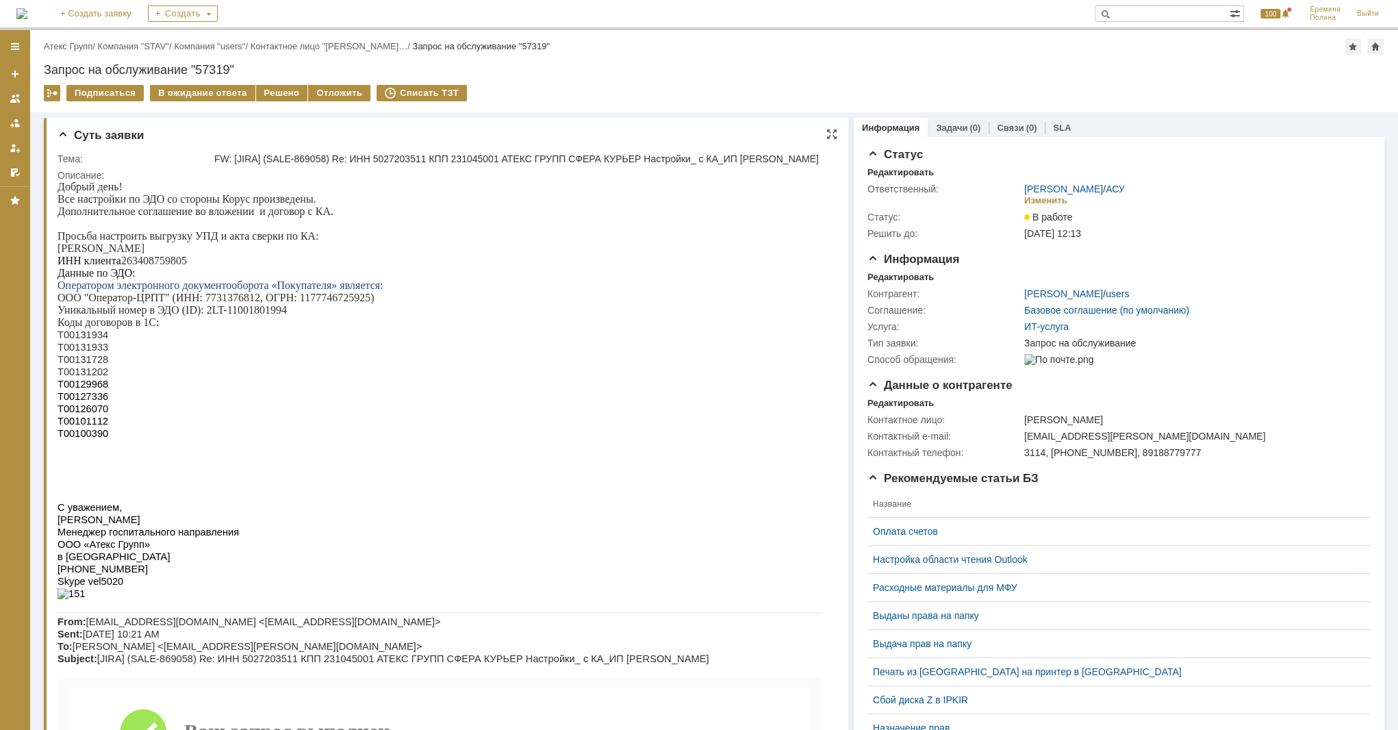
click at [124, 260] on p "ИНН клиента 263408759805" at bounding box center [439, 261] width 763 height 12
copy p "263408759805"
click at [110, 452] on p at bounding box center [441, 446] width 766 height 12
drag, startPoint x: 117, startPoint y: 436, endPoint x: 60, endPoint y: 336, distance: 115.3
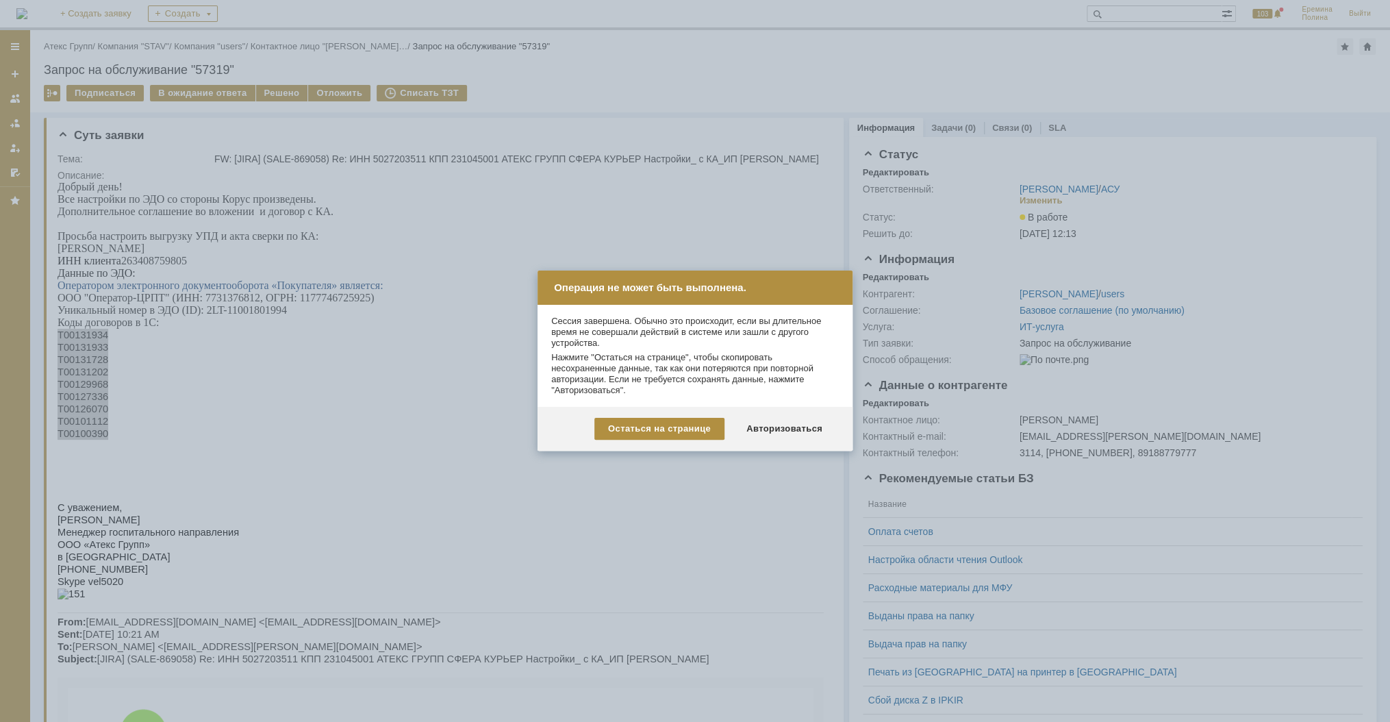
click at [153, 272] on div at bounding box center [699, 365] width 1398 height 730
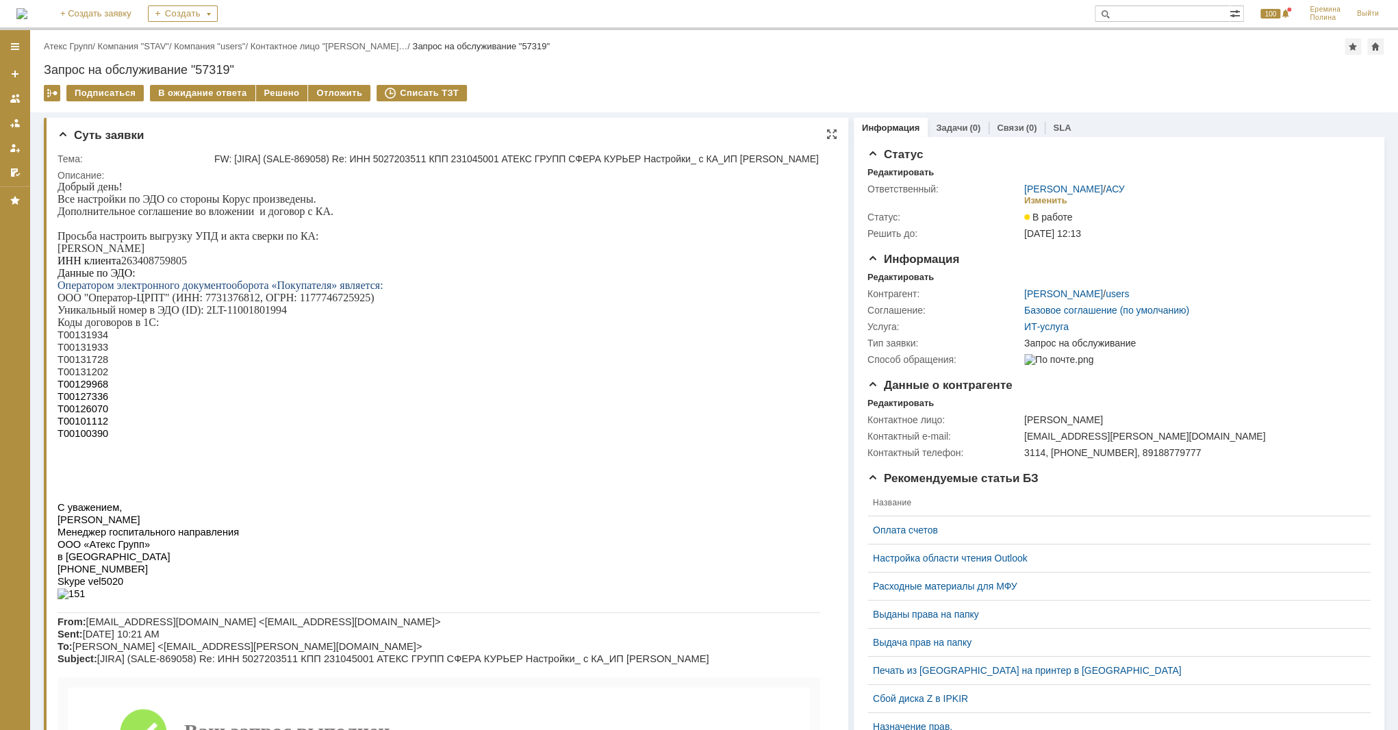
click at [148, 257] on p "ИНН клиента 263408759805" at bounding box center [439, 261] width 763 height 12
copy p "263408759805"
click at [94, 340] on span "Т00131934" at bounding box center [83, 334] width 51 height 11
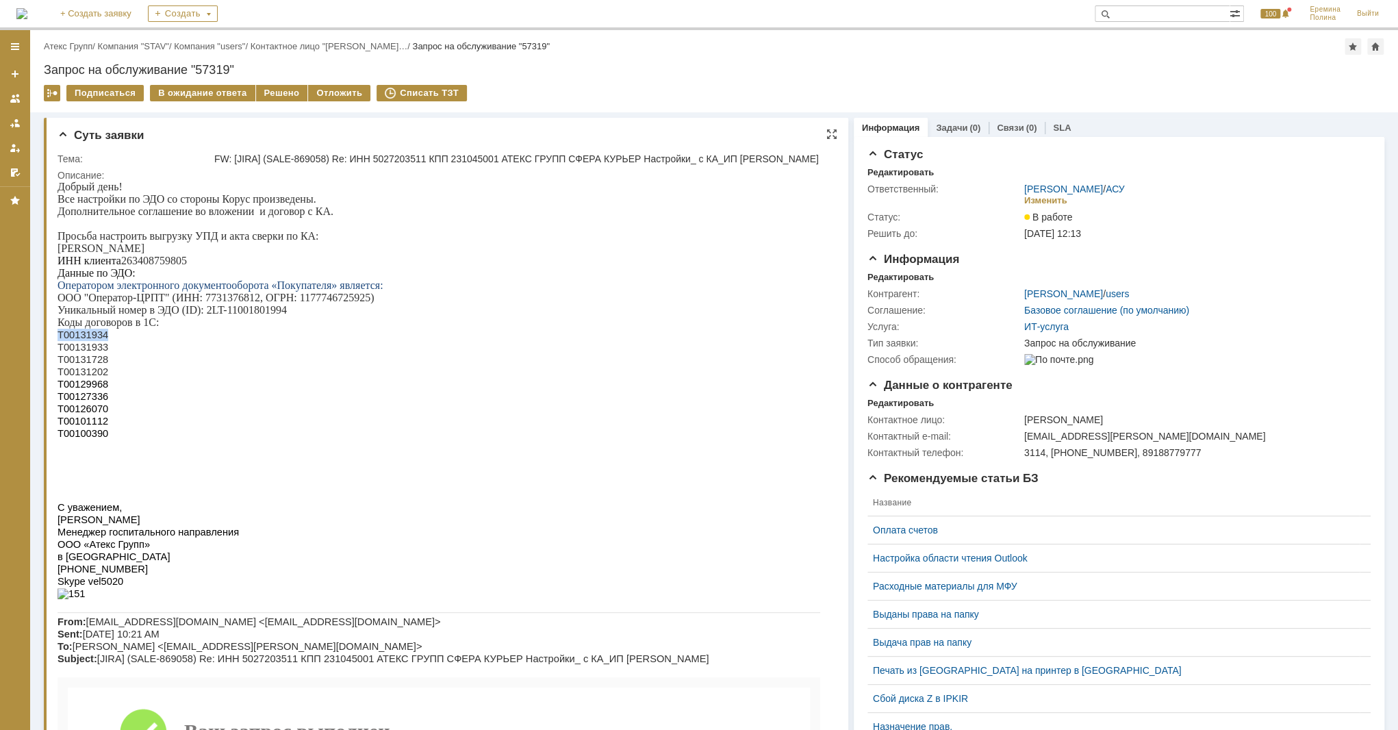
copy span "Т00131934"
click at [97, 348] on span "Т00131933" at bounding box center [83, 347] width 51 height 11
copy span "Т00131933"
click at [101, 363] on span "Т00131728" at bounding box center [83, 359] width 51 height 11
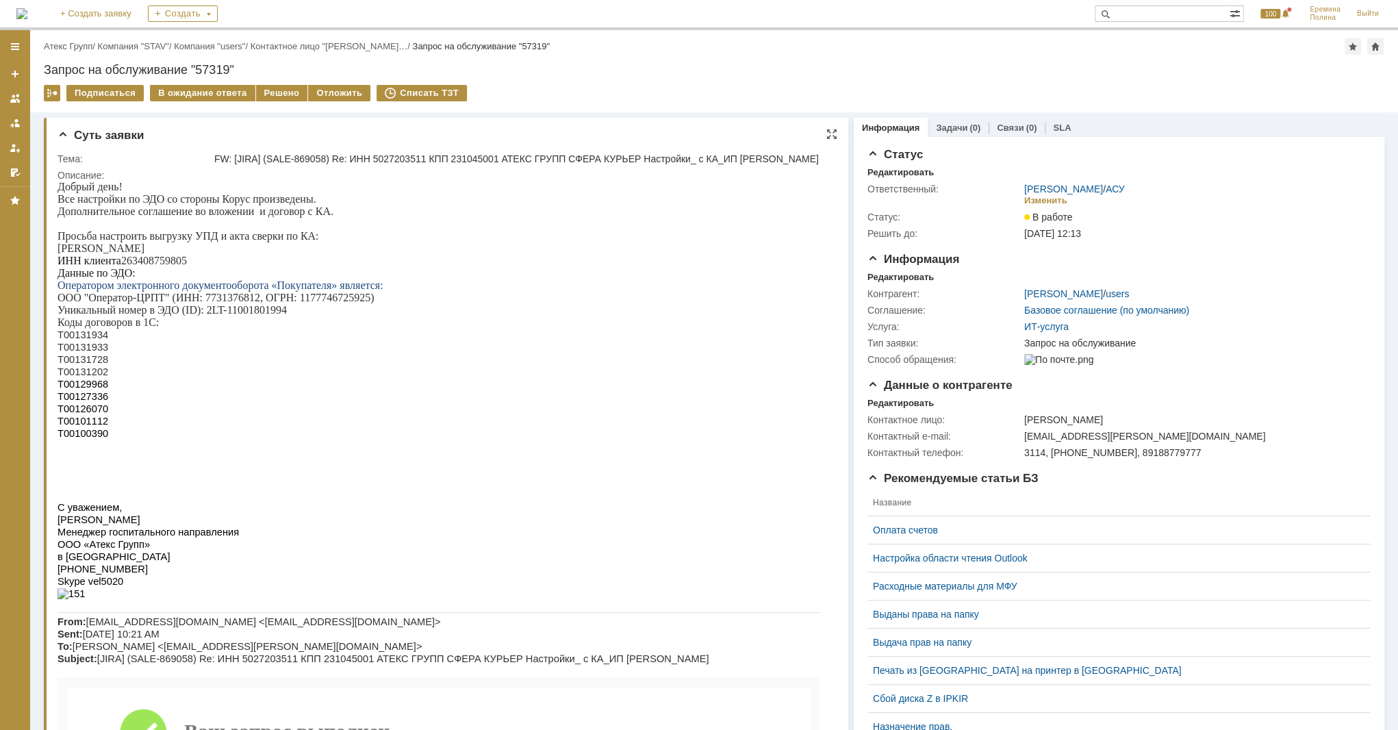
click at [101, 363] on span "Т00131728" at bounding box center [83, 359] width 51 height 11
click at [90, 361] on span "Т00131728" at bounding box center [83, 359] width 51 height 11
copy span "Т00131728"
click at [63, 365] on span "Т00131728" at bounding box center [83, 359] width 51 height 11
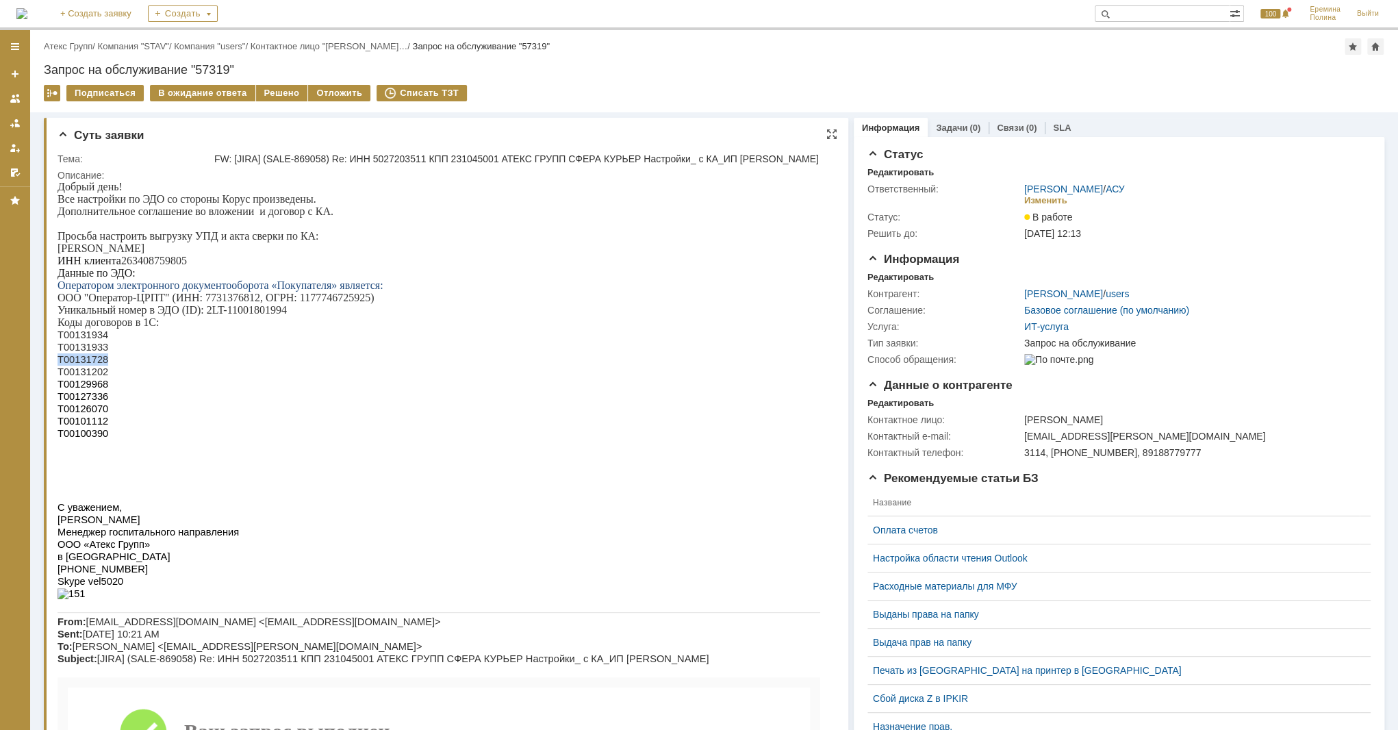
click at [63, 365] on span "Т00131728" at bounding box center [83, 359] width 51 height 11
click at [67, 372] on span "Т00131202" at bounding box center [83, 371] width 51 height 11
copy span "Т00131202"
click at [92, 389] on span "Т00129968" at bounding box center [83, 384] width 51 height 11
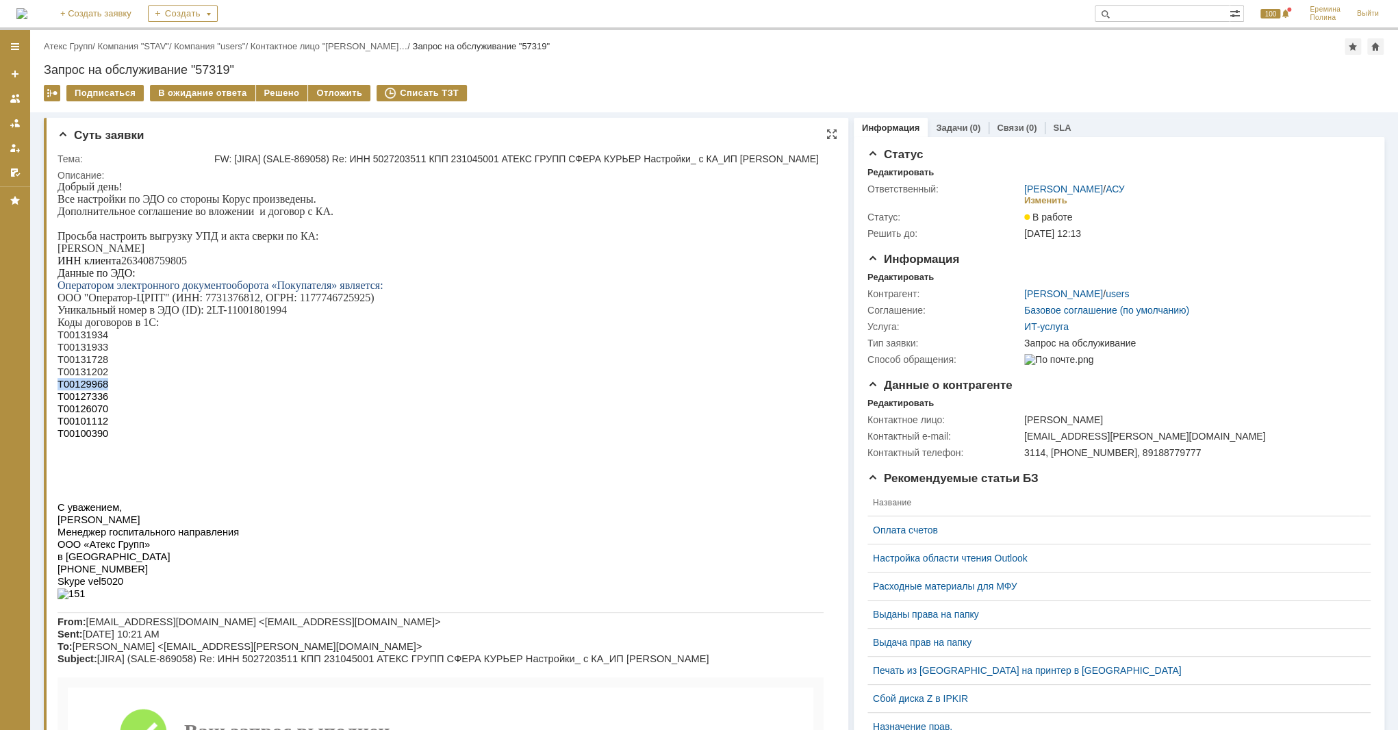
click at [92, 389] on span "Т00129968" at bounding box center [83, 384] width 51 height 11
copy span "Т00129968"
click at [100, 402] on span "Т00127336" at bounding box center [83, 396] width 51 height 11
copy span "Т00127336"
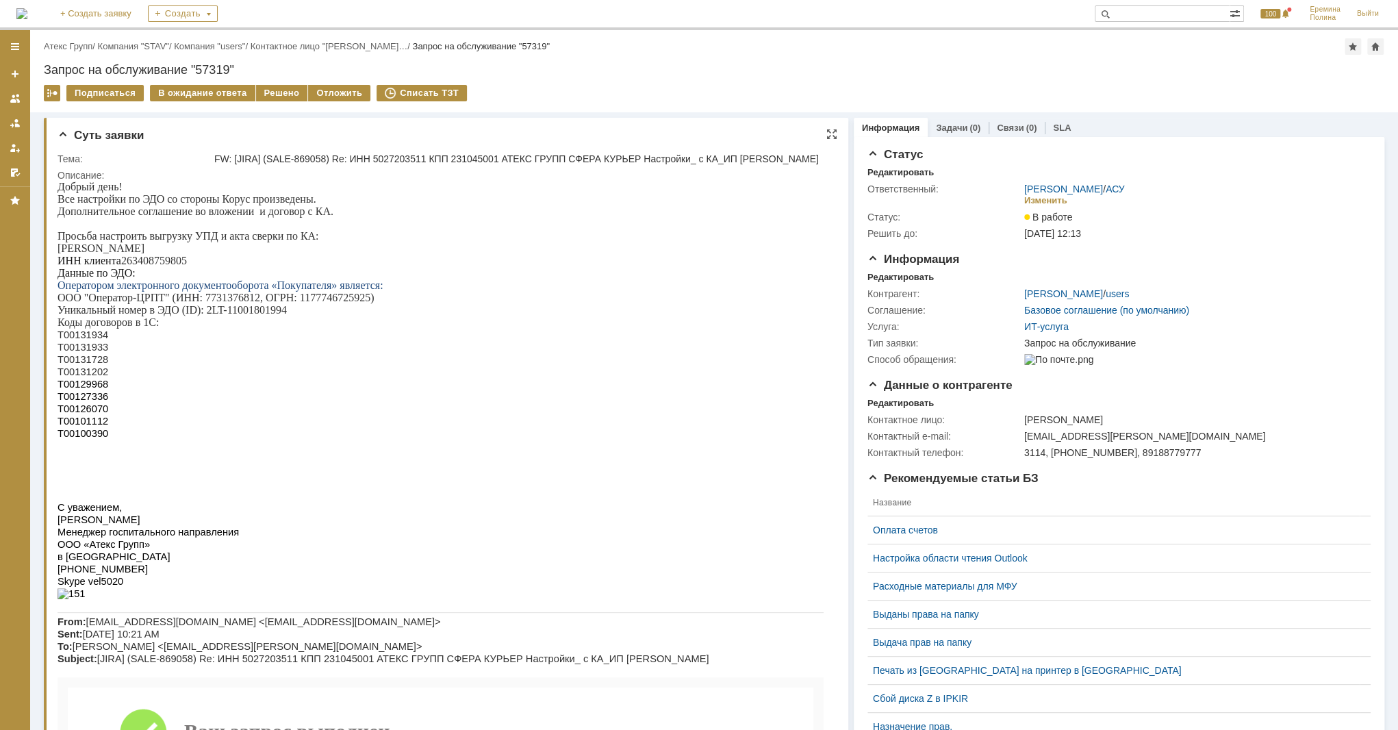
click at [97, 410] on span "Т00126070" at bounding box center [83, 408] width 51 height 11
click at [177, 262] on p "ИНН клиента 263408759805" at bounding box center [441, 261] width 766 height 12
copy p "263408759805"
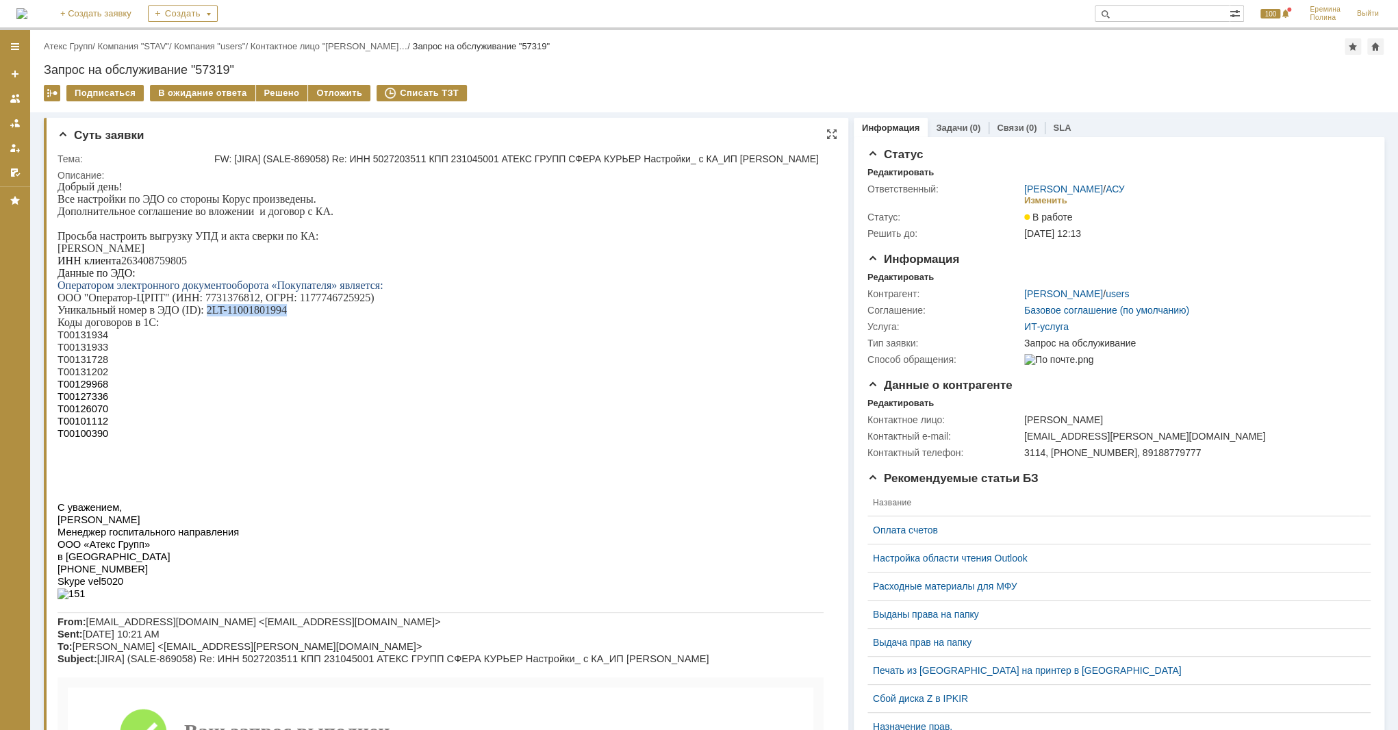
drag, startPoint x: 206, startPoint y: 312, endPoint x: 296, endPoint y: 313, distance: 89.7
click at [296, 313] on p "Уникальный номер в ЭДО (ID): 2LT-11001801994" at bounding box center [441, 310] width 766 height 12
copy p "2LT-11001801994"
click at [262, 94] on div "Решено" at bounding box center [282, 93] width 52 height 16
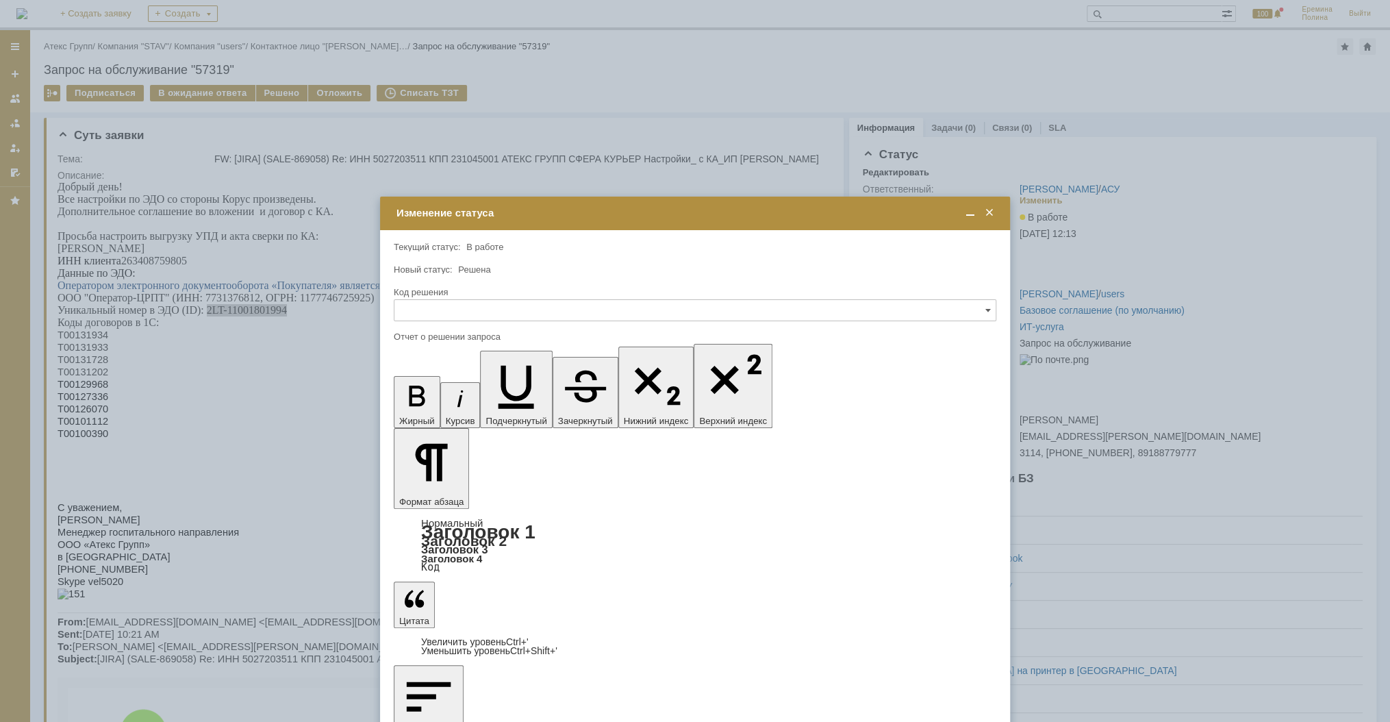
drag, startPoint x: 641, startPoint y: 4016, endPoint x: 231, endPoint y: 4019, distance: 410.1
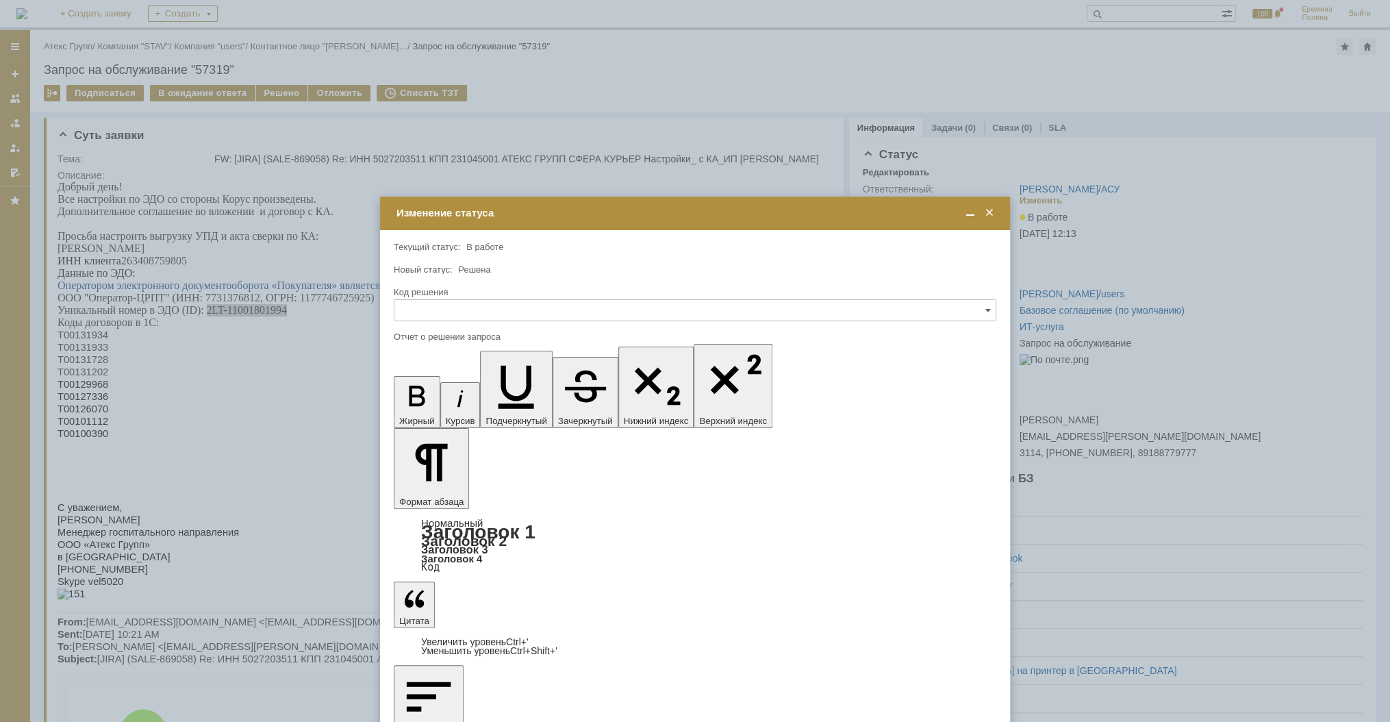
drag, startPoint x: 821, startPoint y: 364, endPoint x: 417, endPoint y: 8, distance: 538.4
drag, startPoint x: 819, startPoint y: 4009, endPoint x: 705, endPoint y: 4015, distance: 114.5
